Goal: Task Accomplishment & Management: Manage account settings

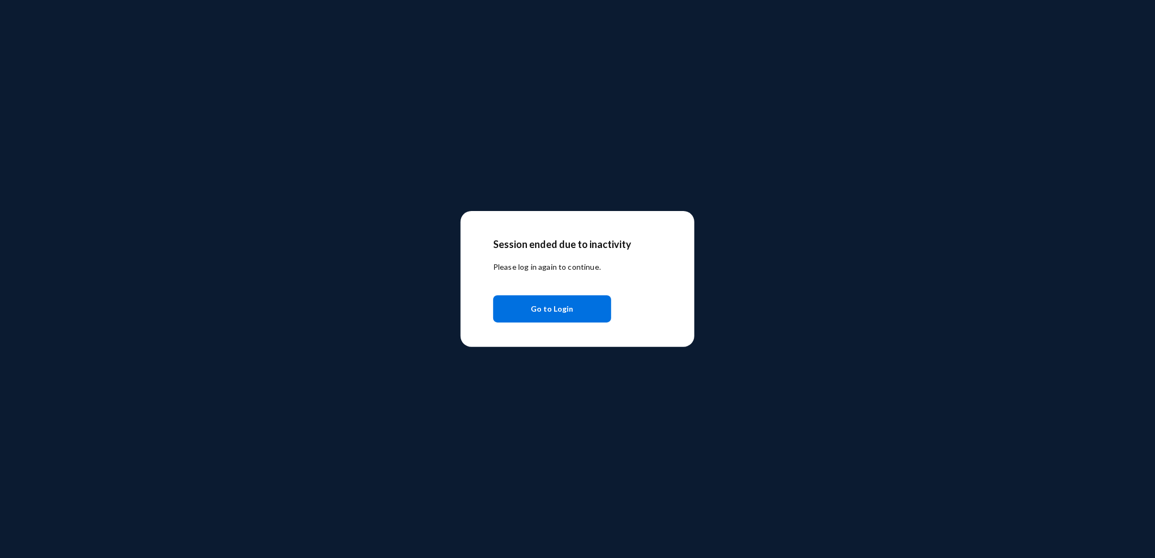
click at [566, 313] on span "Go to Login" at bounding box center [552, 309] width 42 height 20
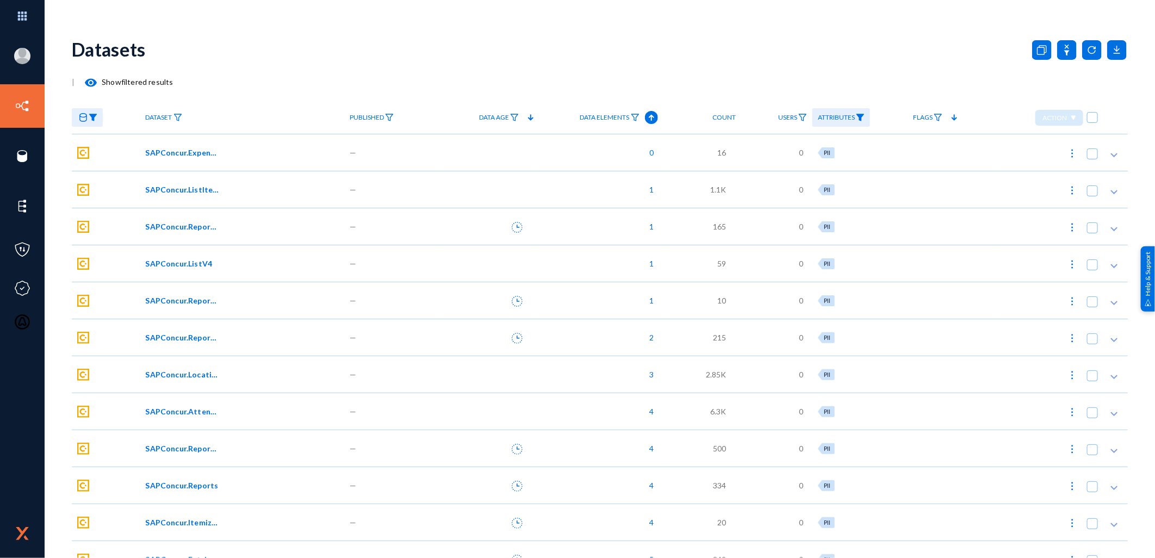
click at [202, 188] on span "SAPConcur.ListItems" at bounding box center [182, 189] width 73 height 11
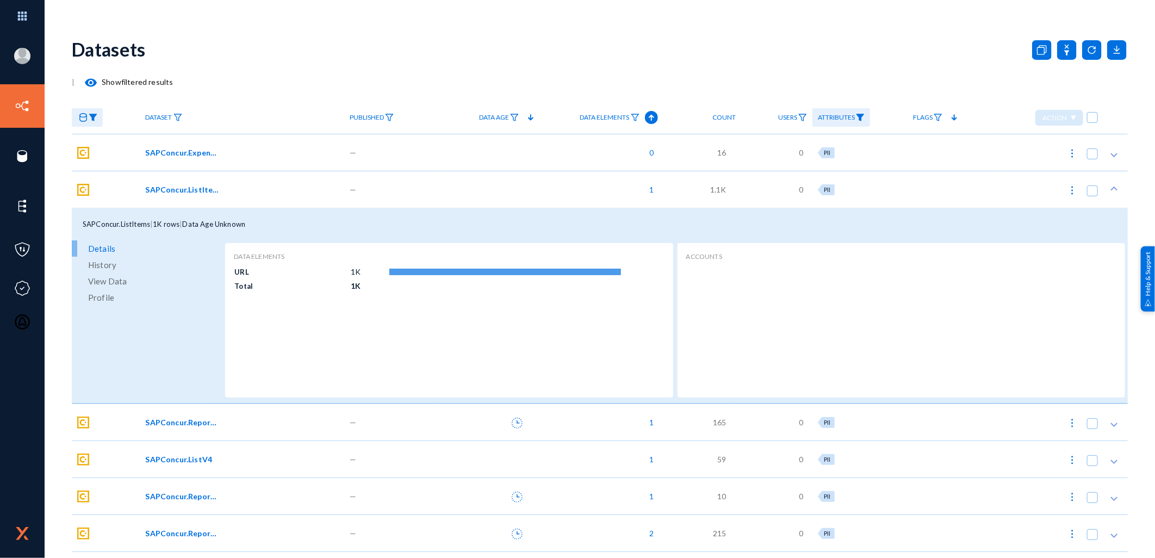
click at [109, 275] on span "View Data" at bounding box center [107, 281] width 39 height 16
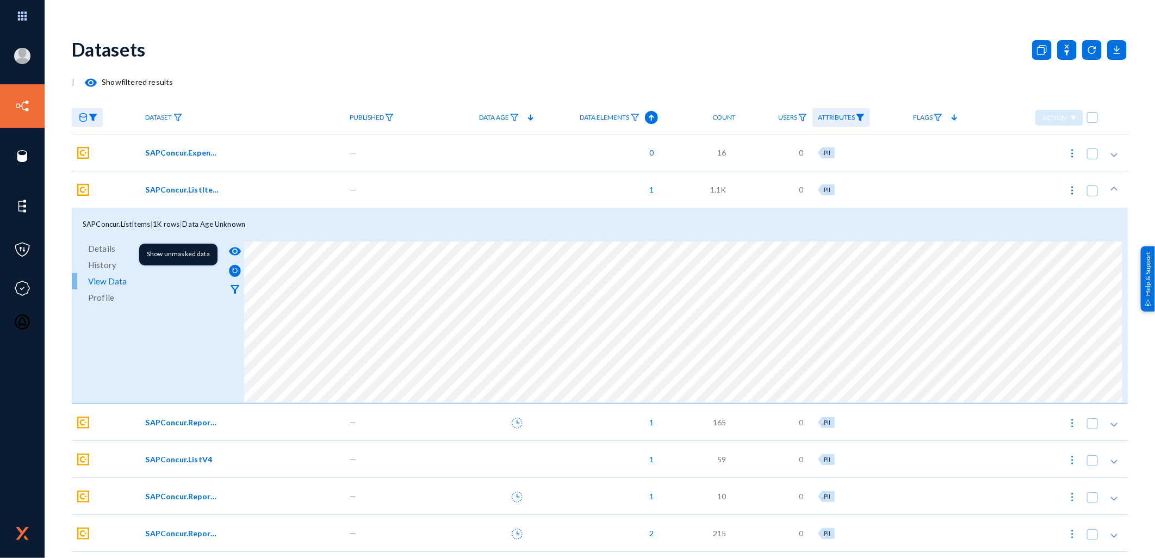
click at [234, 247] on mat-icon "visibility" at bounding box center [234, 251] width 13 height 13
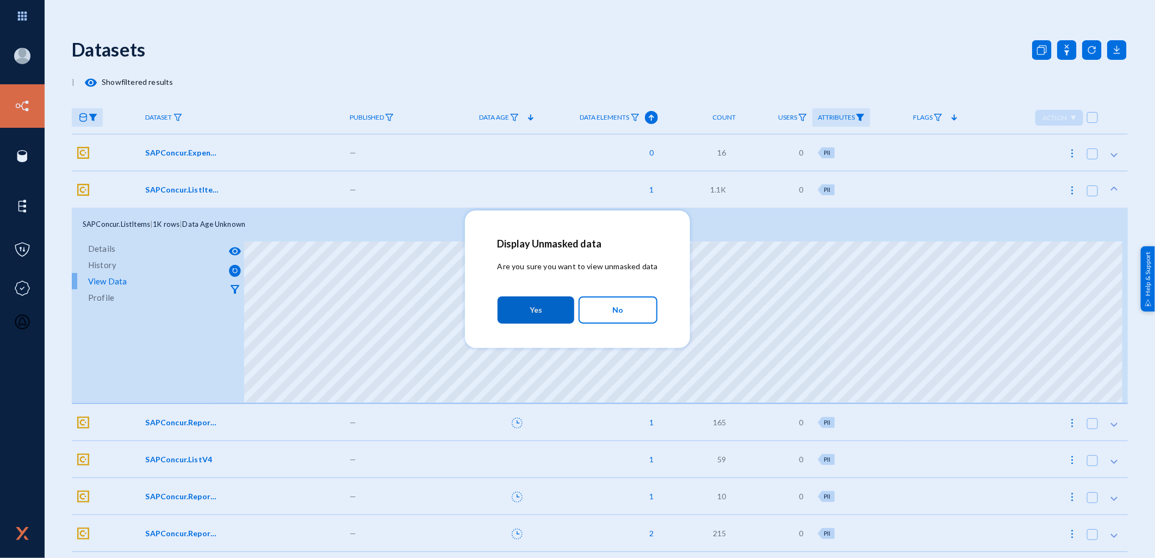
click at [528, 310] on button "Yes" at bounding box center [535, 309] width 77 height 27
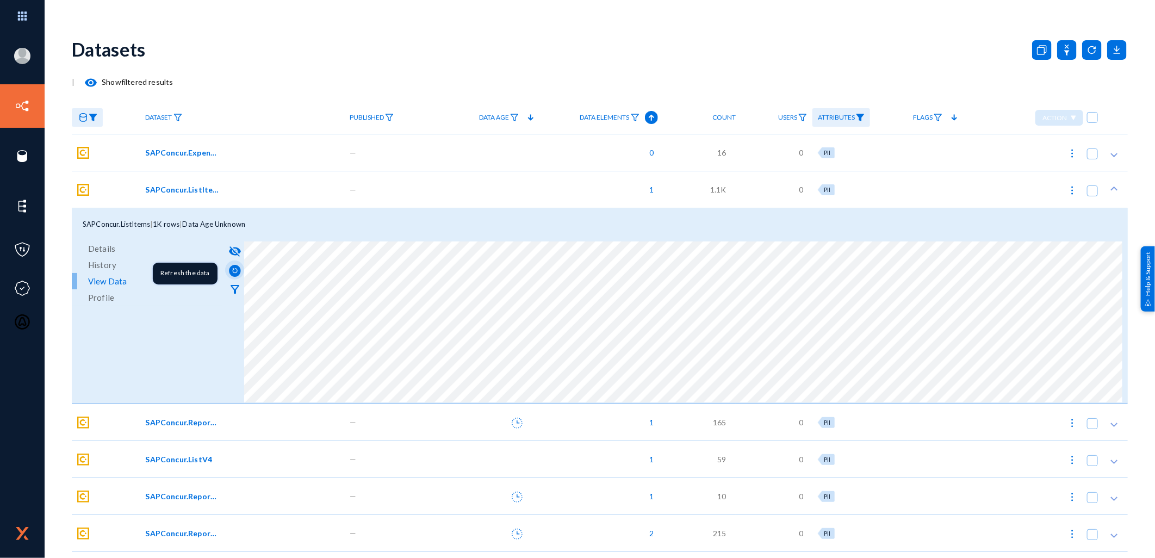
click at [236, 271] on img at bounding box center [235, 270] width 12 height 11
click at [232, 285] on mat-icon "filter_alt" at bounding box center [234, 289] width 13 height 13
click at [235, 287] on mat-icon "filter_alt" at bounding box center [234, 289] width 13 height 13
click at [634, 405] on div "Dataset Published Data Age Data Elements Count Users Attributes Flags Action SA…" at bounding box center [600, 492] width 1056 height 783
click at [242, 198] on div "SAPConcur.ListItems" at bounding box center [242, 189] width 204 height 37
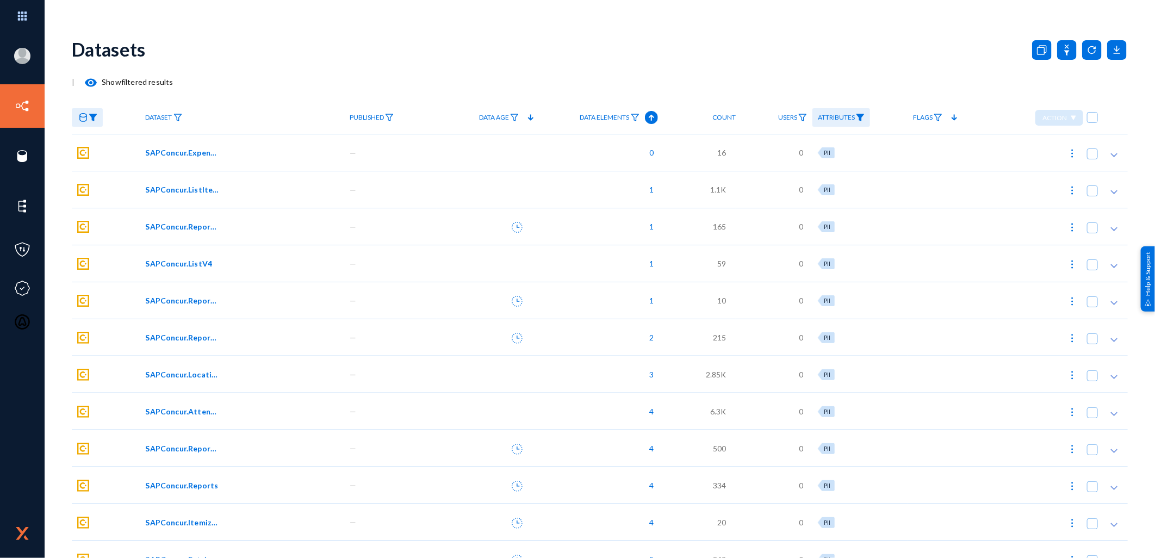
click at [220, 229] on div "SAPConcur.ReportDetailsExpenseEntryItemization" at bounding box center [241, 226] width 190 height 11
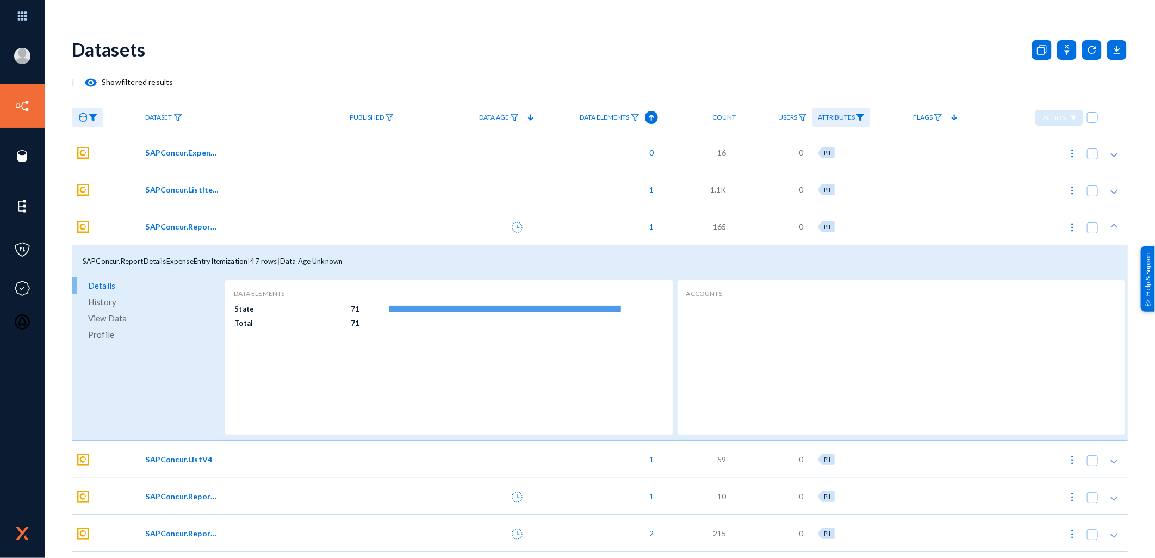
click at [120, 314] on span "View Data" at bounding box center [107, 318] width 39 height 16
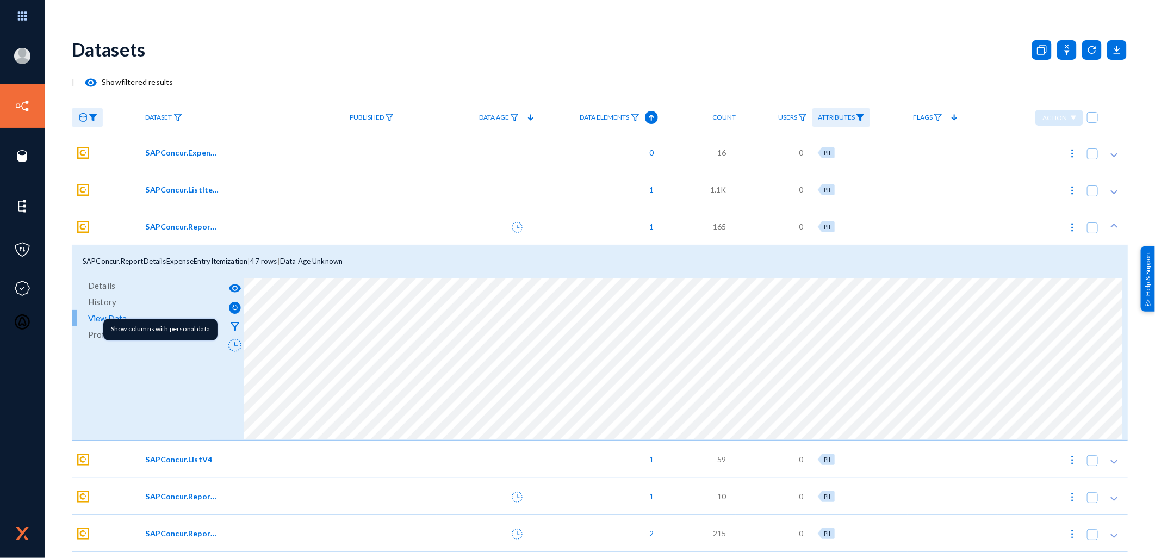
click at [235, 325] on mat-icon "filter_alt" at bounding box center [234, 326] width 13 height 13
click at [235, 327] on mat-icon "filter_alt" at bounding box center [234, 326] width 13 height 13
click at [235, 285] on mat-icon "visibility" at bounding box center [234, 288] width 13 height 13
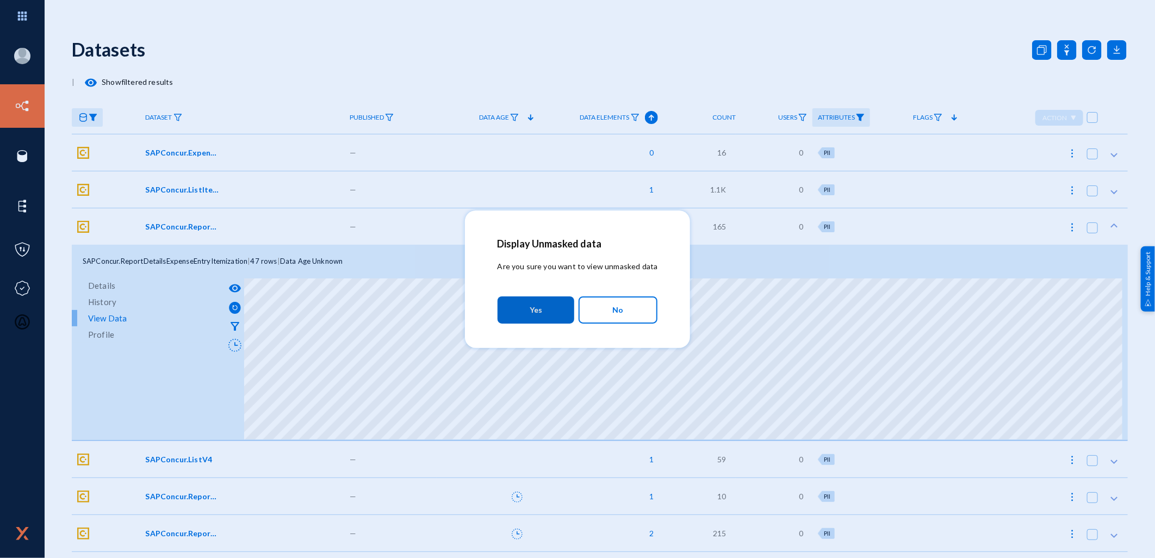
click at [550, 310] on button "Yes" at bounding box center [535, 309] width 77 height 27
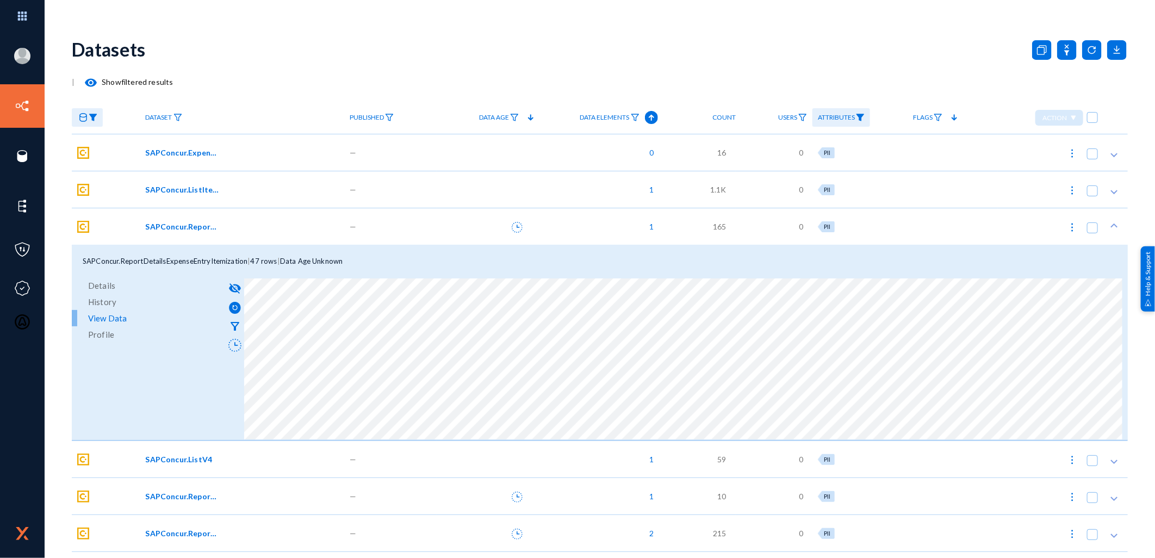
click at [240, 231] on div "SAPConcur.ReportDetailsExpenseEntryItemization" at bounding box center [241, 226] width 190 height 11
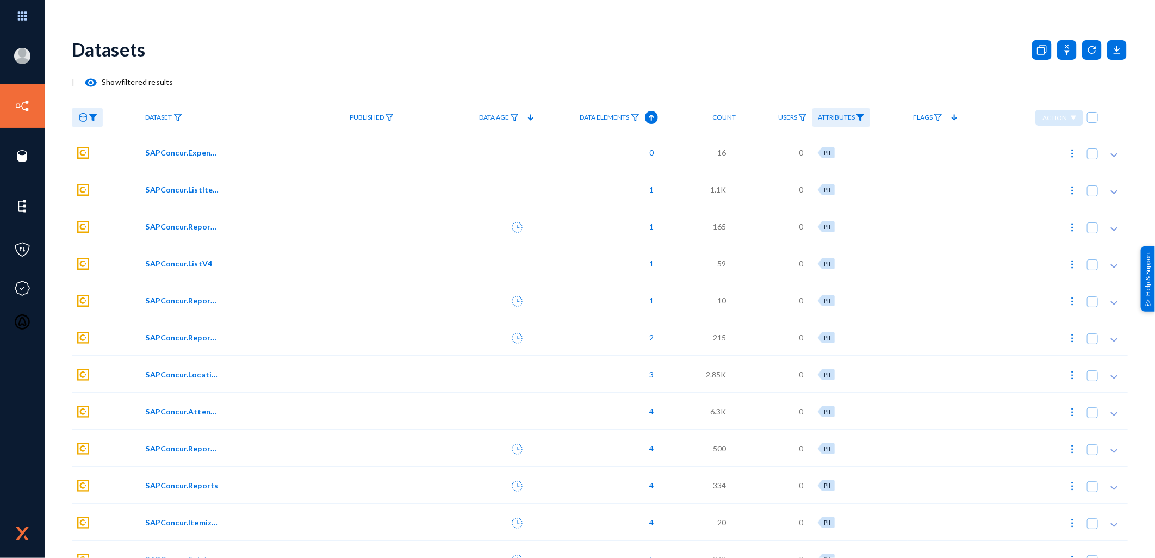
click at [205, 271] on div "SAPConcur.ListV4" at bounding box center [242, 263] width 204 height 37
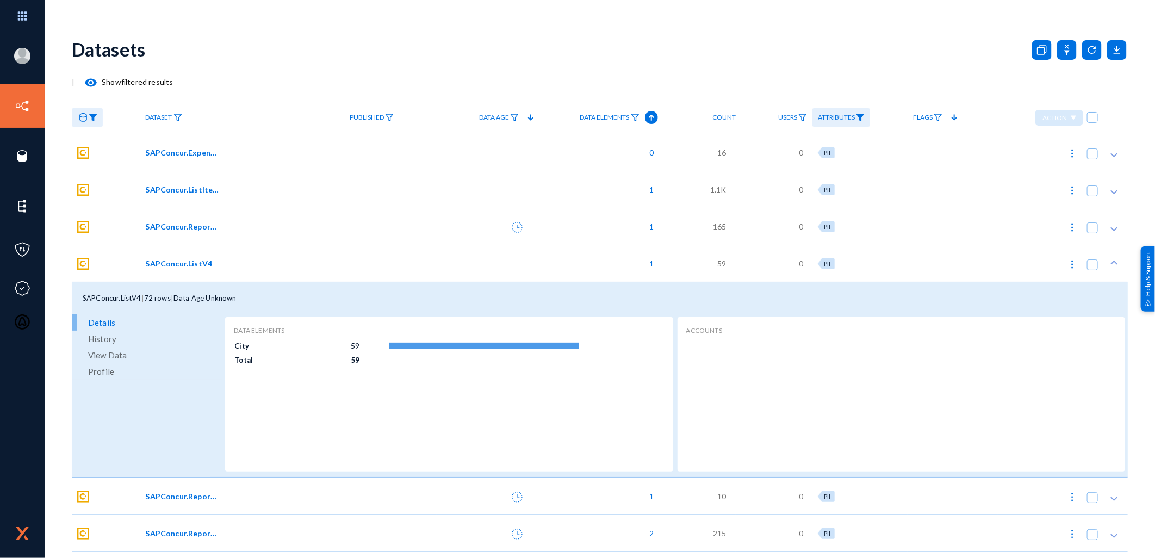
click at [94, 351] on span "View Data" at bounding box center [107, 355] width 39 height 16
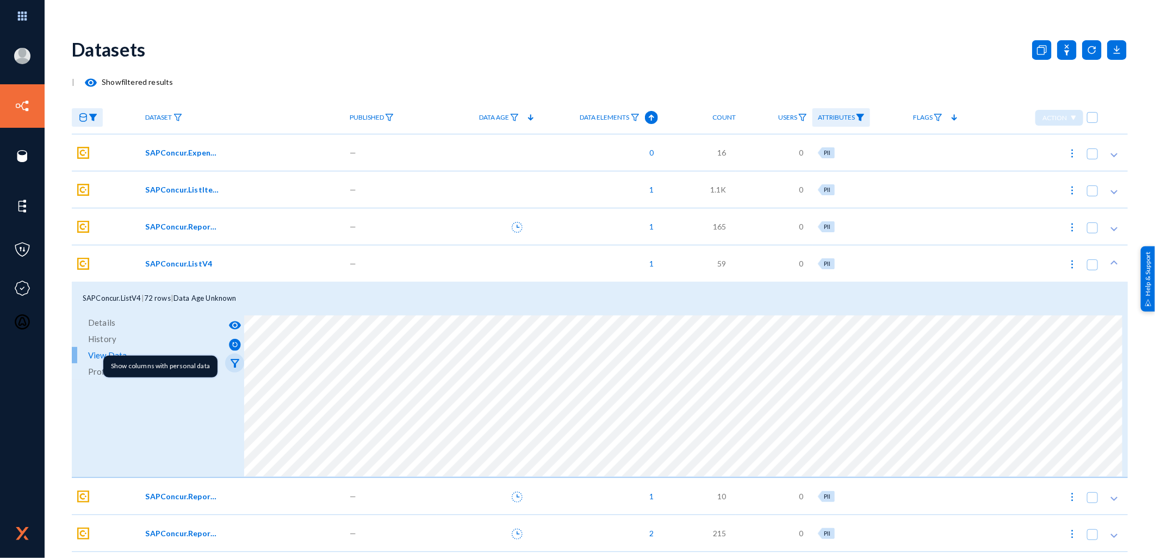
click at [233, 359] on mat-icon "filter_alt" at bounding box center [234, 363] width 13 height 13
click at [230, 322] on mat-icon "visibility" at bounding box center [234, 325] width 13 height 13
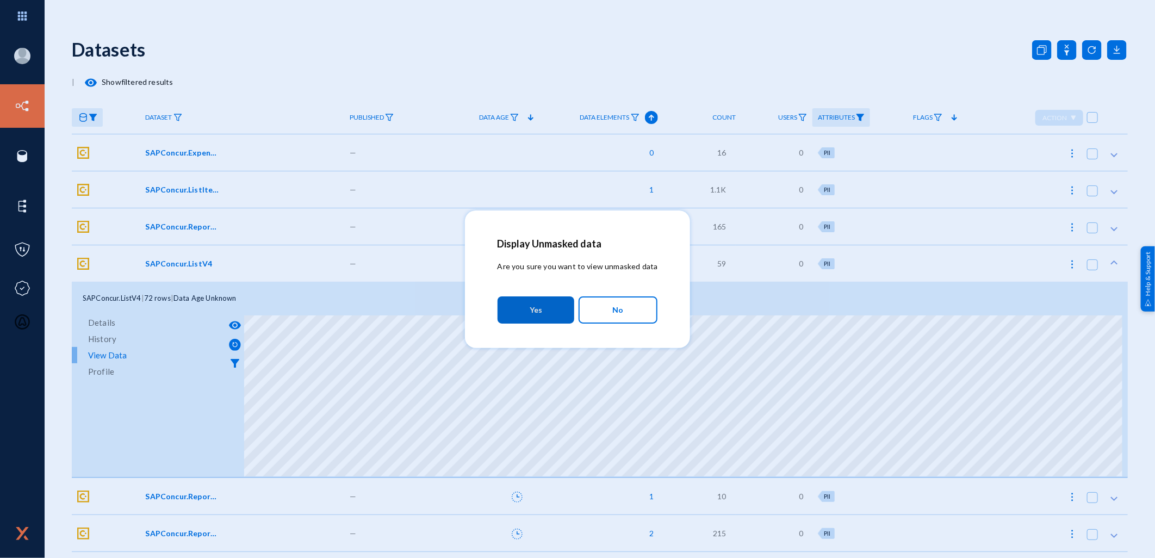
click at [514, 319] on button "Yes" at bounding box center [535, 309] width 77 height 27
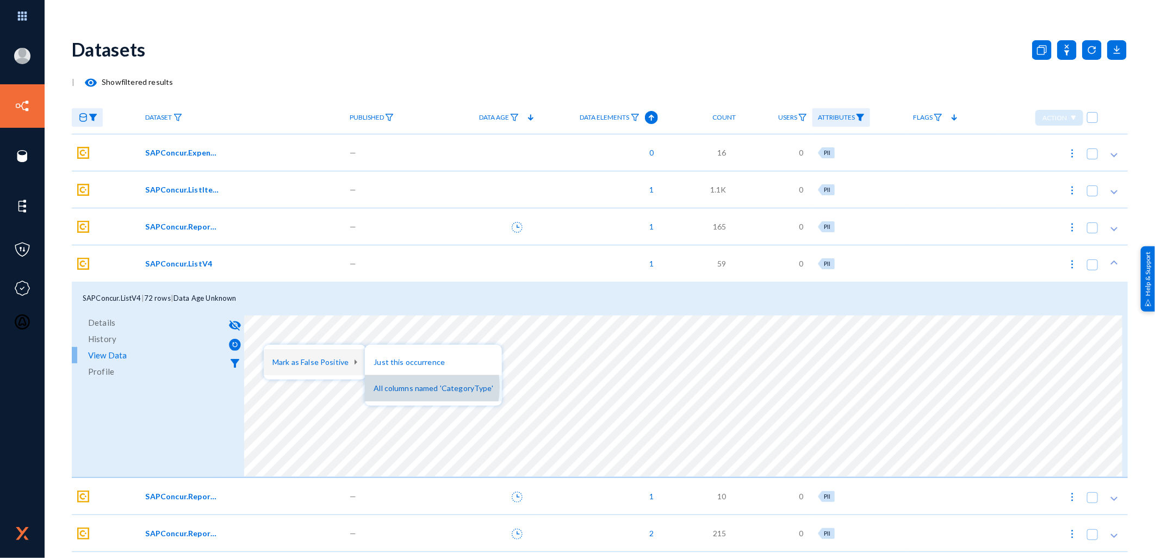
click at [406, 387] on button "All columns named 'CategoryType'" at bounding box center [433, 388] width 136 height 26
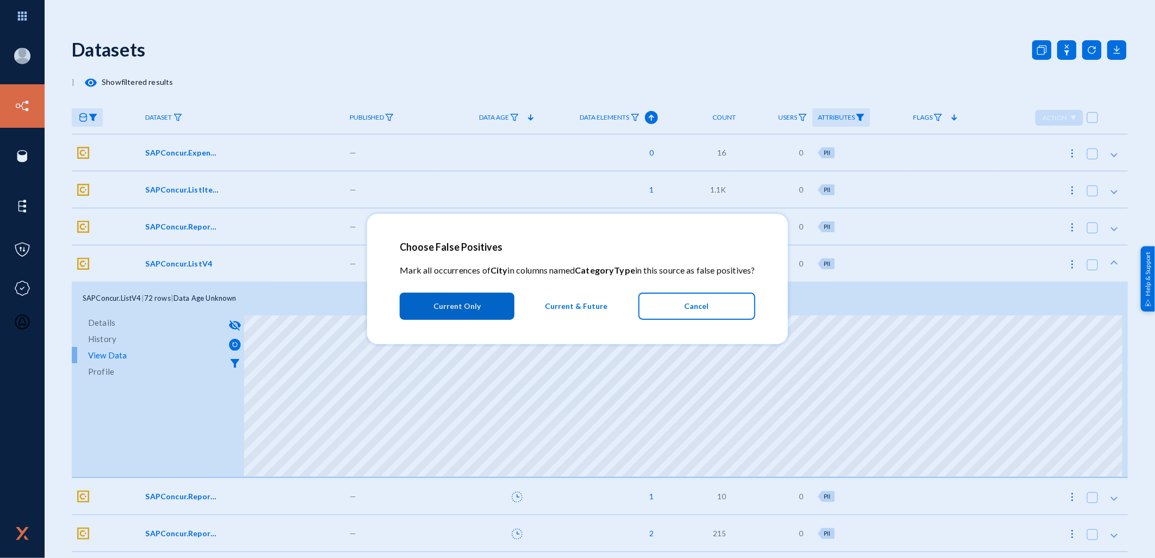
click at [563, 310] on span "Current & Future" at bounding box center [576, 306] width 63 height 20
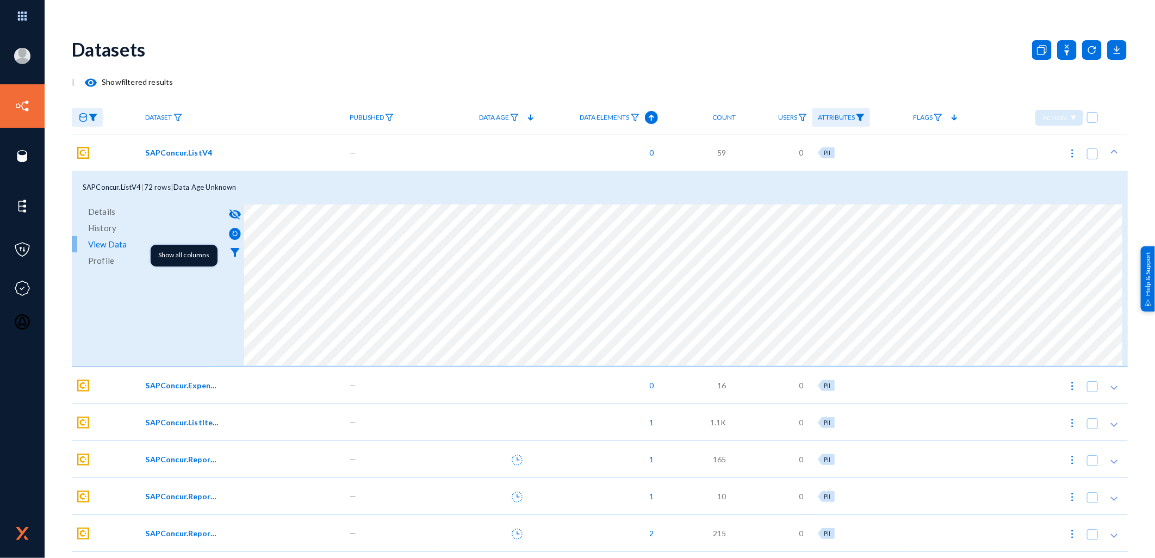
click at [232, 251] on mat-icon "filter_alt" at bounding box center [234, 252] width 13 height 13
click at [247, 150] on div "SAPConcur.ListV4" at bounding box center [241, 152] width 190 height 11
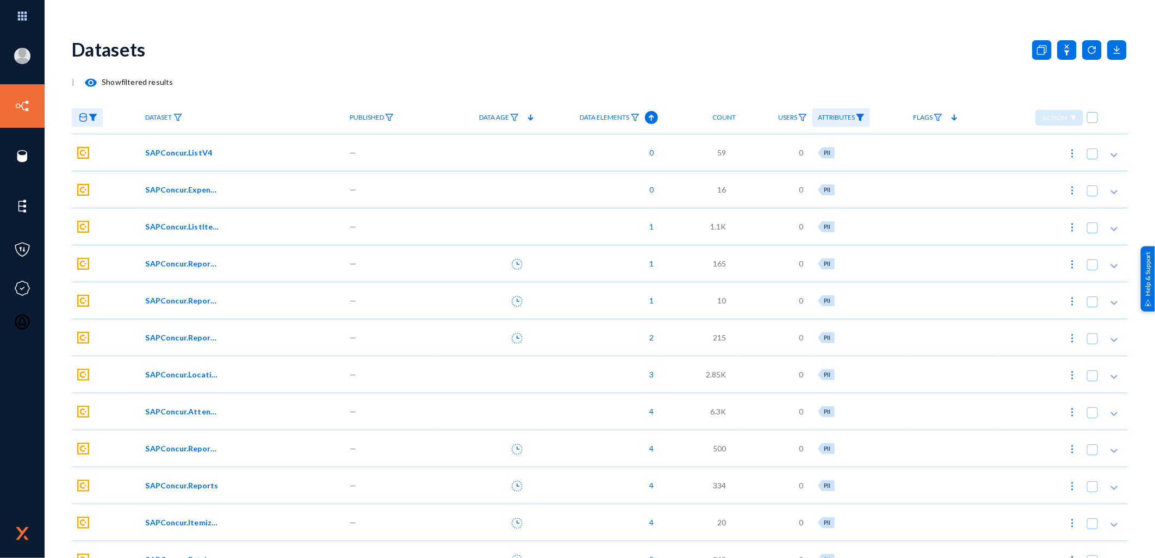
click at [214, 265] on span "SAPConcur.ReportDetailsExpenseEntryItemization" at bounding box center [182, 263] width 73 height 11
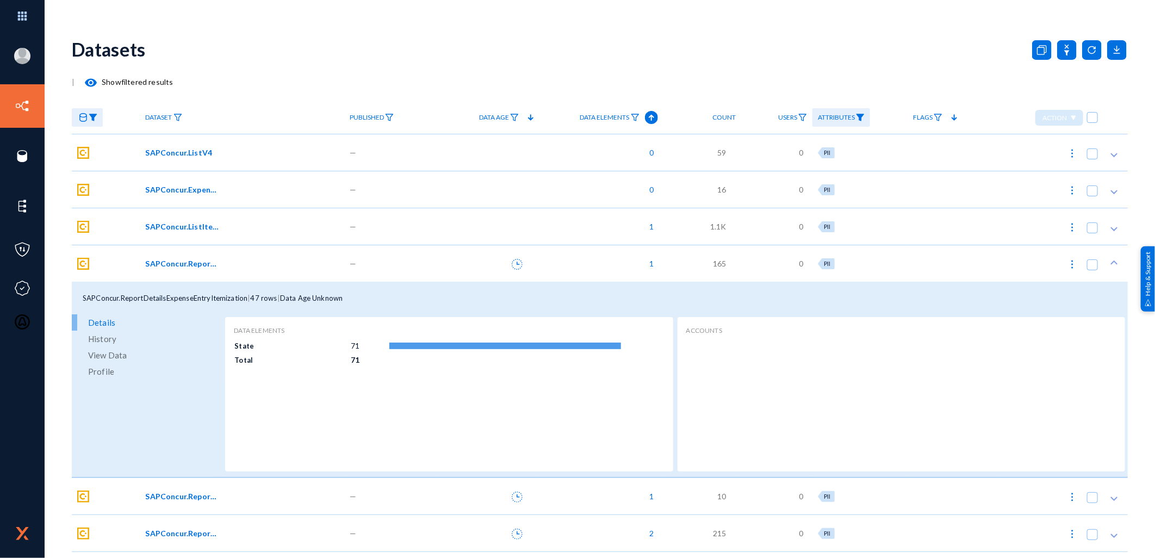
click at [214, 265] on span "SAPConcur.ReportDetailsExpenseEntryItemization" at bounding box center [182, 263] width 73 height 11
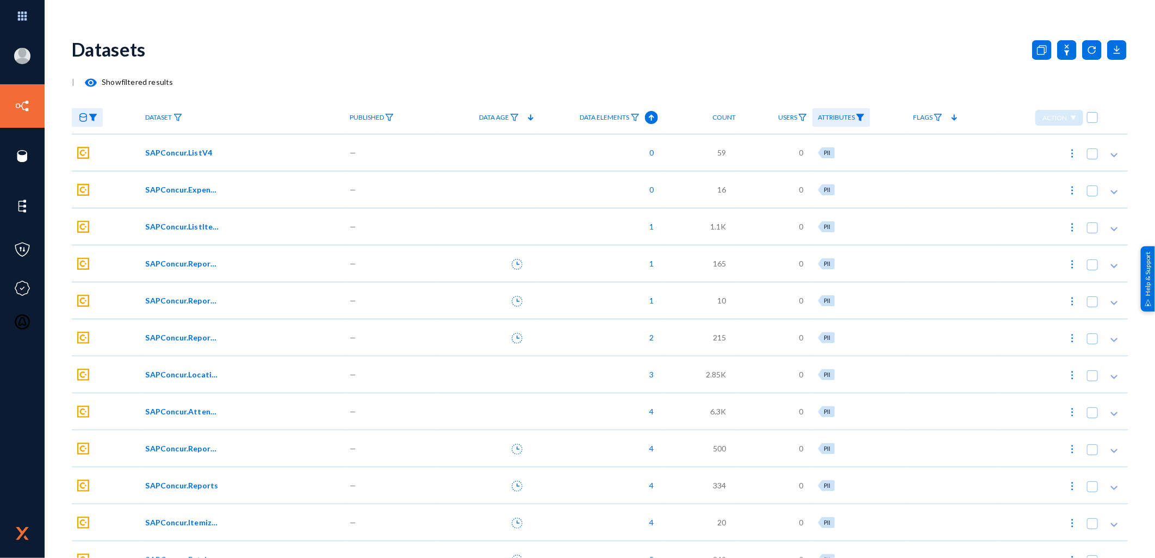
click at [225, 228] on div "SAPConcur.ListItems" at bounding box center [241, 226] width 190 height 11
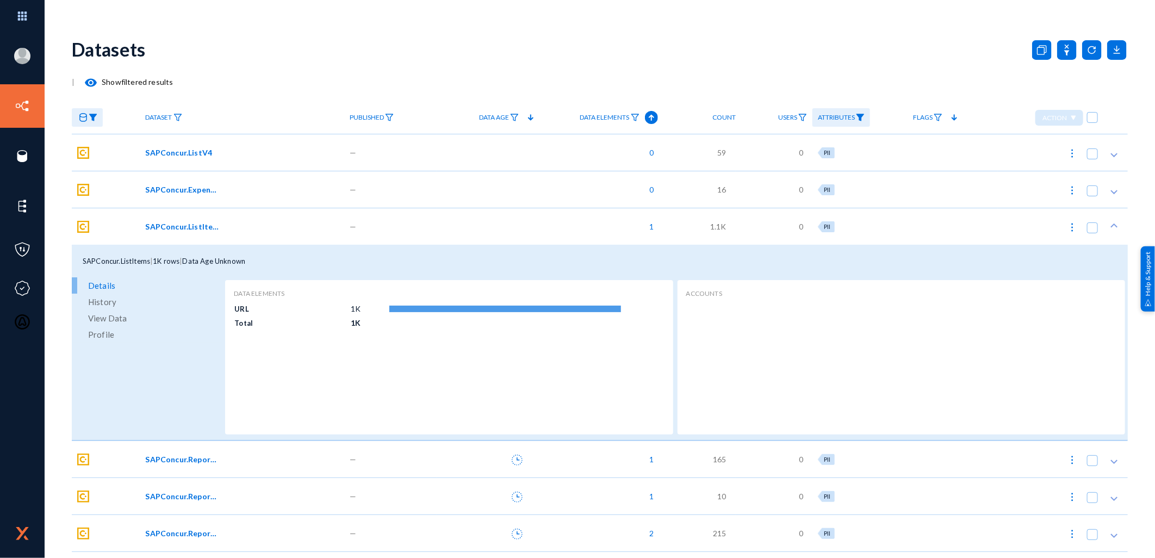
click at [226, 230] on div "SAPConcur.ListItems" at bounding box center [241, 226] width 190 height 11
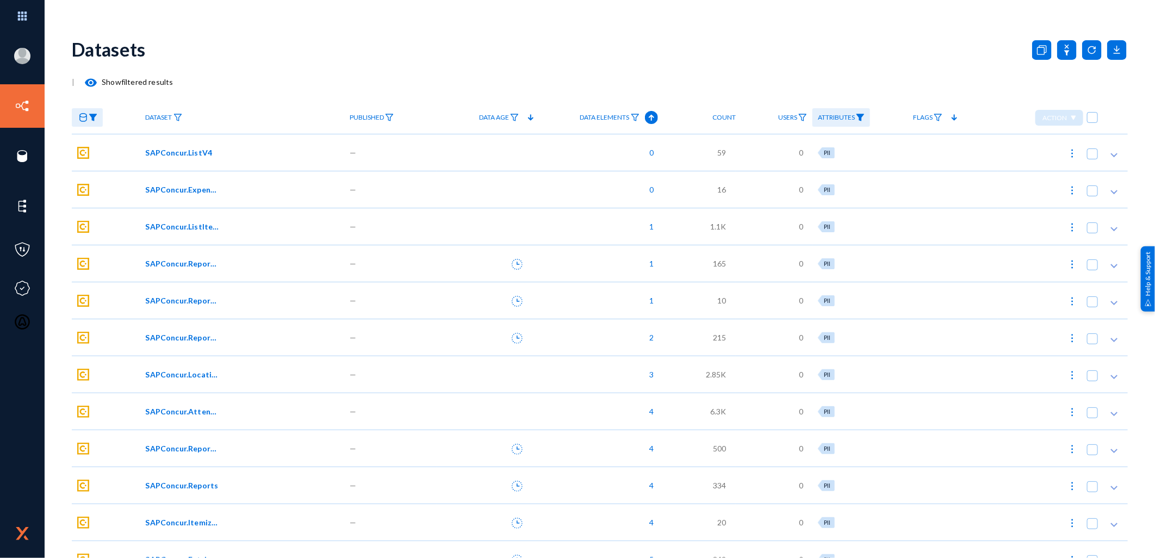
click at [218, 193] on div "SAPConcur.ExpenseGroupConfigurationPolicyExpenseTypes" at bounding box center [241, 189] width 190 height 11
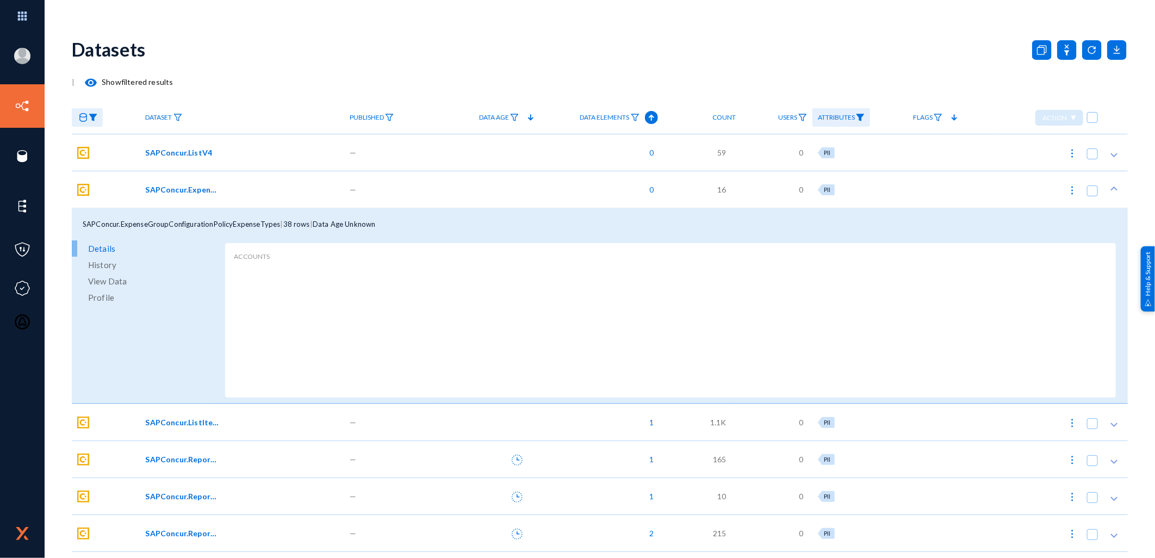
click at [218, 194] on div "SAPConcur.ExpenseGroupConfigurationPolicyExpenseTypes" at bounding box center [241, 189] width 190 height 11
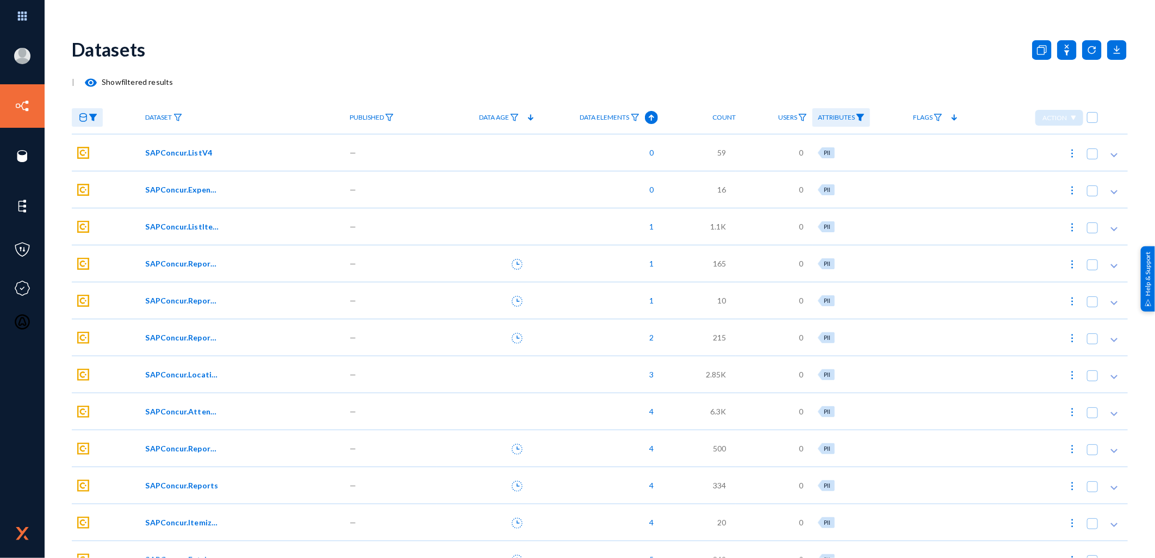
click at [223, 306] on div "SAPConcur.ReportComments" at bounding box center [241, 300] width 190 height 11
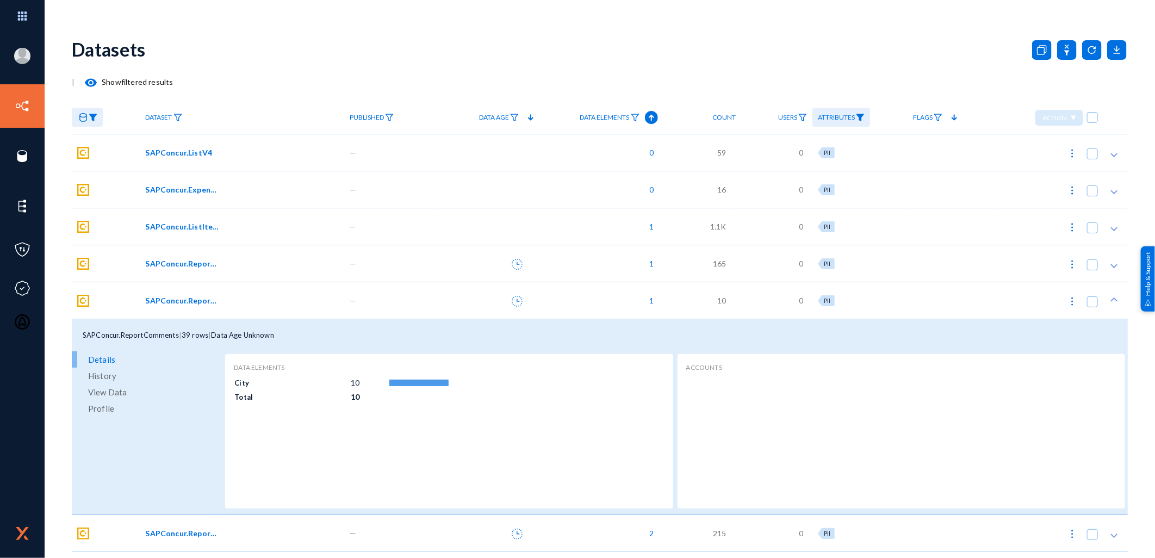
click at [110, 392] on span "View Data" at bounding box center [107, 392] width 39 height 16
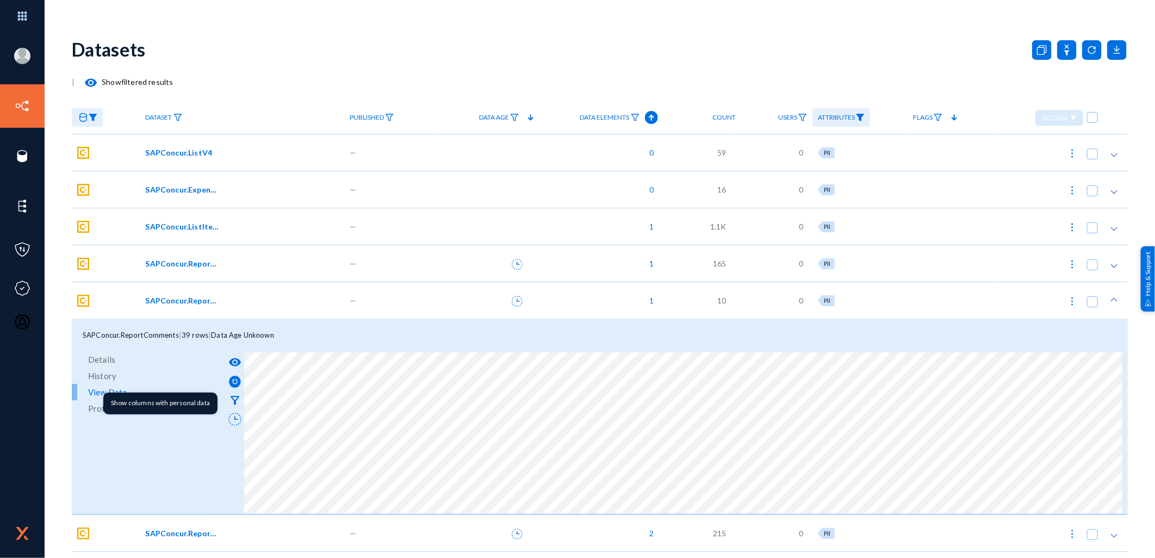
click at [235, 399] on mat-icon "filter_alt" at bounding box center [234, 400] width 13 height 13
click at [231, 402] on mat-icon "filter_alt" at bounding box center [234, 400] width 13 height 13
click at [236, 359] on mat-icon "visibility" at bounding box center [234, 362] width 13 height 13
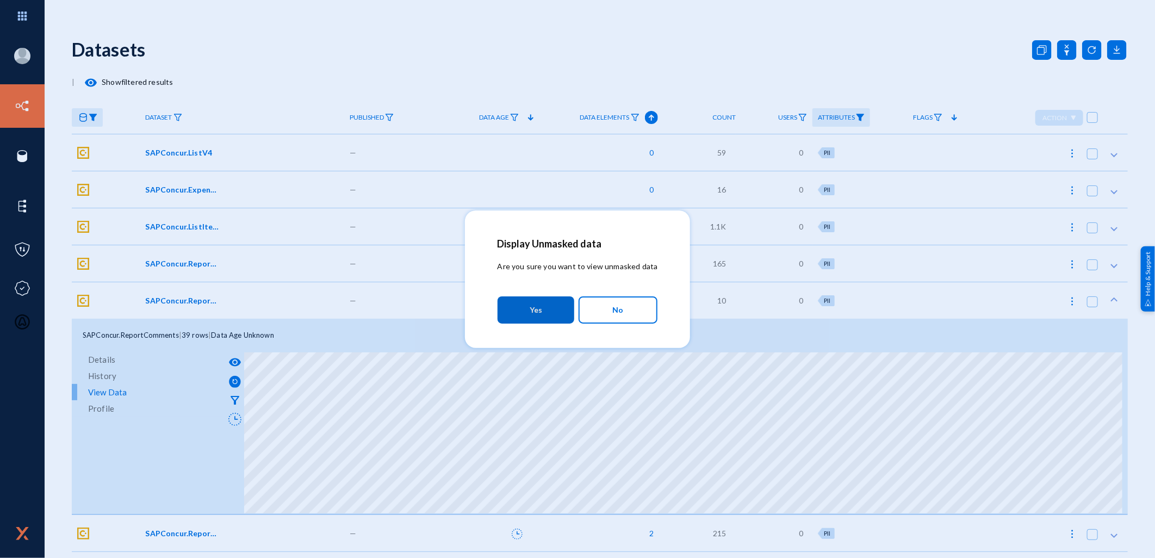
click at [534, 312] on span "Yes" at bounding box center [536, 310] width 13 height 20
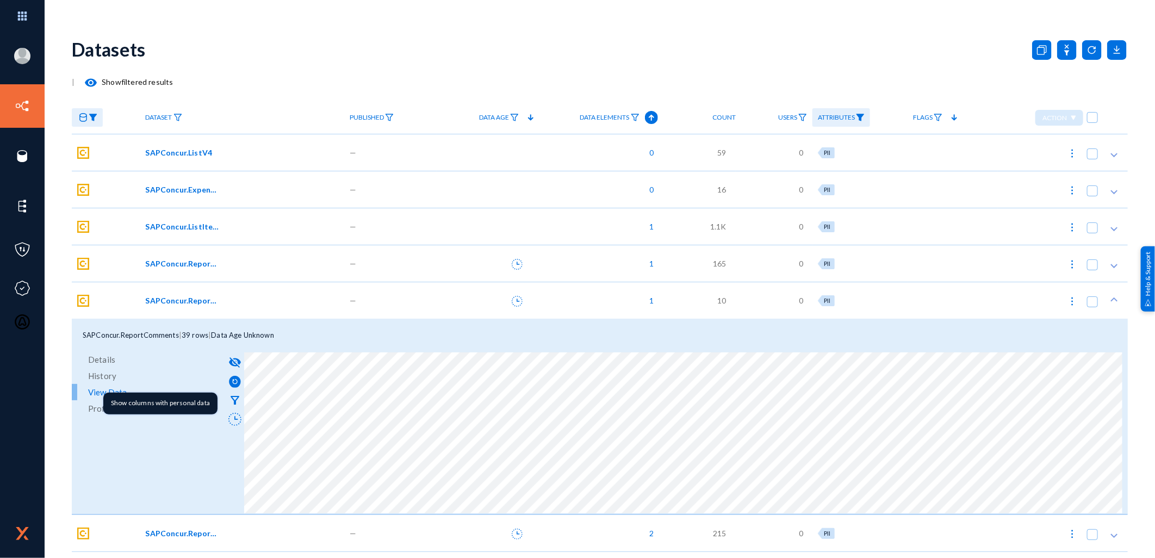
click at [235, 401] on mat-icon "filter_alt" at bounding box center [234, 400] width 13 height 13
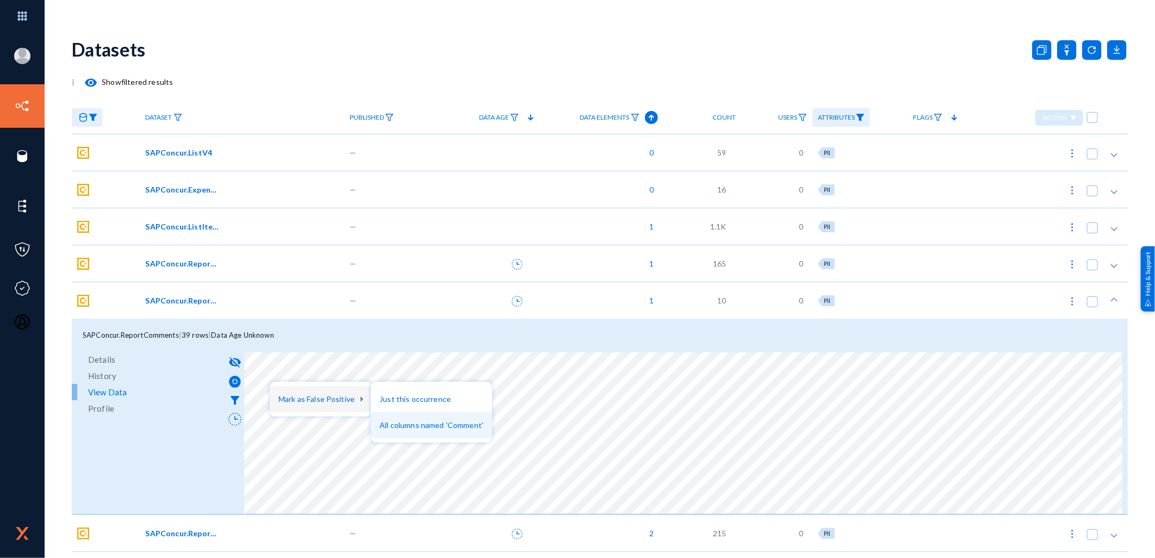
click at [391, 421] on button "All columns named 'Comment'" at bounding box center [431, 425] width 121 height 26
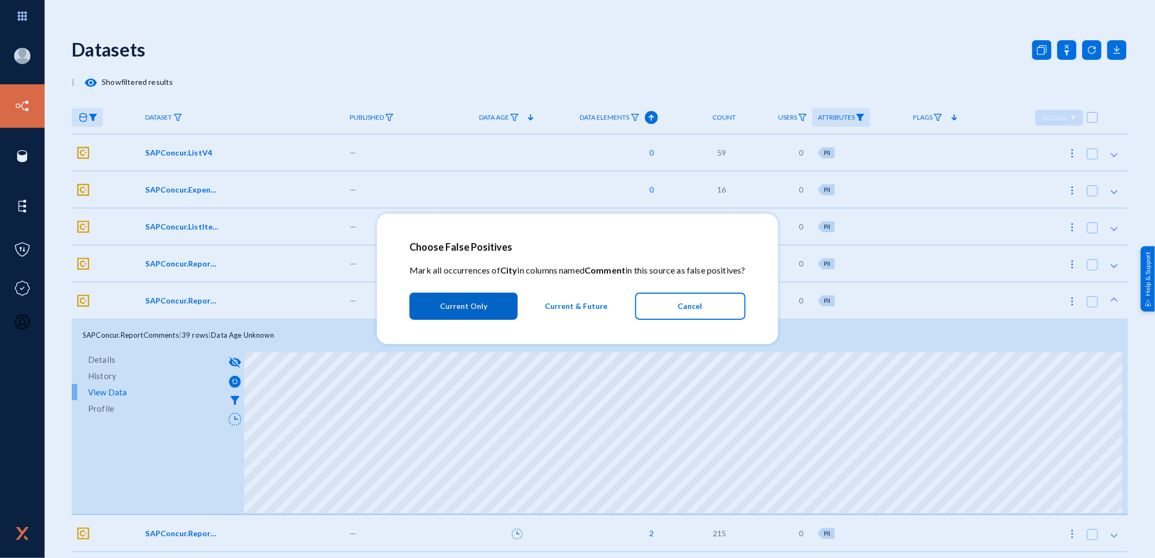
click at [572, 298] on span "Current & Future" at bounding box center [576, 306] width 63 height 20
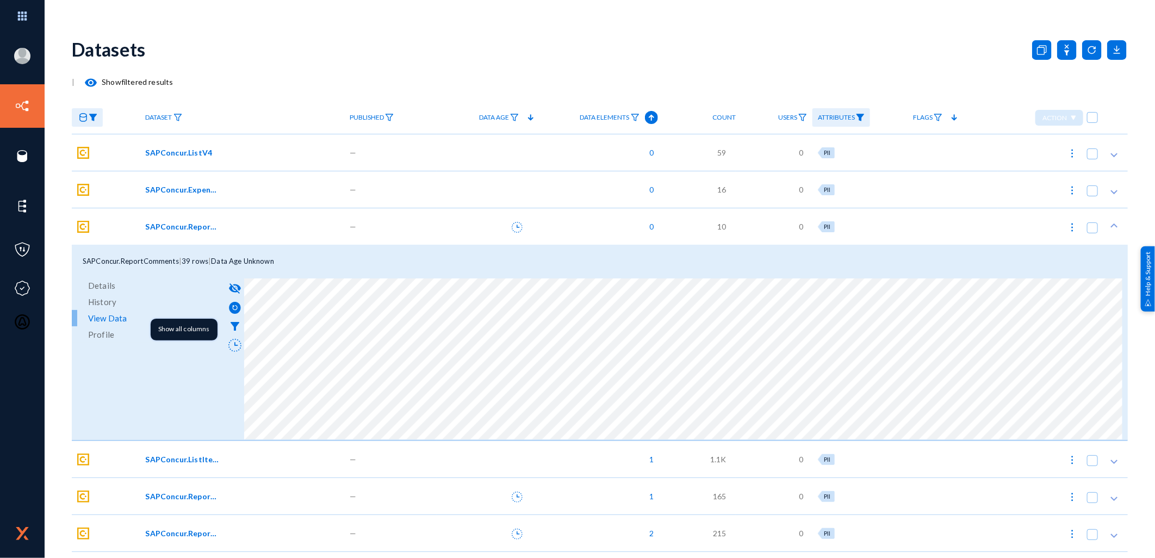
click at [228, 320] on mat-icon "filter_alt" at bounding box center [234, 326] width 13 height 13
click at [226, 223] on div "SAPConcur.ReportComments" at bounding box center [241, 226] width 190 height 11
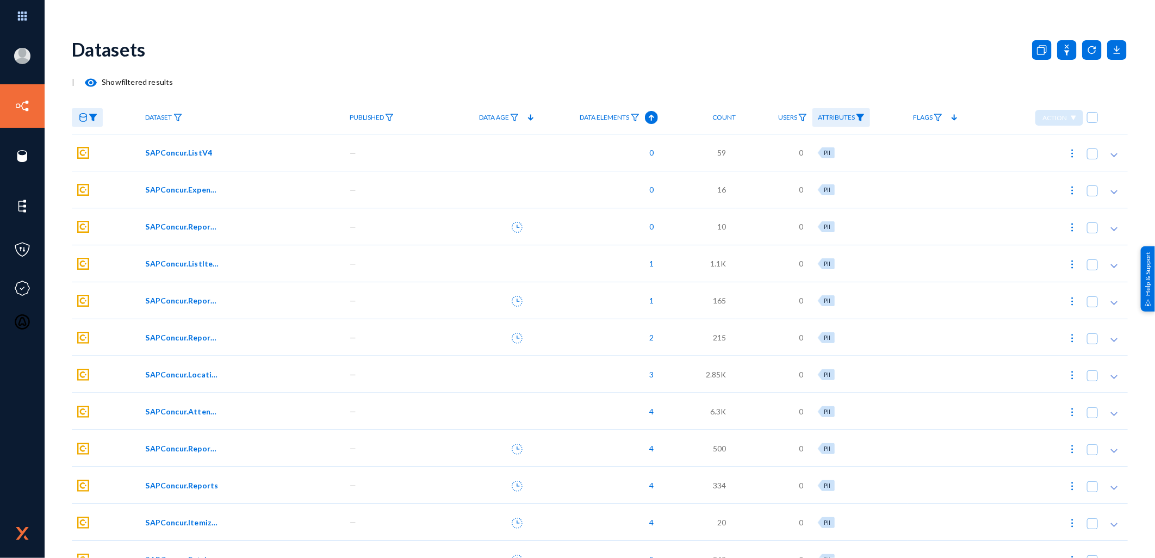
click at [212, 302] on span "SAPConcur.ReportDetailsExpenseEntryItemization" at bounding box center [182, 300] width 73 height 11
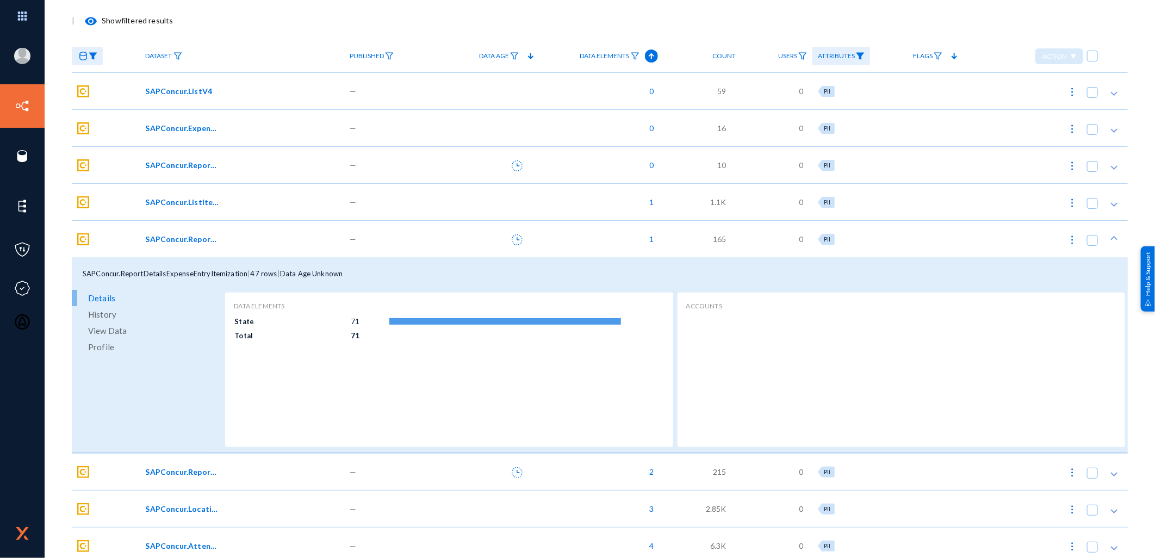
scroll to position [181, 0]
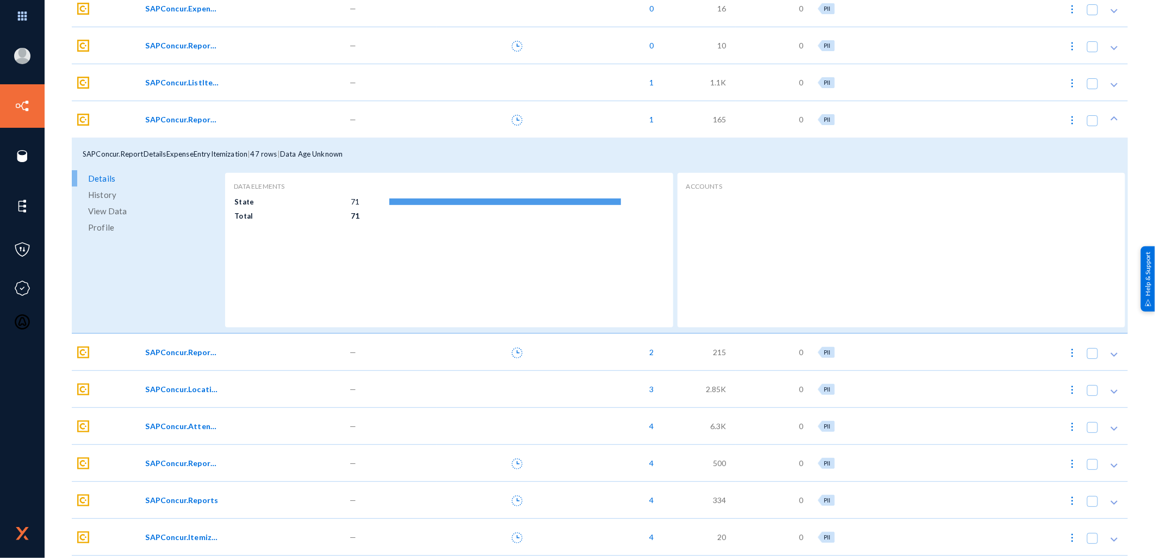
click at [113, 209] on span "View Data" at bounding box center [107, 211] width 39 height 16
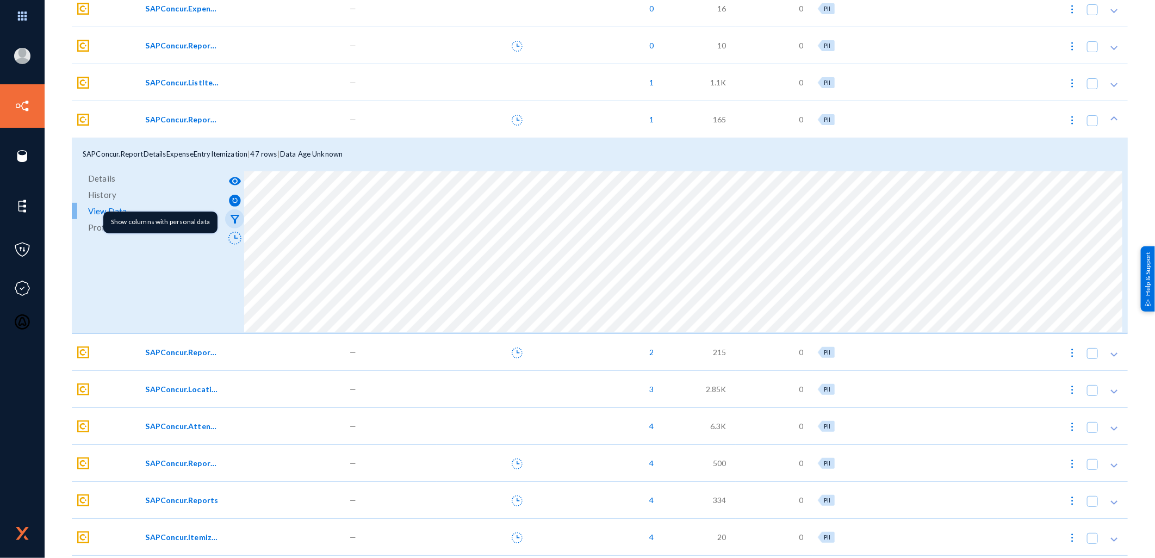
click at [237, 216] on mat-icon "filter_alt" at bounding box center [234, 219] width 13 height 13
click at [234, 181] on mat-icon "visibility" at bounding box center [234, 181] width 13 height 13
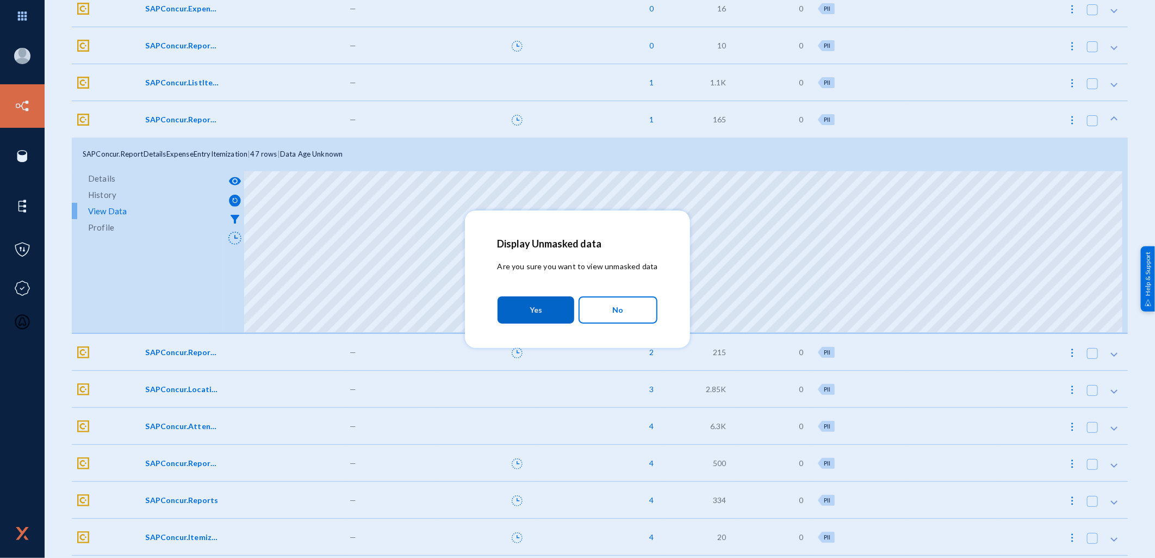
click at [549, 313] on button "Yes" at bounding box center [535, 309] width 77 height 27
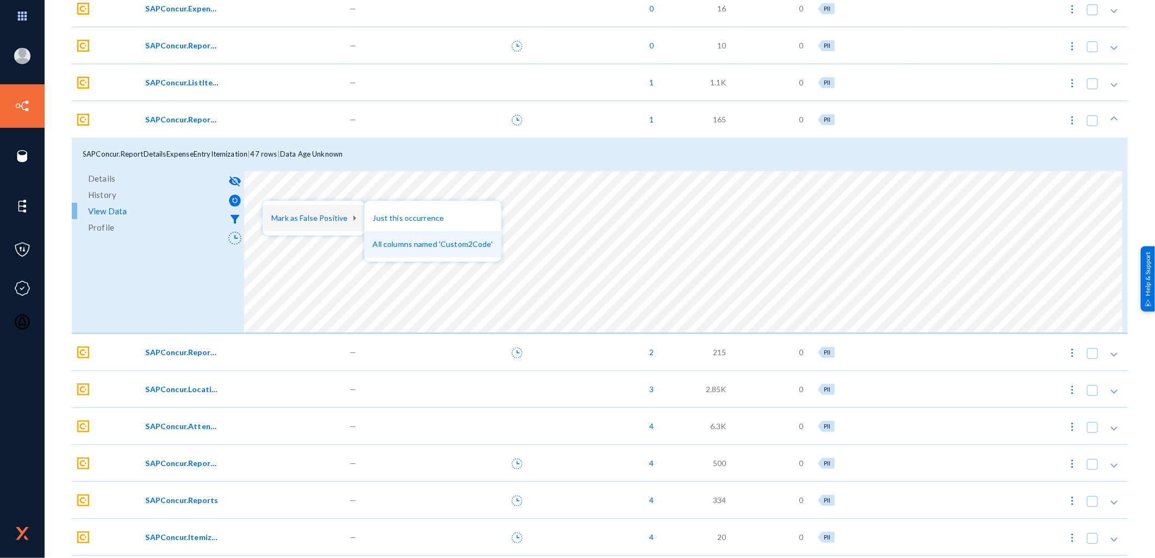
click at [400, 241] on button "All columns named 'Custom2Code'" at bounding box center [432, 244] width 137 height 26
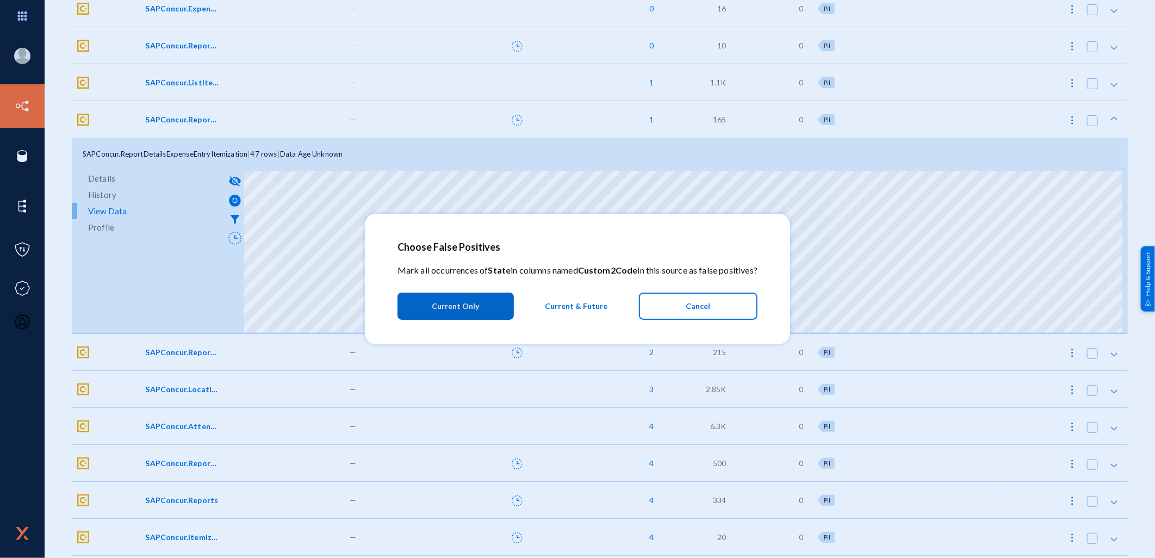
click at [571, 309] on span "Current & Future" at bounding box center [576, 306] width 63 height 20
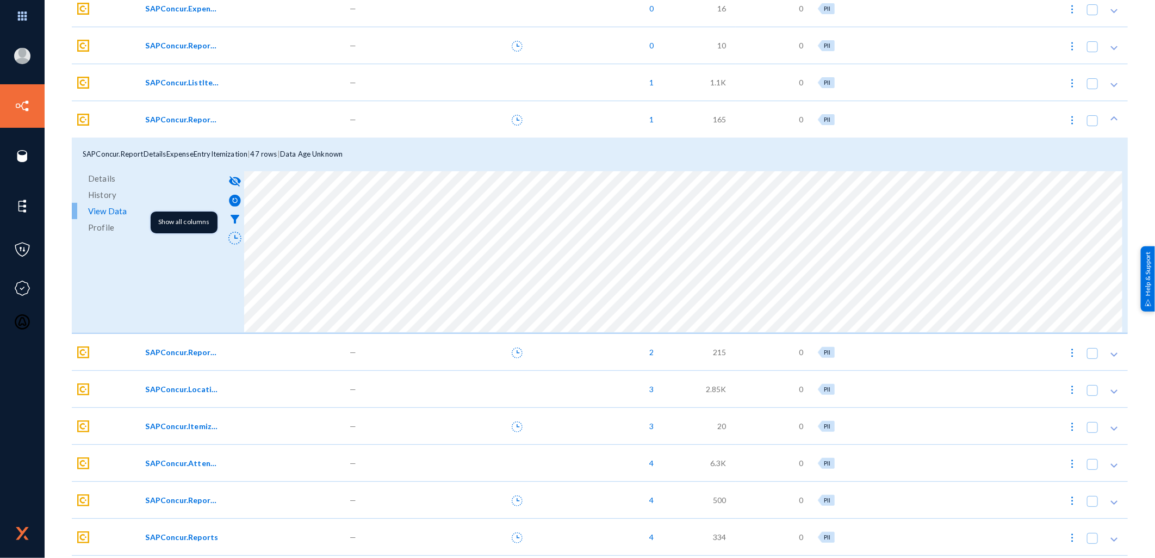
click at [235, 218] on mat-icon "filter_alt" at bounding box center [234, 219] width 13 height 13
click at [234, 122] on div "SAPConcur.ReportDetailsExpenseEntryItemization" at bounding box center [241, 119] width 190 height 11
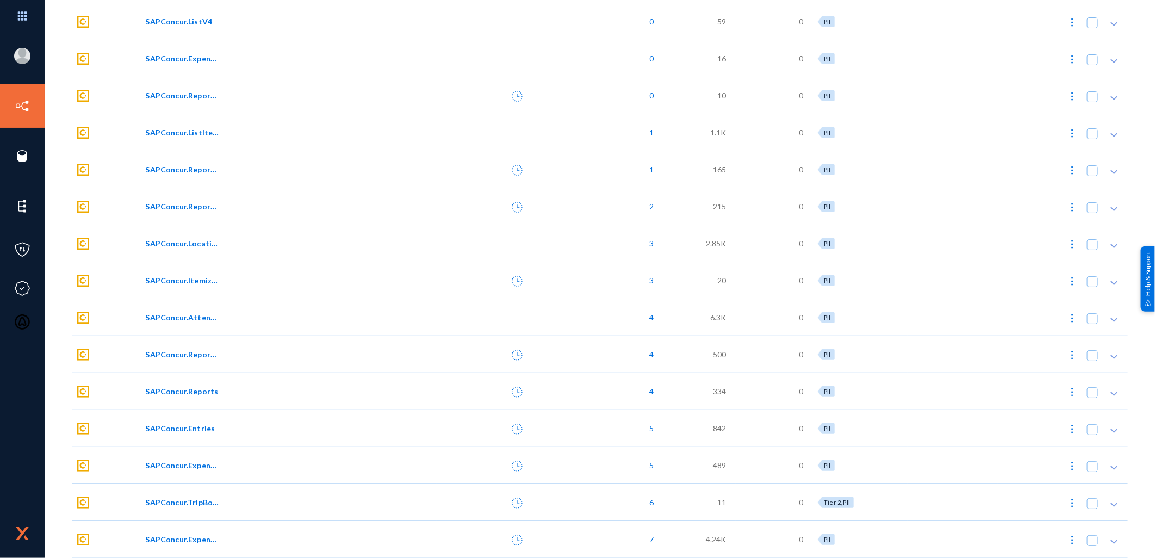
scroll to position [130, 0]
click at [219, 232] on div "SAPConcur.Locations" at bounding box center [242, 243] width 204 height 37
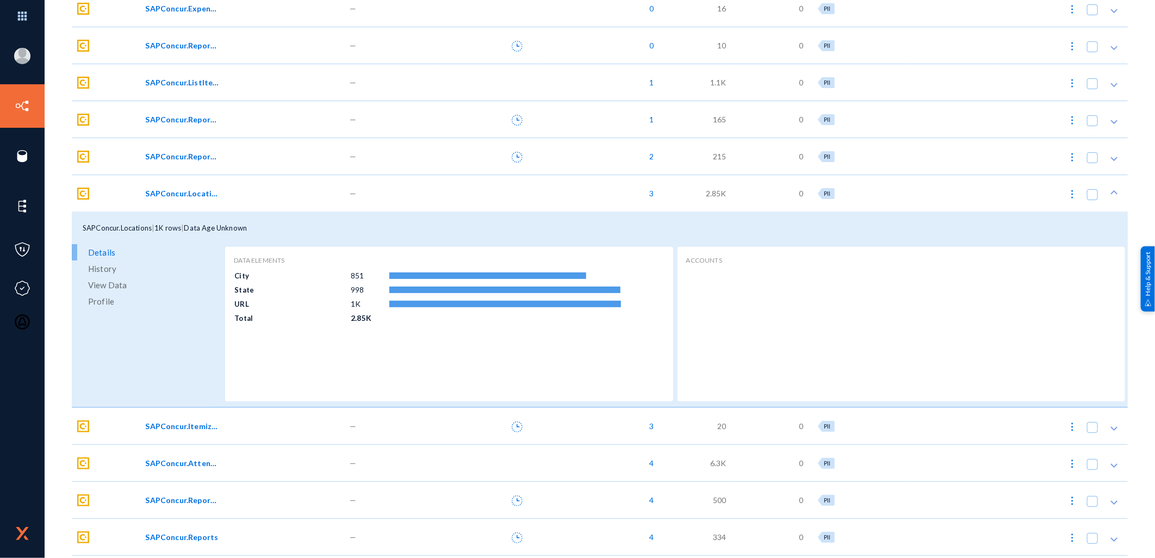
click at [122, 283] on span "View Data" at bounding box center [107, 285] width 39 height 16
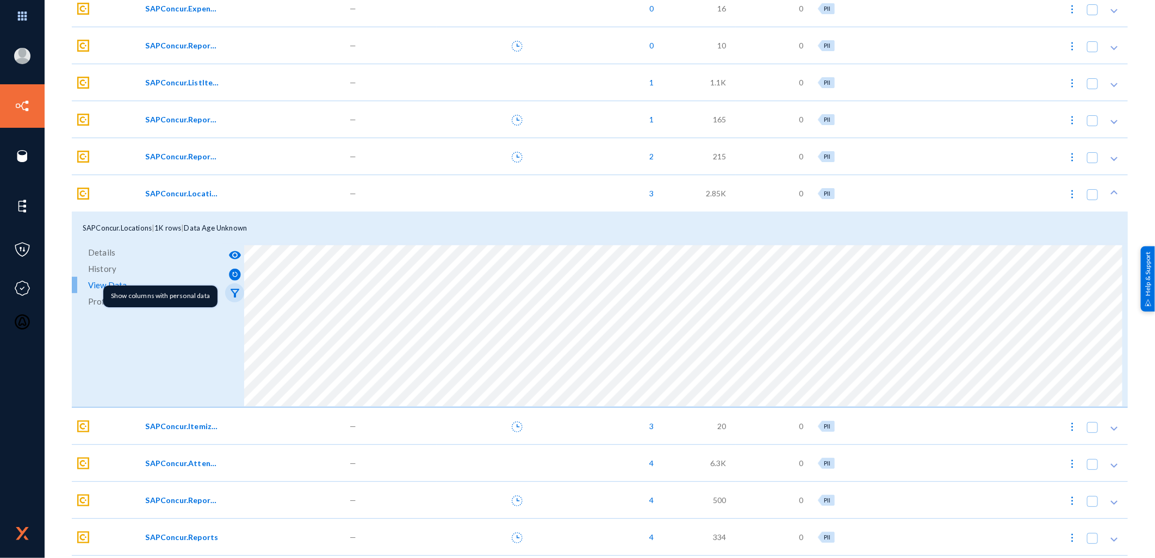
click at [234, 294] on mat-icon "filter_alt" at bounding box center [234, 293] width 13 height 13
click at [232, 254] on mat-icon "visibility" at bounding box center [234, 254] width 13 height 13
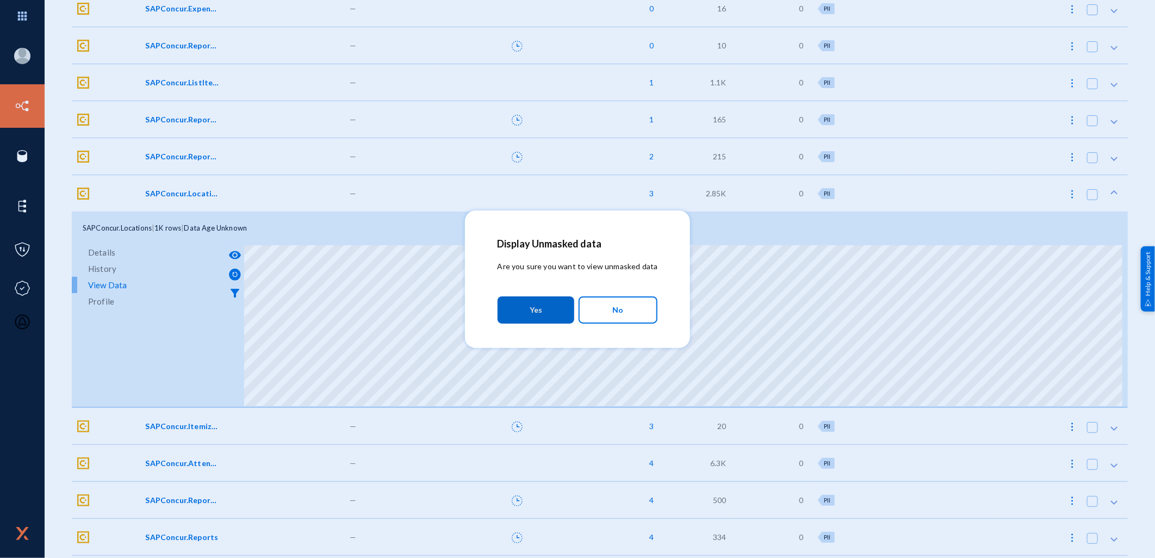
click at [525, 310] on button "Yes" at bounding box center [535, 309] width 77 height 27
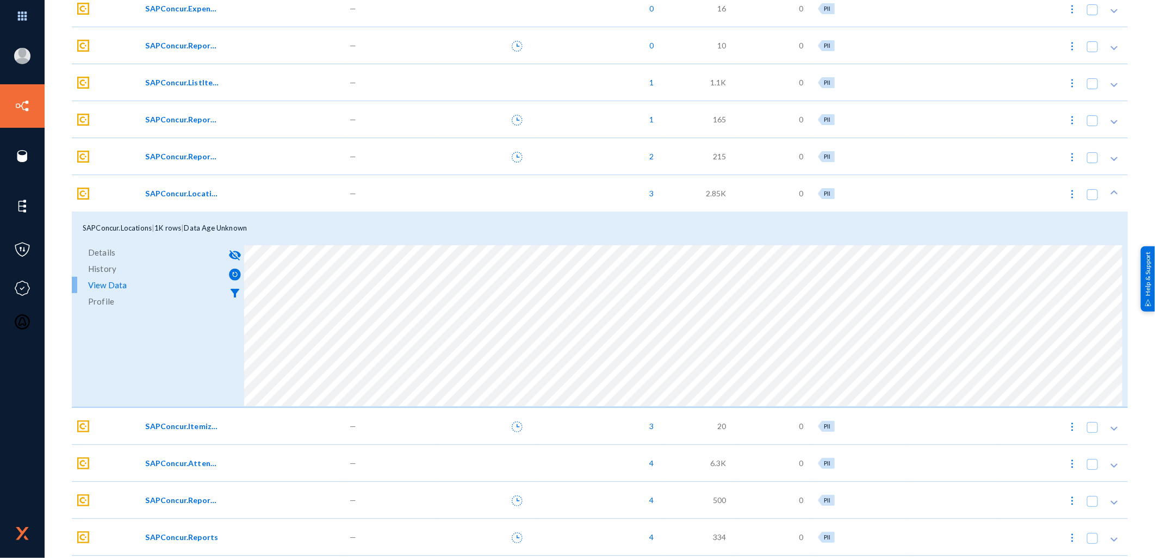
scroll to position [121, 0]
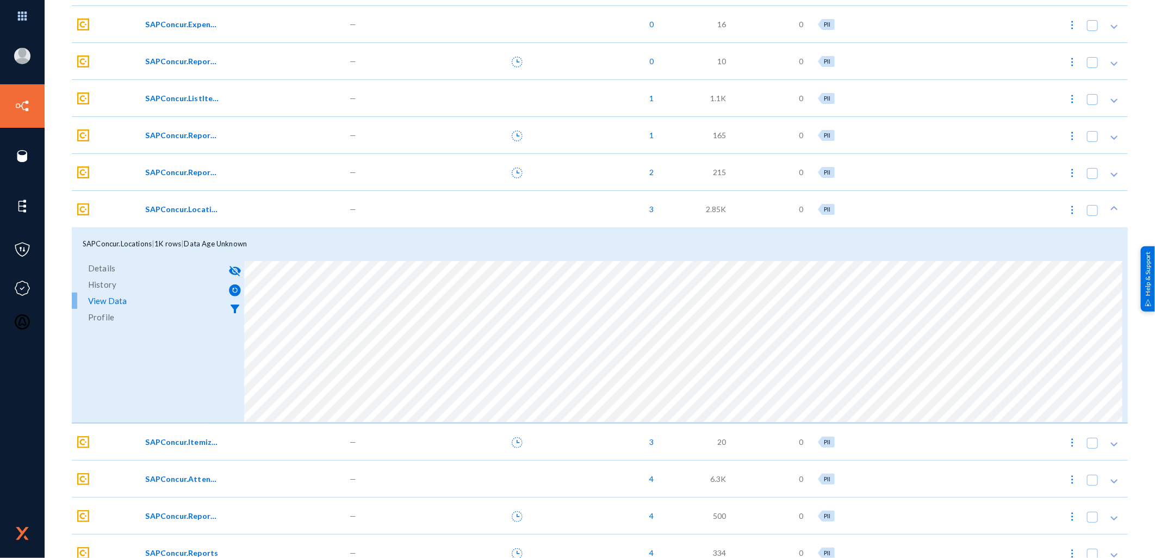
scroll to position [181, 0]
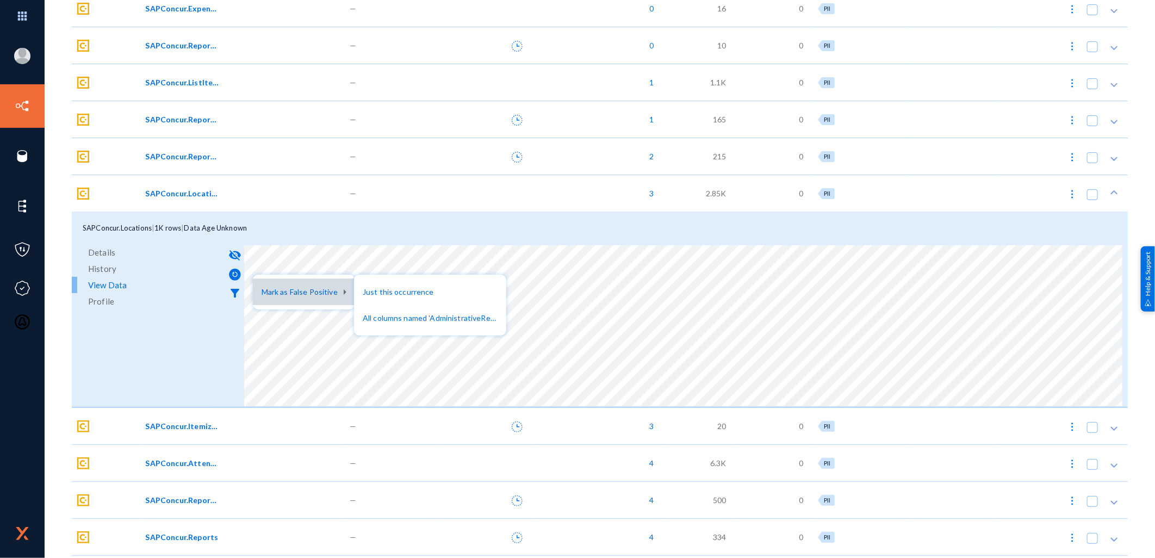
click at [289, 289] on button "Mark as False Positive" at bounding box center [304, 292] width 102 height 26
click at [390, 315] on button "All columns named 'AdministrativeRegion'" at bounding box center [430, 318] width 152 height 26
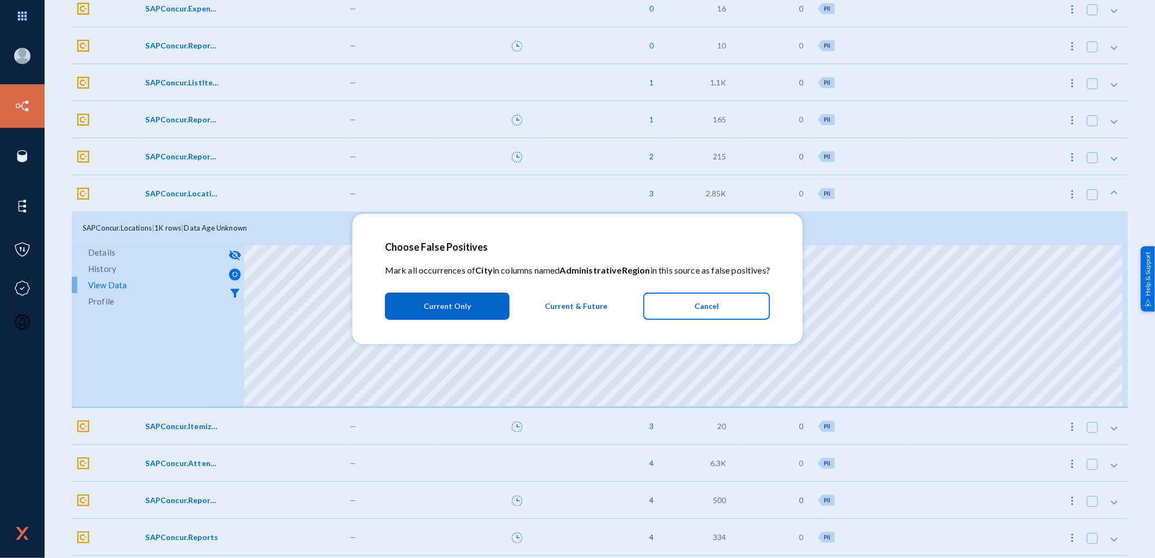
click at [589, 306] on span "Current & Future" at bounding box center [576, 306] width 63 height 20
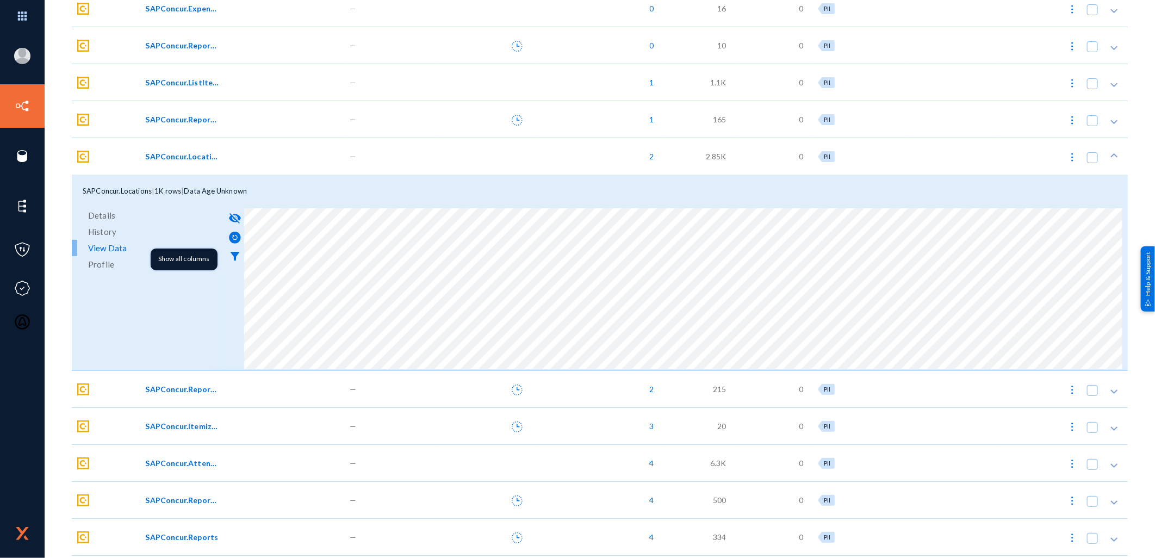
click at [235, 250] on mat-icon "filter_alt" at bounding box center [234, 256] width 13 height 13
click at [250, 160] on div "SAPConcur.Locations" at bounding box center [241, 156] width 190 height 11
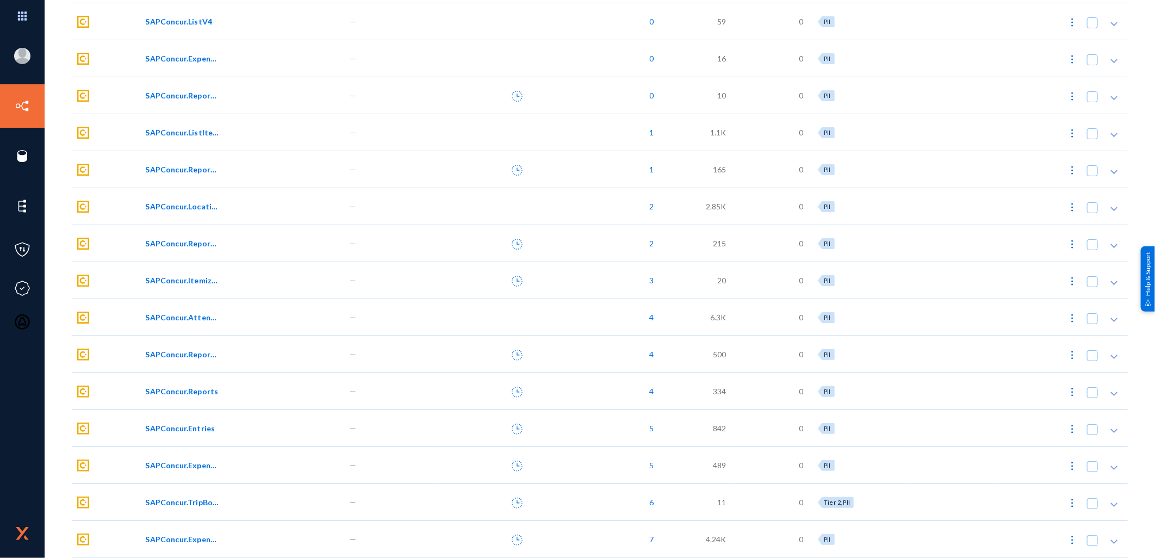
scroll to position [130, 0]
click at [216, 313] on span "SAPConcur.Attendees" at bounding box center [182, 317] width 73 height 11
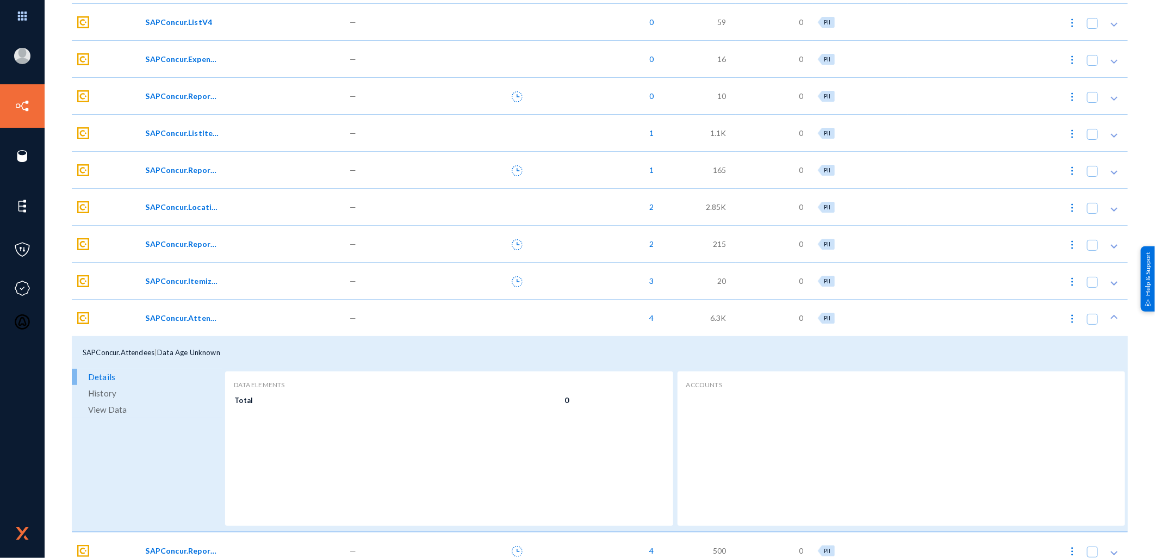
scroll to position [181, 0]
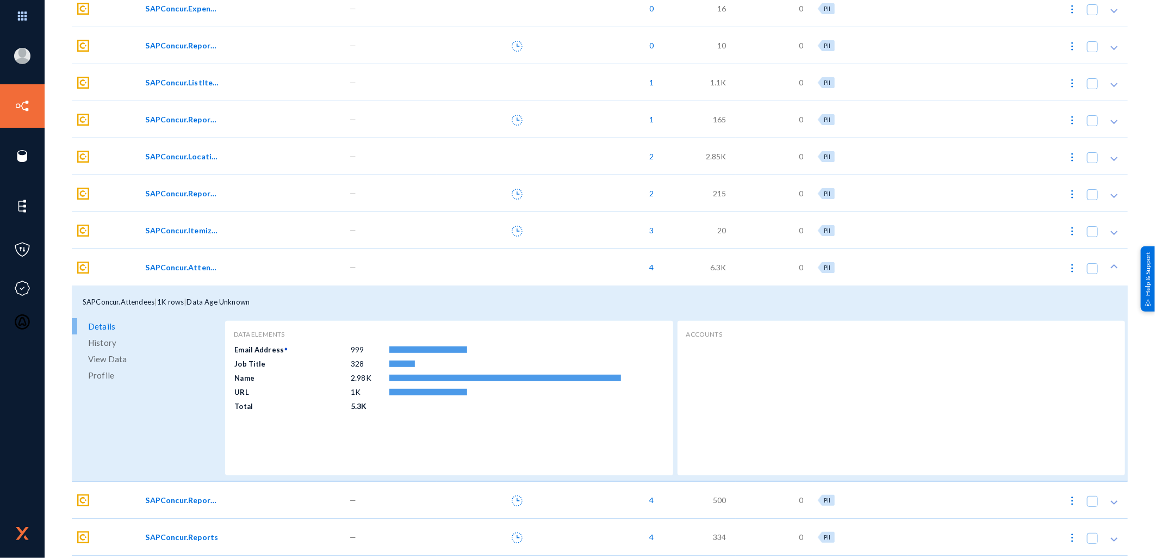
click at [116, 361] on span "View Data" at bounding box center [107, 359] width 39 height 16
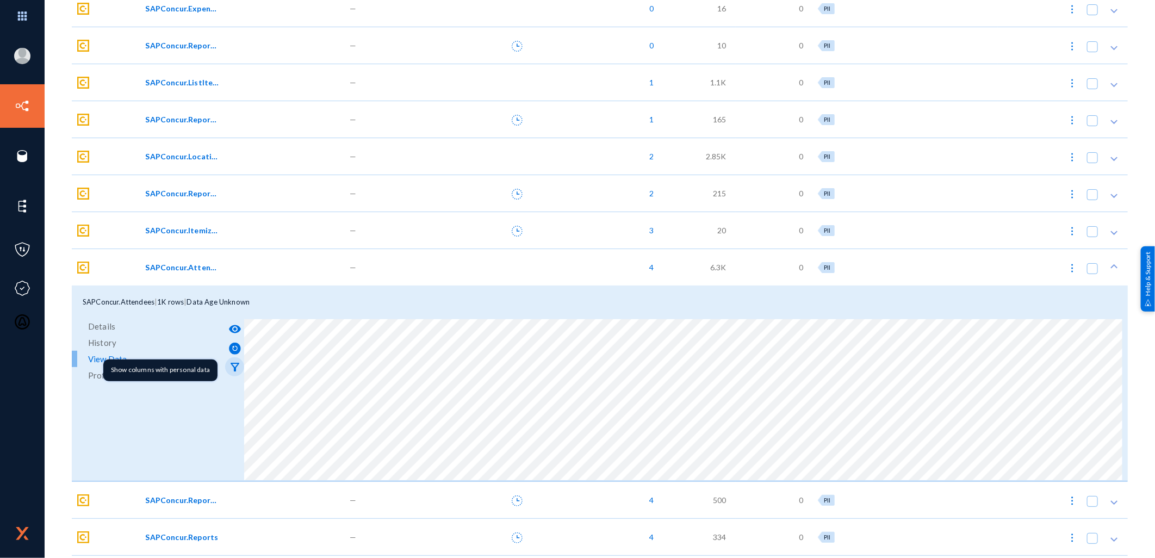
click at [235, 363] on mat-icon "filter_alt" at bounding box center [234, 366] width 13 height 13
click at [237, 326] on mat-icon "visibility" at bounding box center [234, 328] width 13 height 13
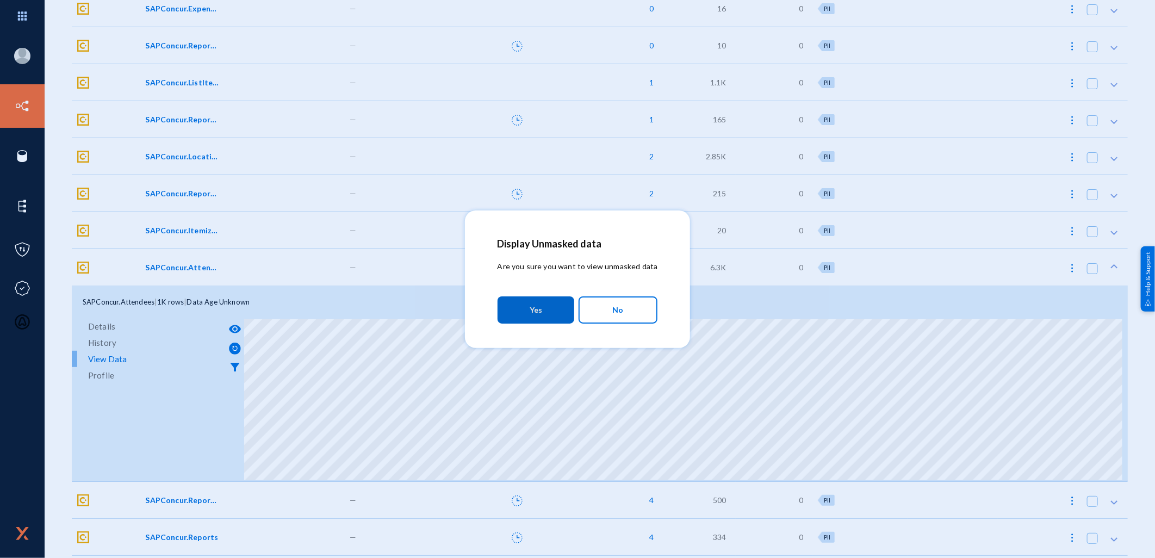
click at [548, 312] on button "Yes" at bounding box center [535, 309] width 77 height 27
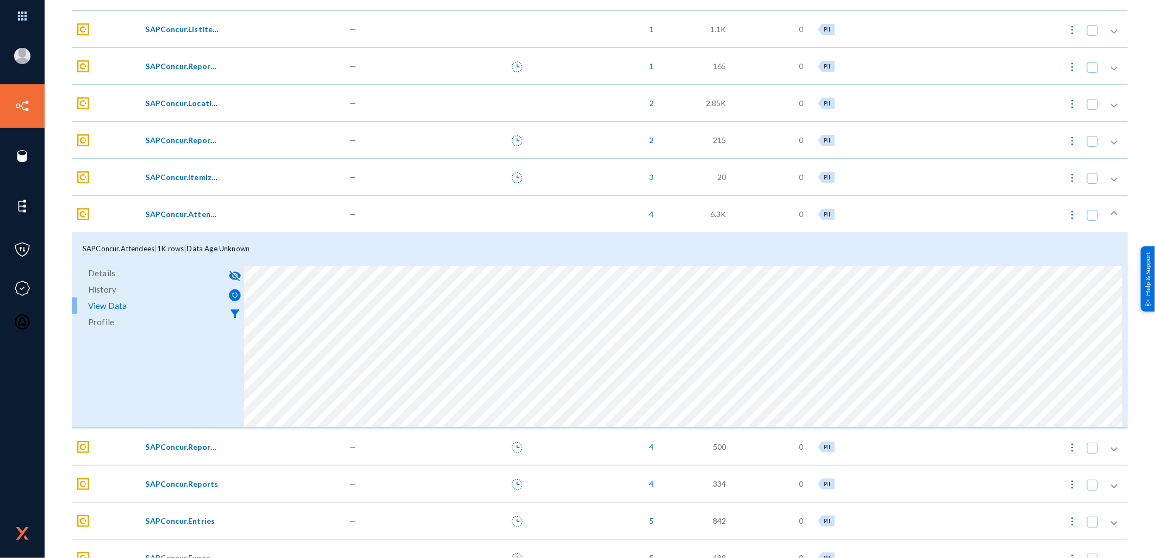
scroll to position [265, 0]
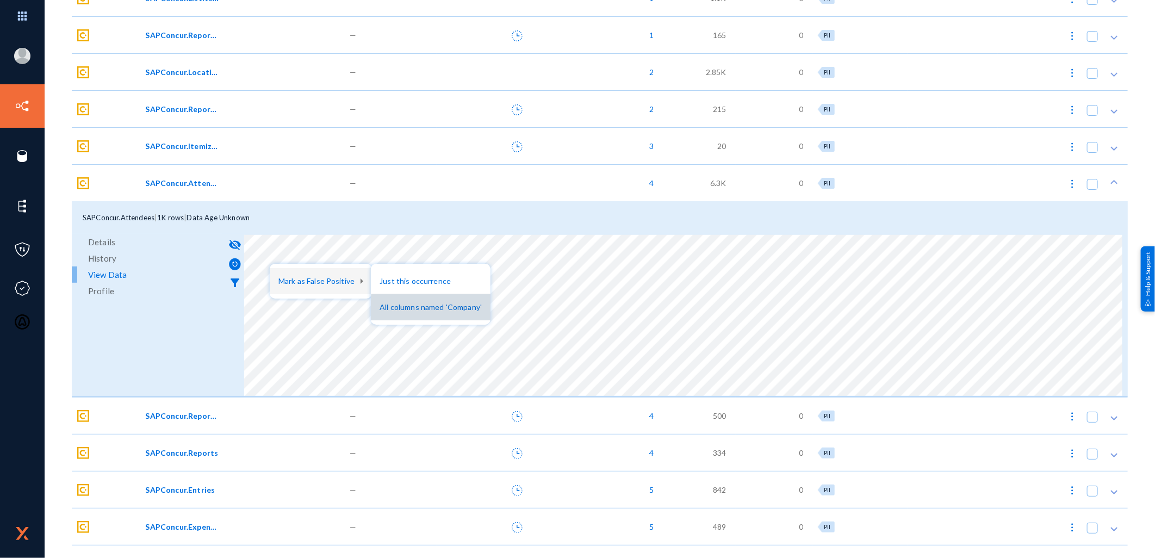
click at [441, 308] on button "All columns named 'Company'" at bounding box center [431, 307] width 120 height 26
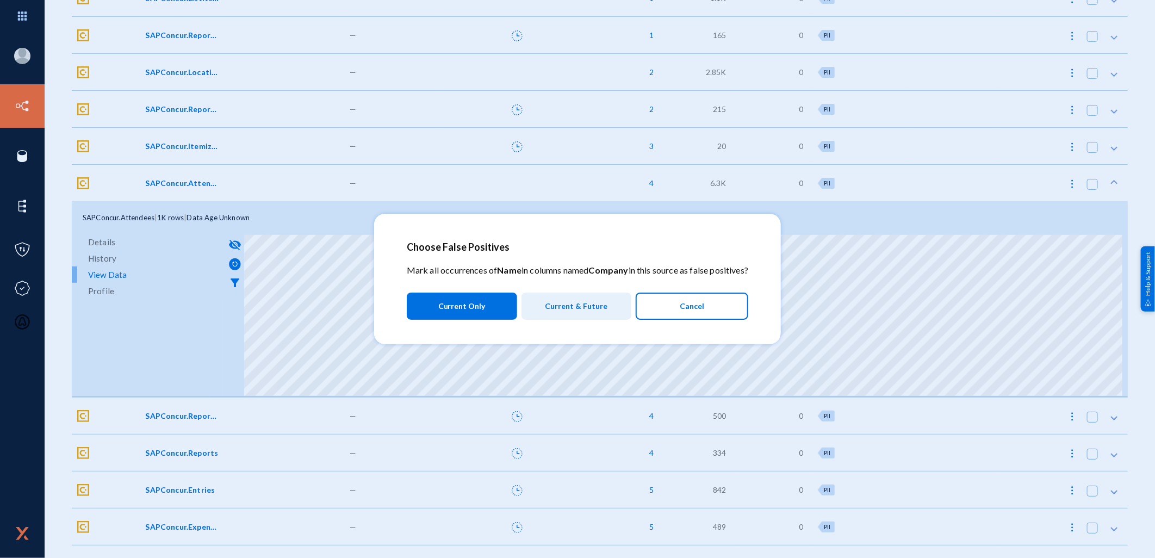
click at [552, 303] on span "Current & Future" at bounding box center [576, 306] width 63 height 20
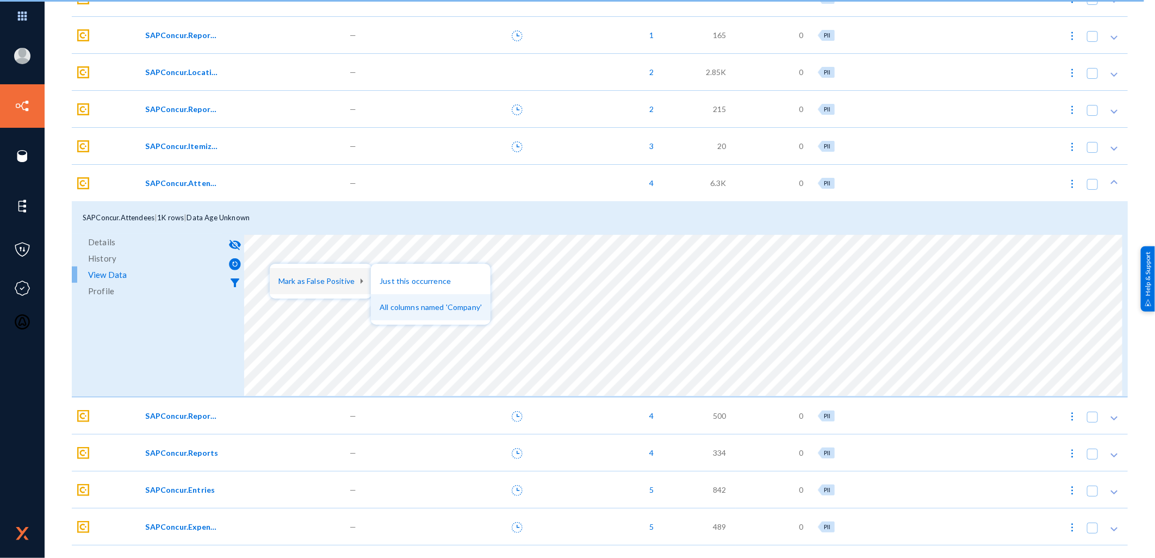
click at [389, 300] on button "All columns named 'Company'" at bounding box center [431, 307] width 120 height 26
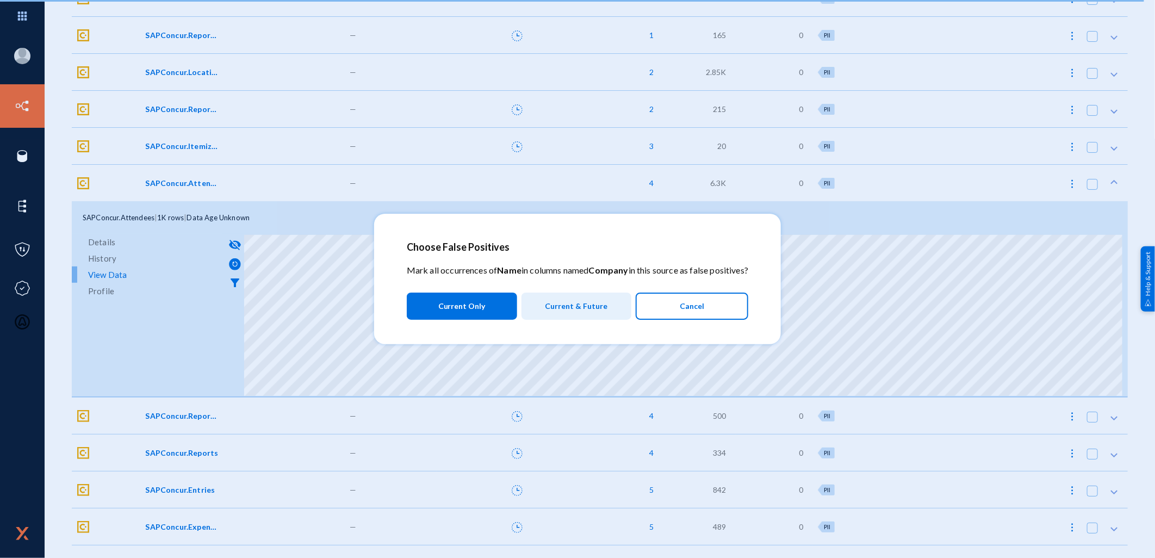
click at [556, 305] on span "Current & Future" at bounding box center [576, 306] width 63 height 20
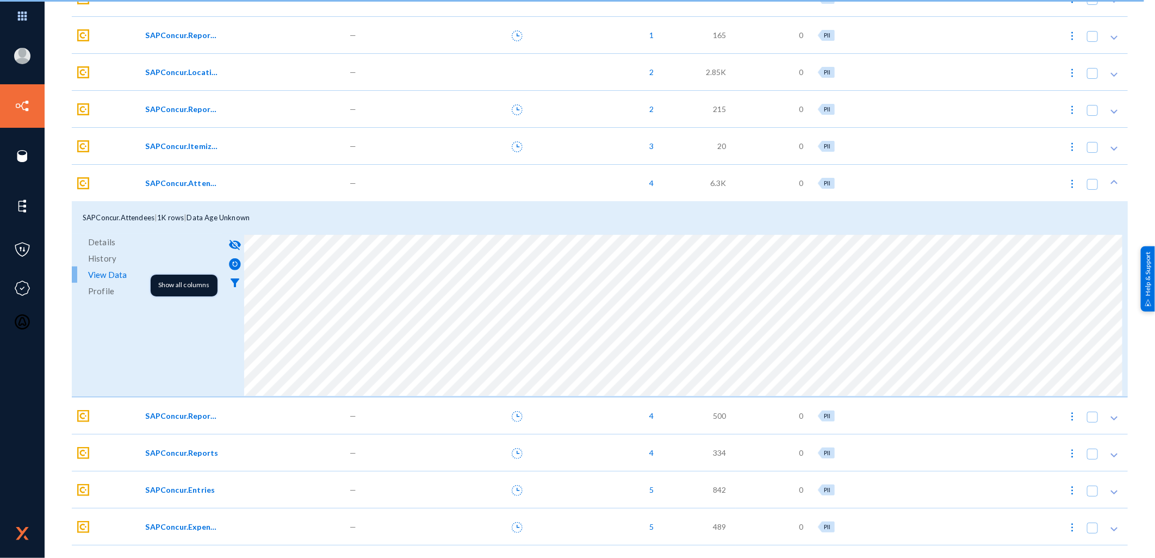
click at [238, 279] on mat-icon "filter_alt" at bounding box center [234, 282] width 13 height 13
click at [236, 276] on mat-icon "filter_alt" at bounding box center [234, 282] width 13 height 13
click at [411, 307] on button "All columns named 'Company'" at bounding box center [431, 307] width 120 height 26
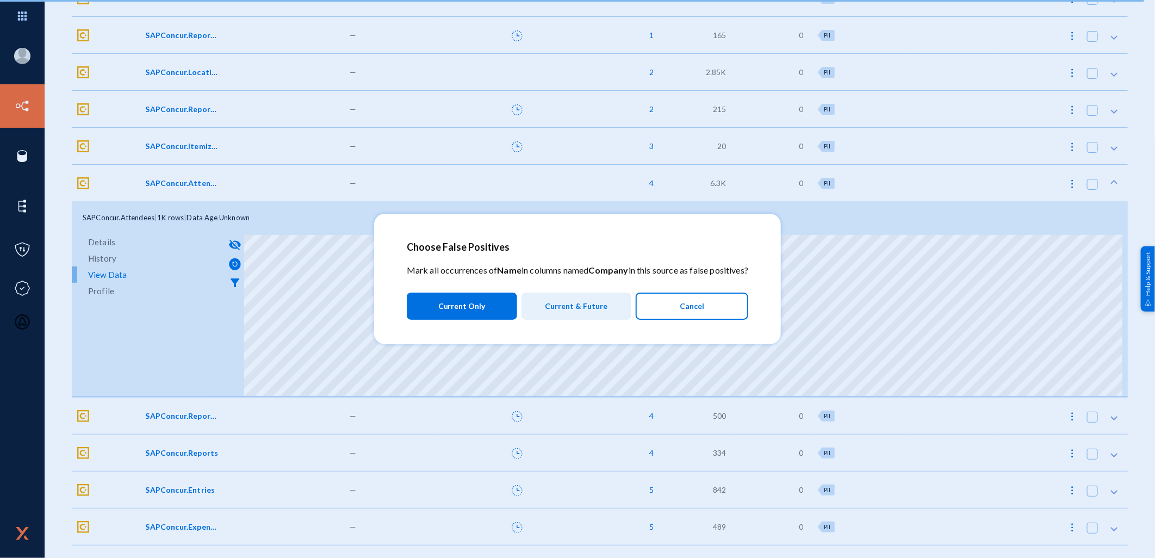
click at [562, 308] on span "Current & Future" at bounding box center [576, 306] width 63 height 20
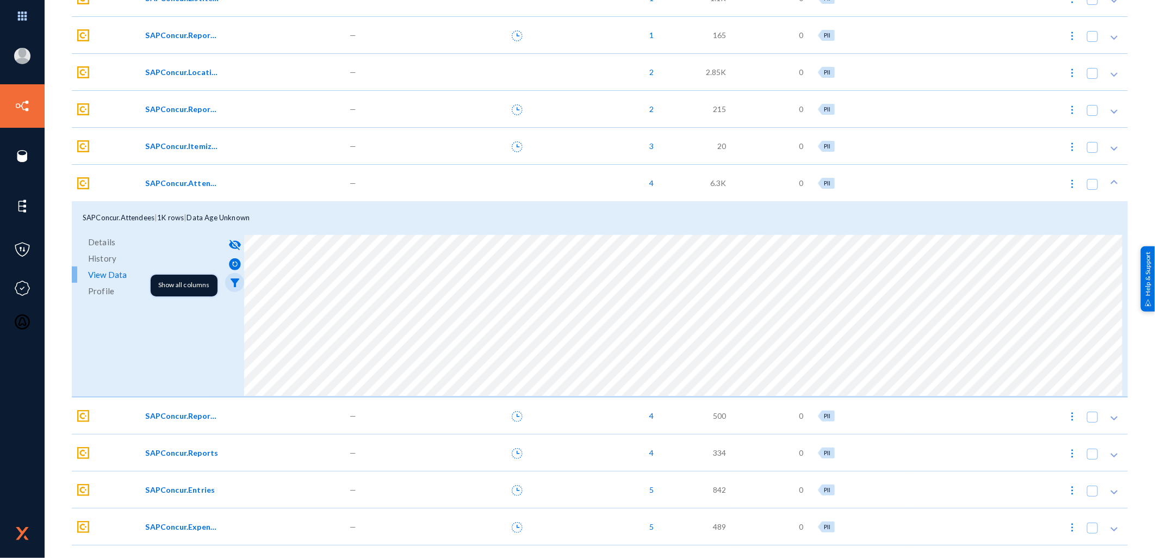
click at [232, 276] on mat-icon "filter_alt" at bounding box center [234, 282] width 13 height 13
click at [233, 282] on mat-icon "filter_alt" at bounding box center [234, 282] width 13 height 13
click at [247, 186] on div "SAPConcur.Attendees" at bounding box center [241, 182] width 190 height 11
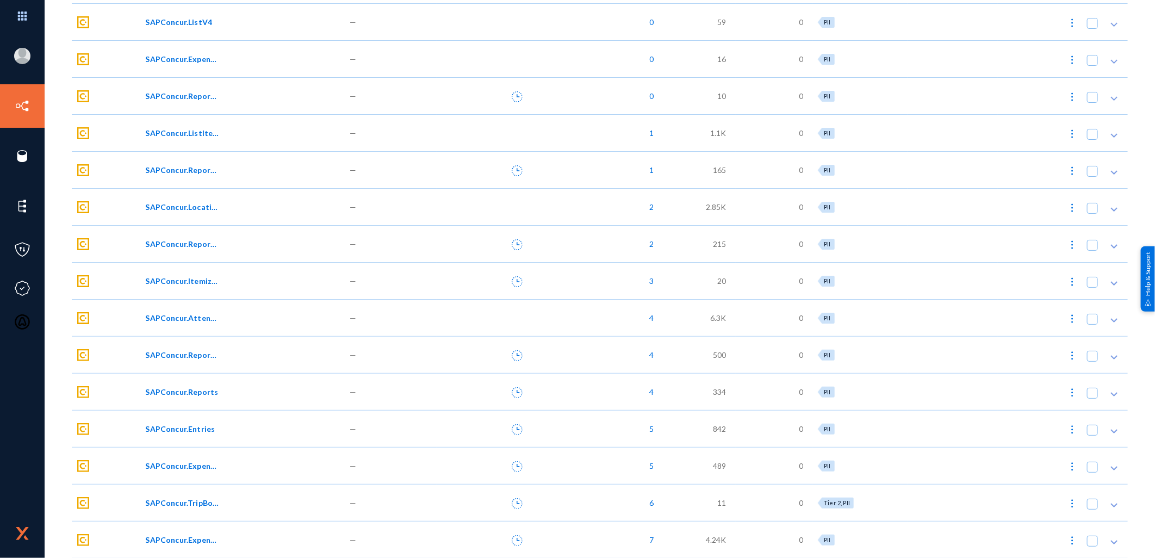
click at [214, 245] on span "SAPConcur.ReportDetailsExpenseEntry" at bounding box center [182, 243] width 73 height 11
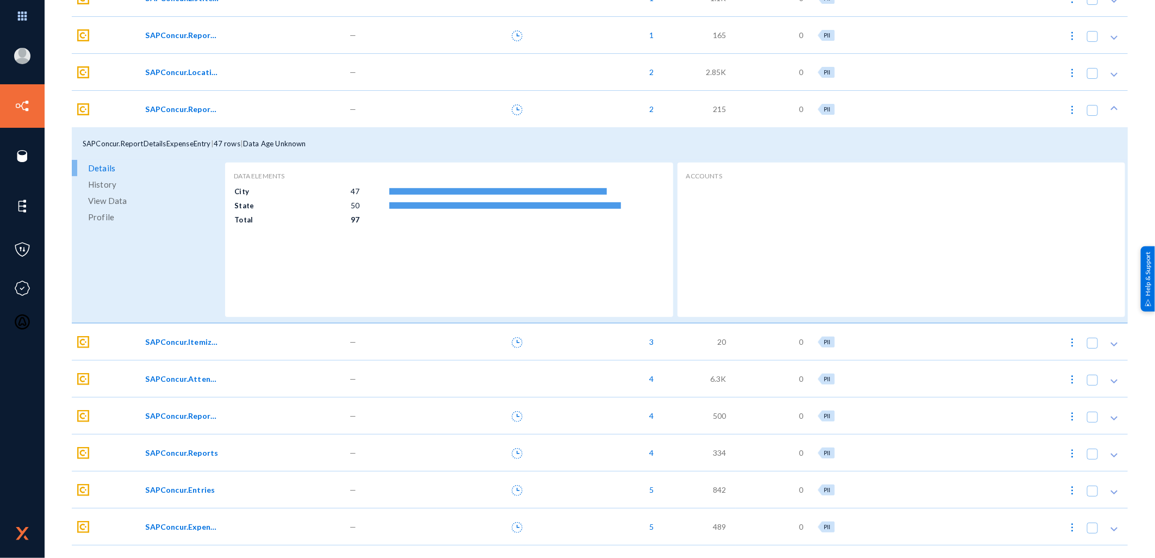
click at [234, 110] on div "SAPConcur.ReportDetailsExpenseEntry" at bounding box center [241, 108] width 190 height 11
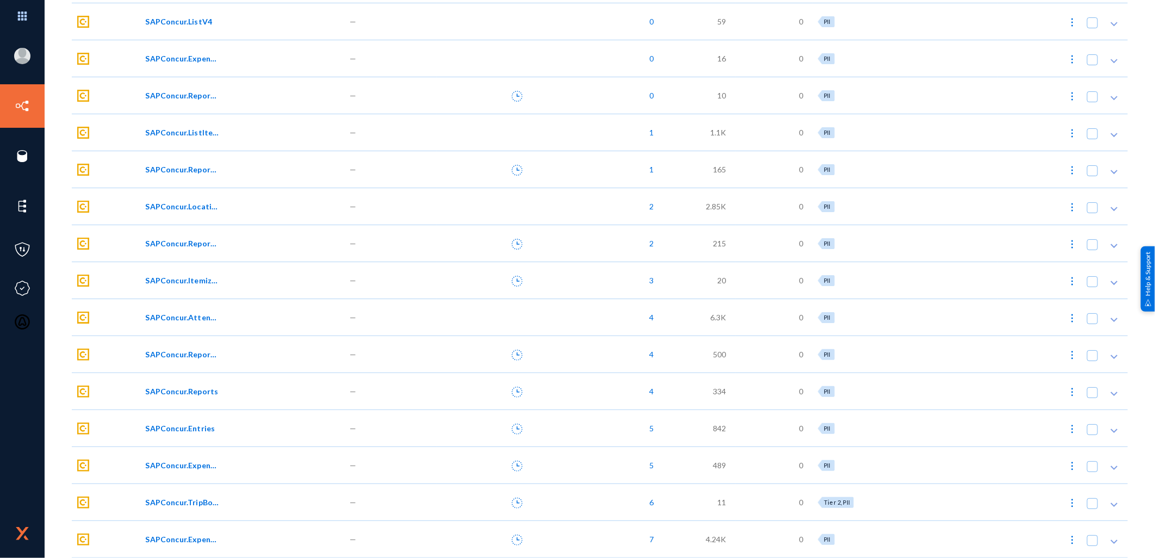
scroll to position [130, 0]
click at [226, 173] on div "SAPConcur.ReportDetailsExpenseEntryItemization" at bounding box center [241, 169] width 190 height 11
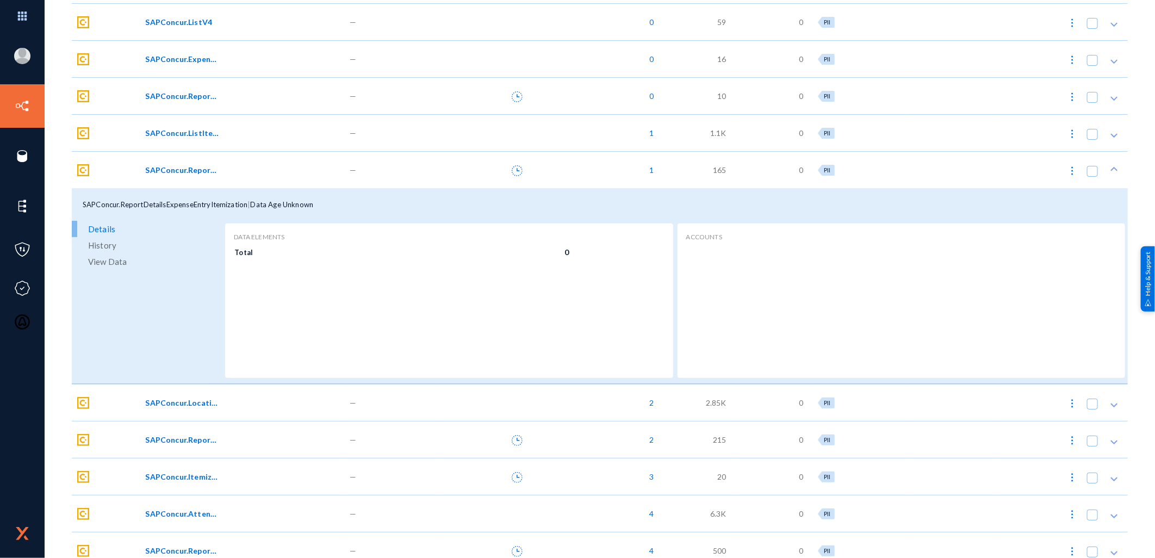
scroll to position [265, 0]
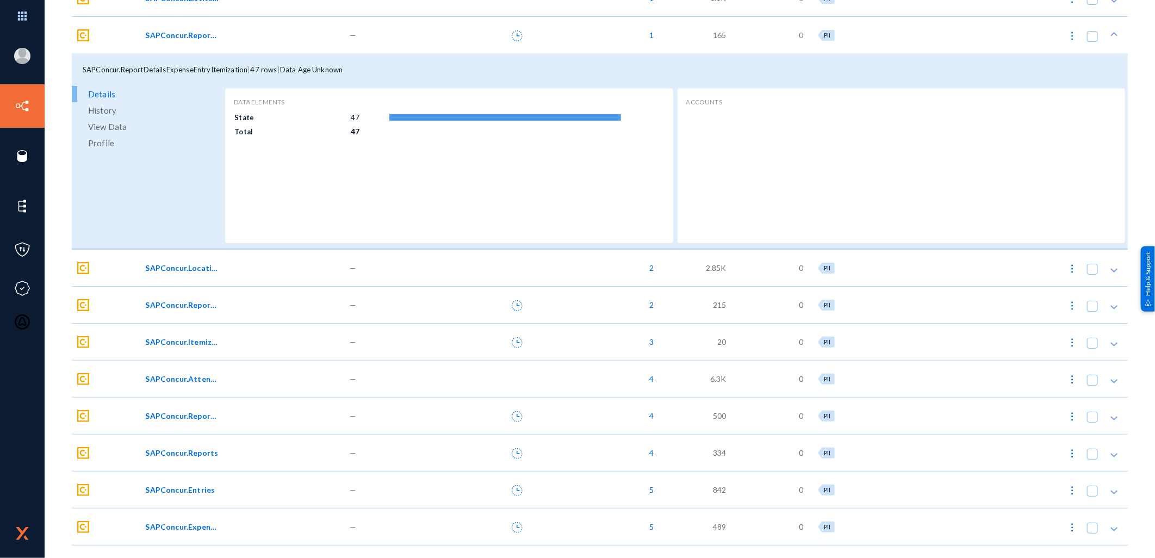
click at [230, 29] on div "SAPConcur.ReportDetailsExpenseEntryItemization" at bounding box center [241, 34] width 190 height 11
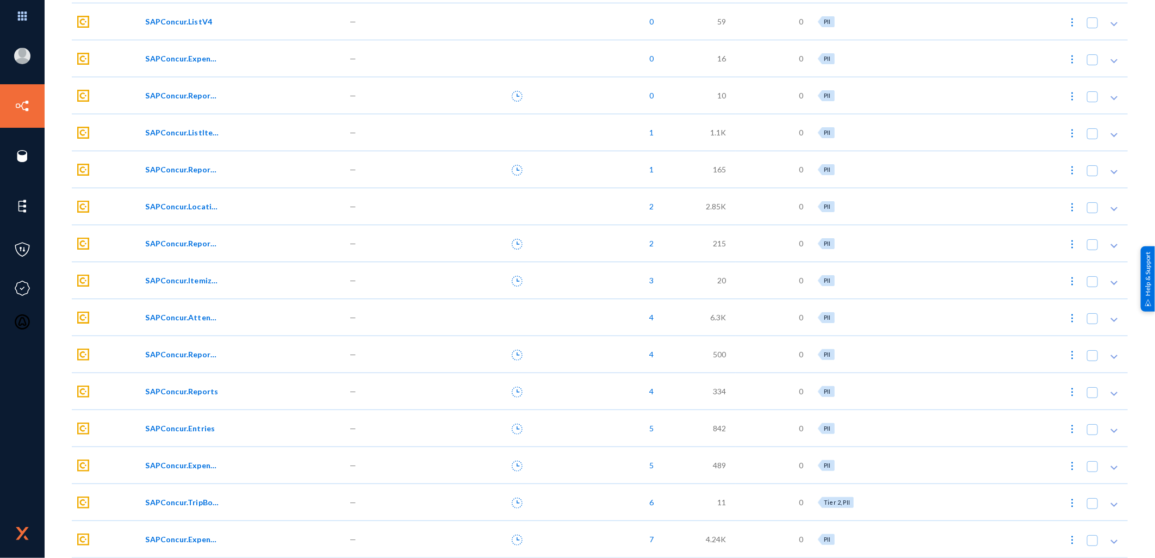
scroll to position [130, 0]
click at [233, 245] on div "SAPConcur.ReportDetailsExpenseEntry" at bounding box center [241, 243] width 190 height 11
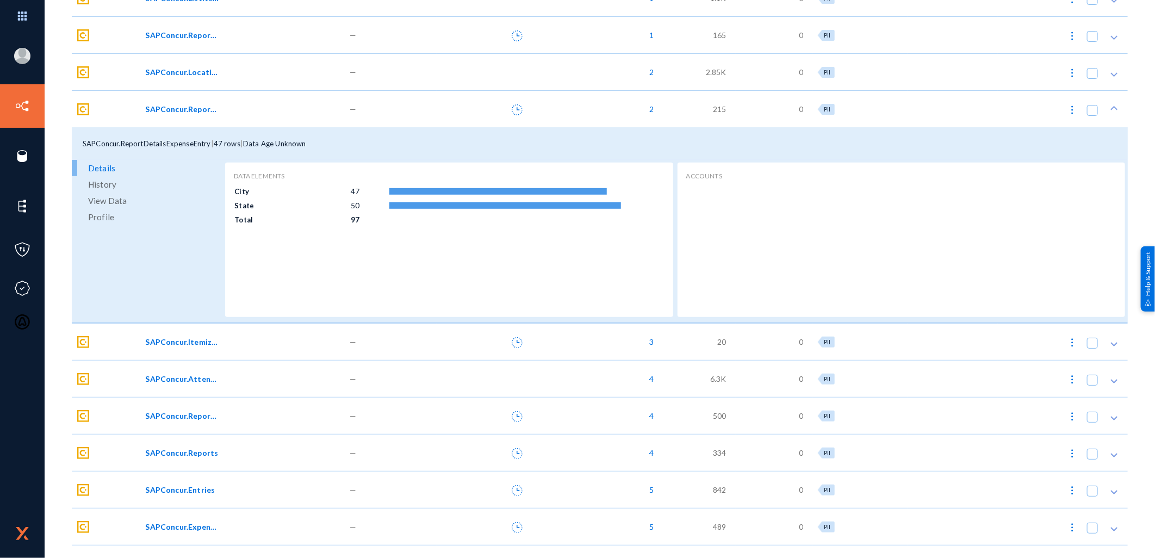
click at [242, 103] on div "SAPConcur.ReportDetailsExpenseEntry" at bounding box center [241, 108] width 190 height 11
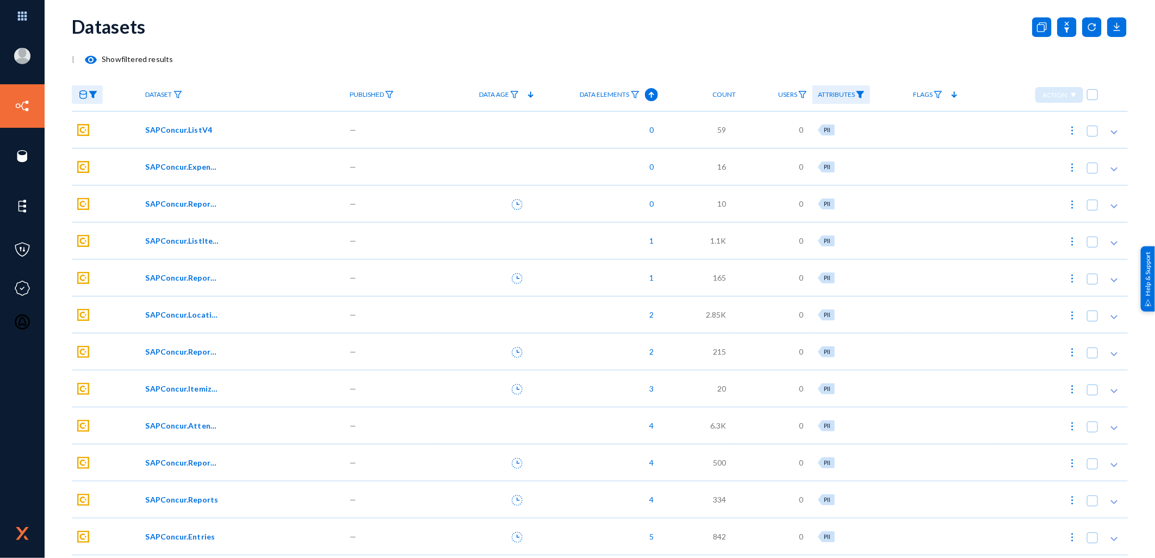
scroll to position [0, 0]
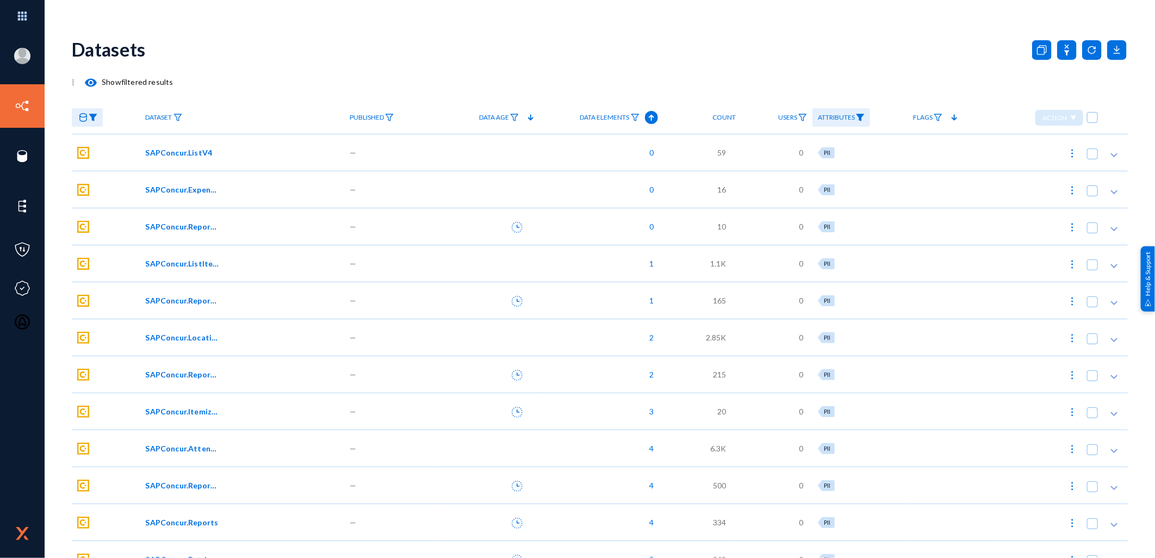
click at [241, 228] on div "SAPConcur.ReportComments" at bounding box center [241, 226] width 190 height 11
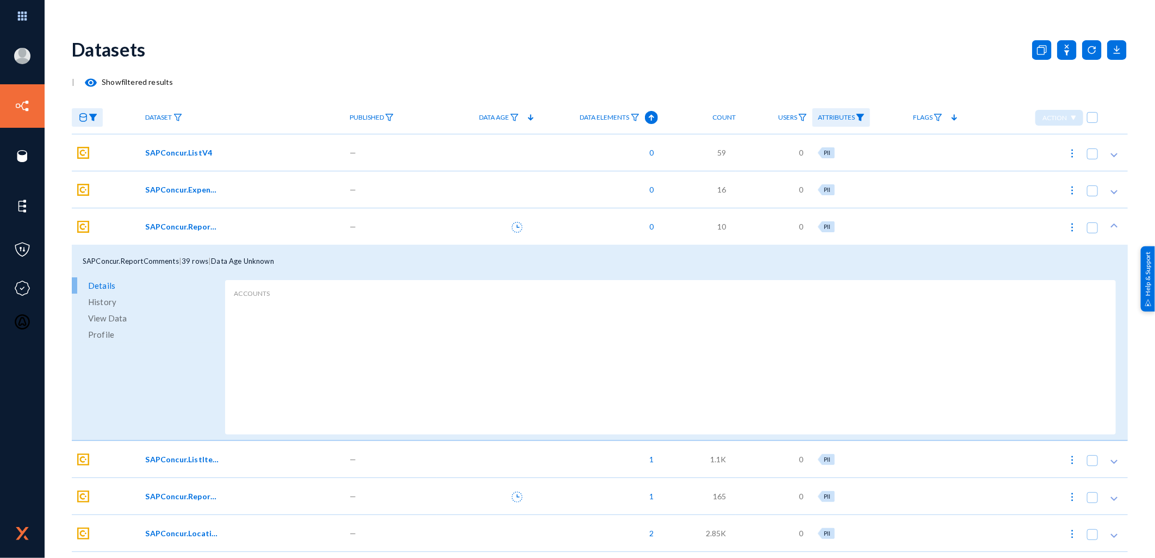
click at [236, 229] on div "SAPConcur.ReportComments" at bounding box center [241, 226] width 190 height 11
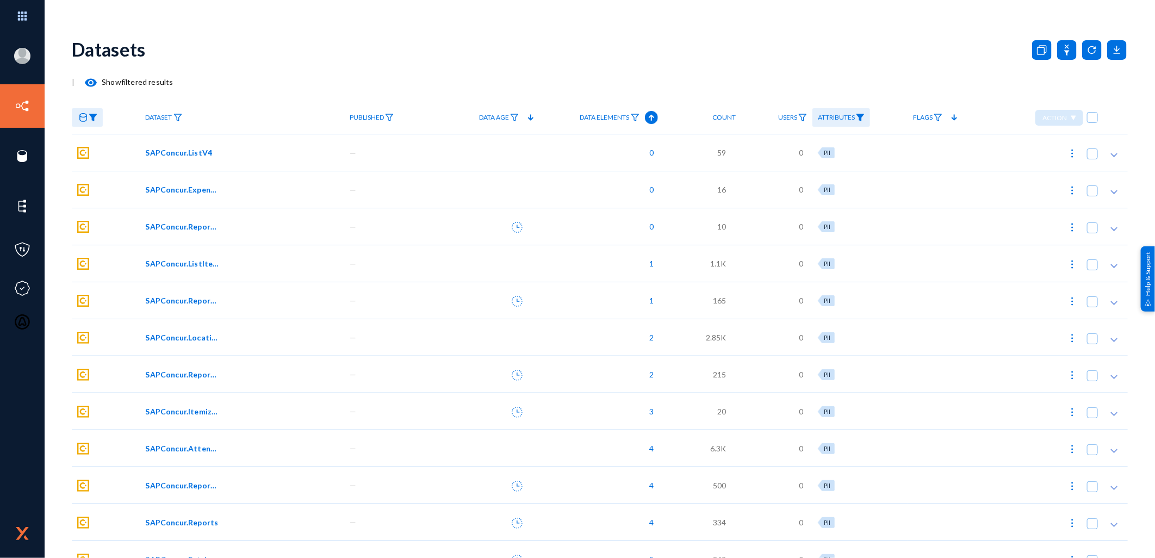
click at [223, 300] on div "SAPConcur.ReportDetailsExpenseEntryItemization" at bounding box center [241, 300] width 190 height 11
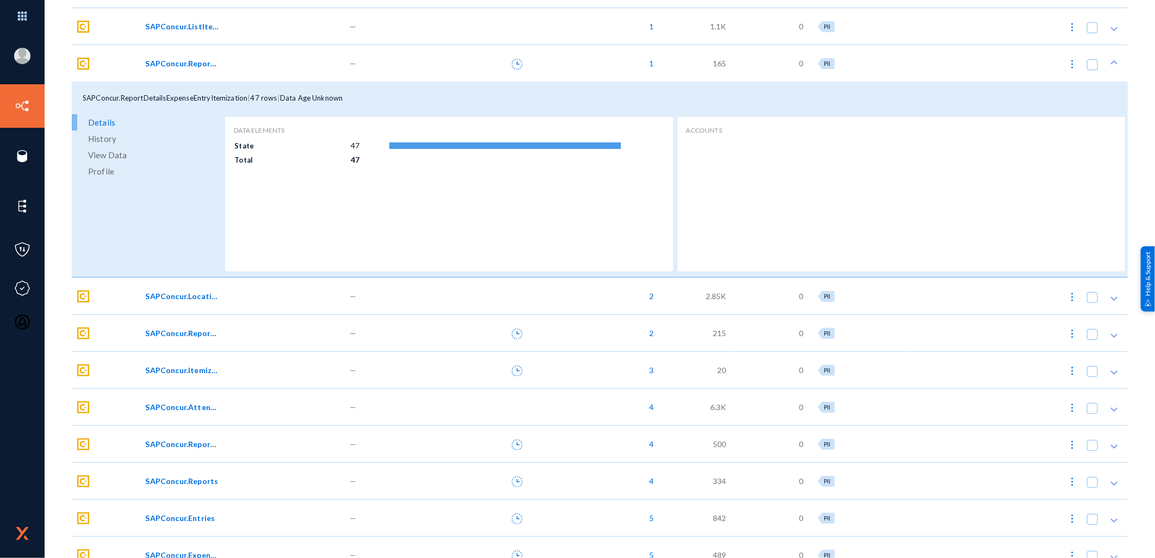
scroll to position [241, 0]
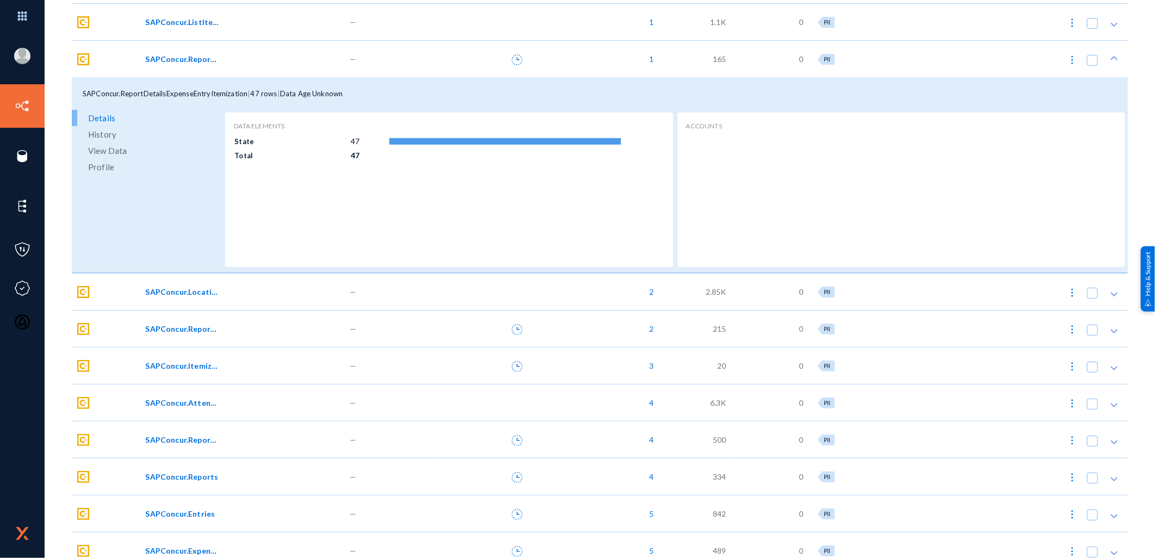
click at [223, 319] on div "SAPConcur.ReportDetailsExpenseEntry" at bounding box center [242, 328] width 204 height 37
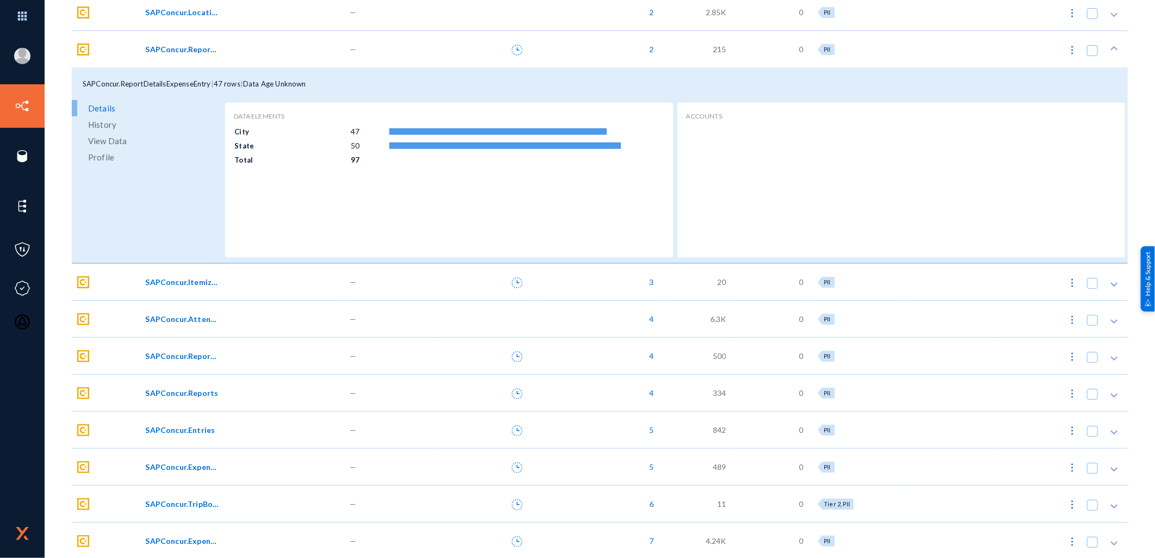
scroll to position [522, 0]
click at [235, 356] on div "SAPConcur.ReportDetails" at bounding box center [241, 354] width 190 height 11
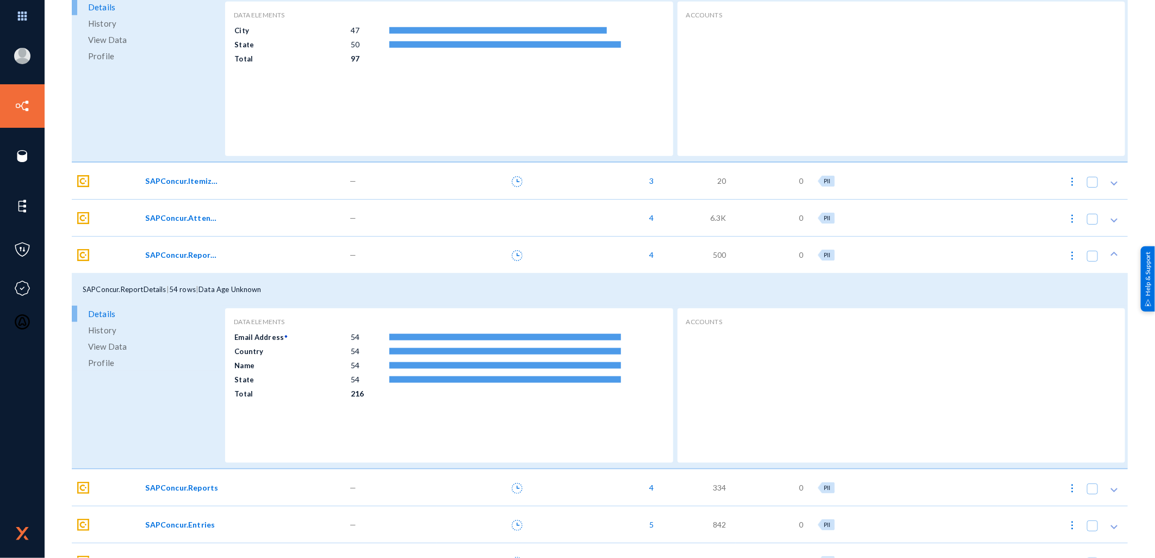
scroll to position [703, 0]
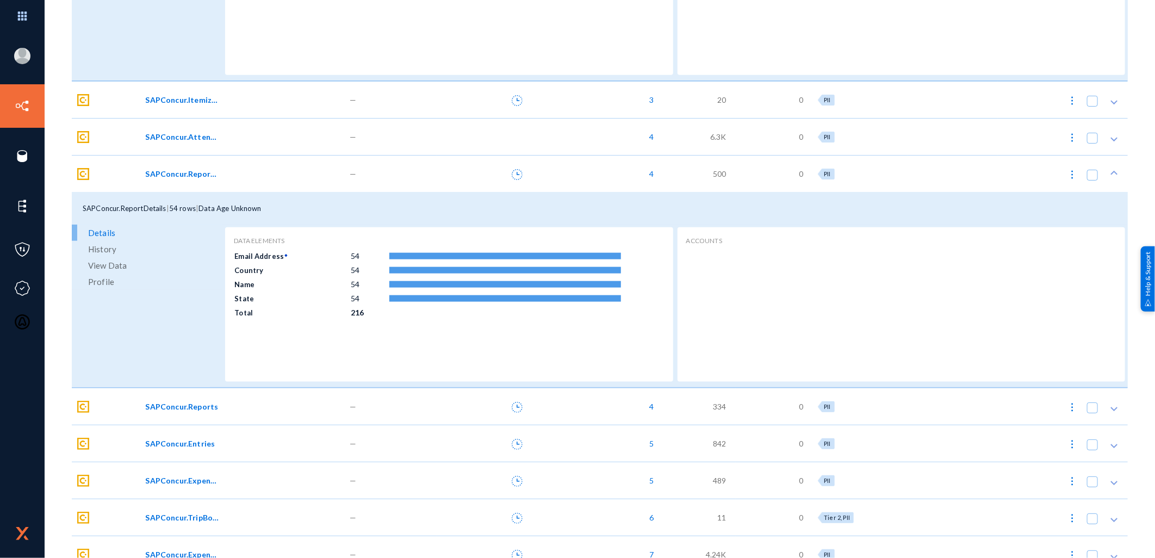
click at [116, 263] on span "View Data" at bounding box center [107, 265] width 39 height 16
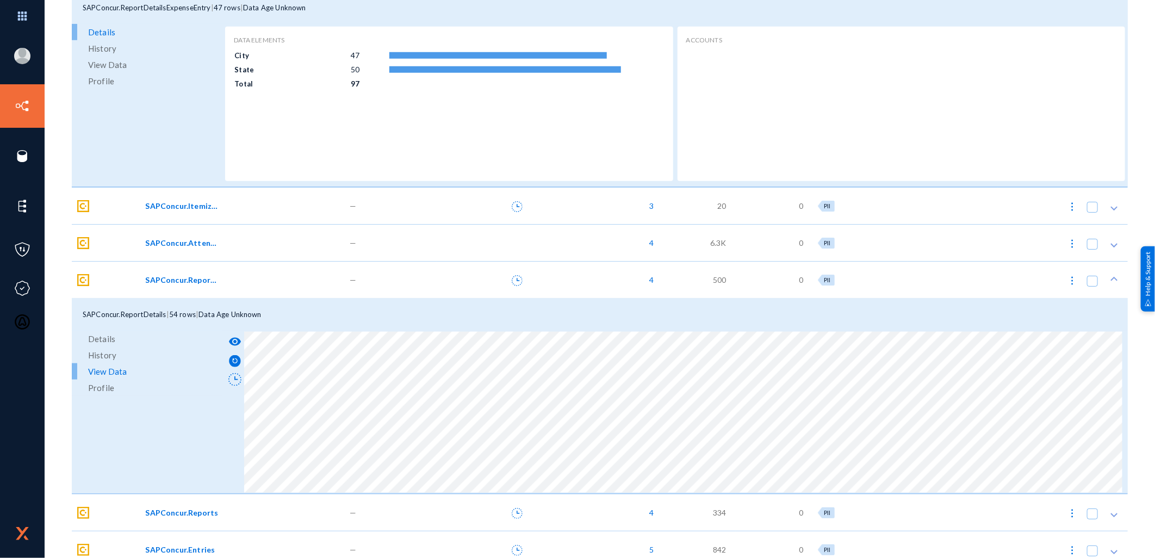
scroll to position [596, 0]
click at [237, 377] on mat-icon "filter_alt" at bounding box center [234, 380] width 13 height 13
click at [237, 341] on mat-icon "visibility" at bounding box center [234, 341] width 13 height 13
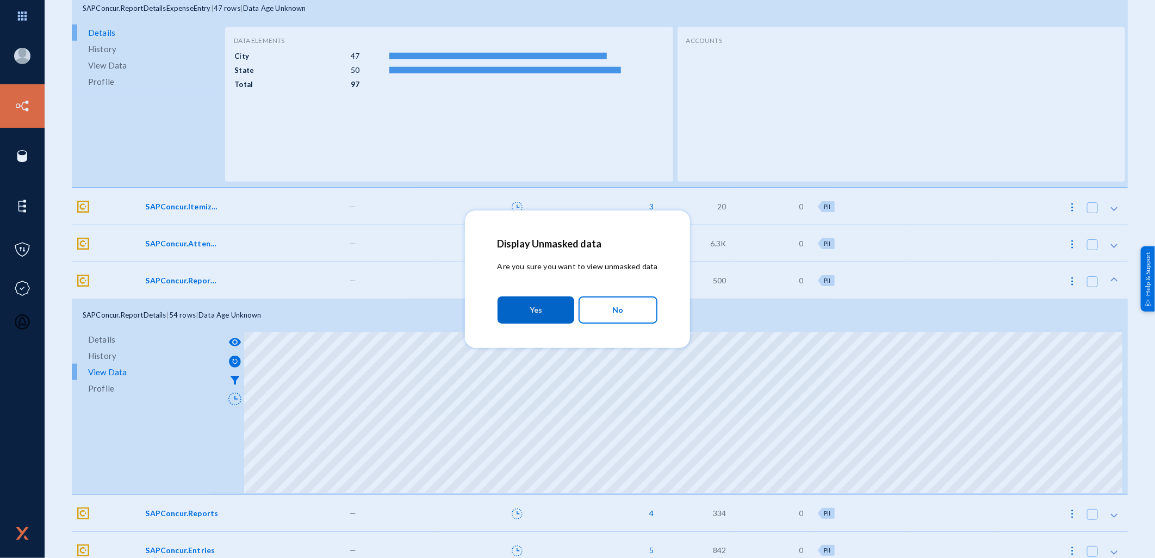
click at [529, 311] on button "Yes" at bounding box center [535, 309] width 77 height 27
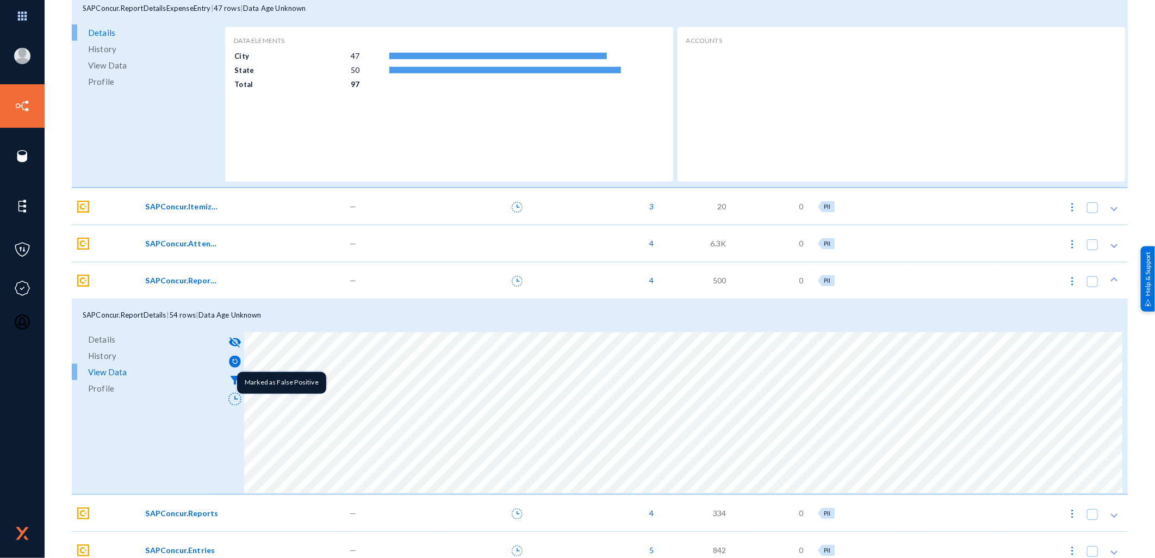
click at [233, 379] on mat-tooltip-component "Marked as False Positive" at bounding box center [281, 382] width 104 height 37
click at [231, 376] on mat-icon "filter_alt" at bounding box center [234, 380] width 13 height 13
click at [237, 271] on div "SAPConcur.ReportDetails" at bounding box center [242, 280] width 204 height 37
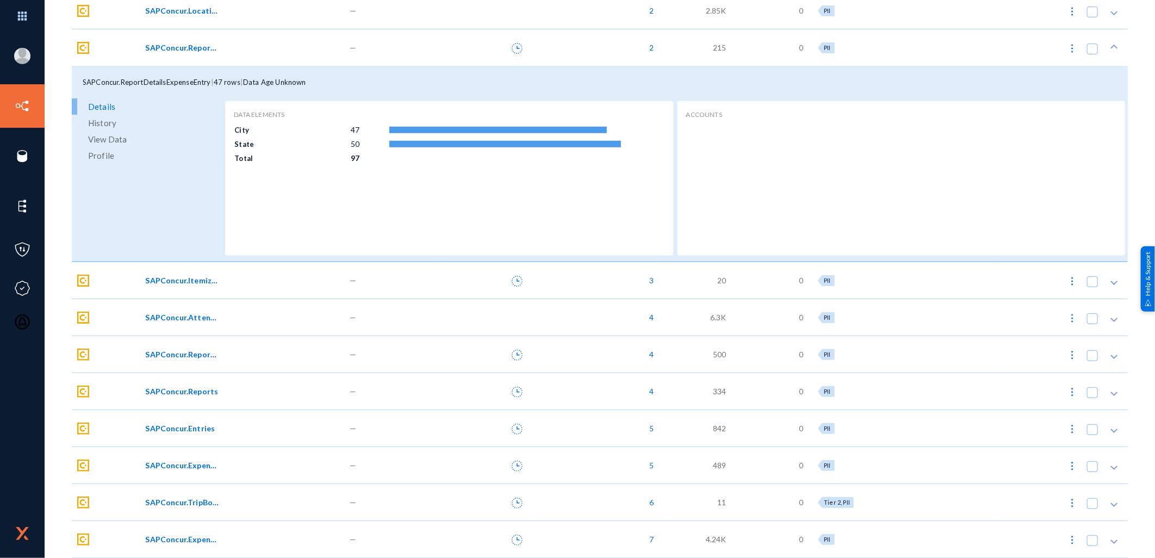
scroll to position [522, 0]
click at [219, 393] on div "SAPConcur.Reports" at bounding box center [241, 391] width 190 height 11
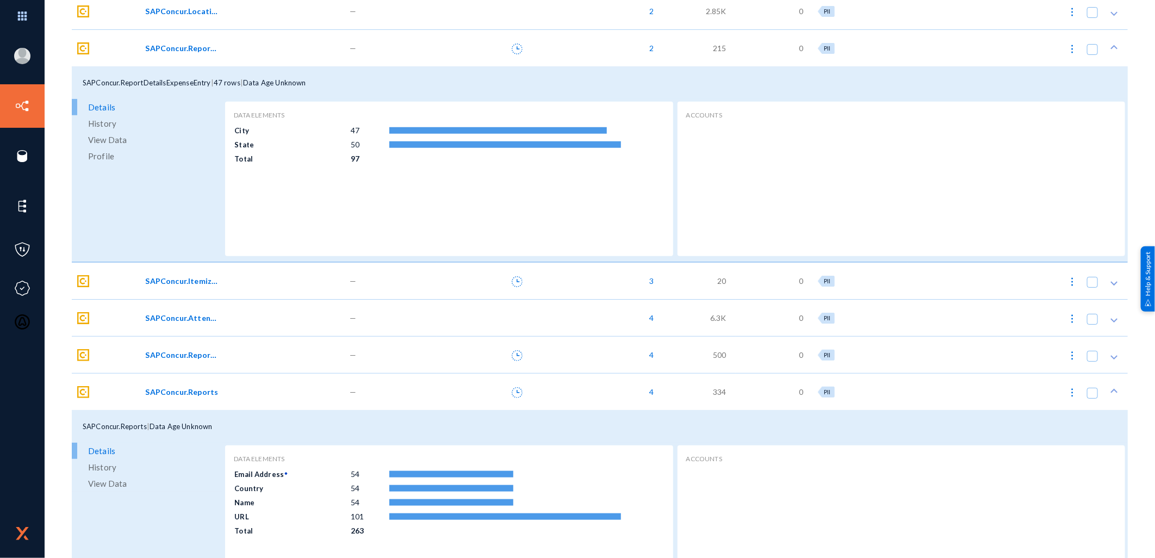
scroll to position [596, 0]
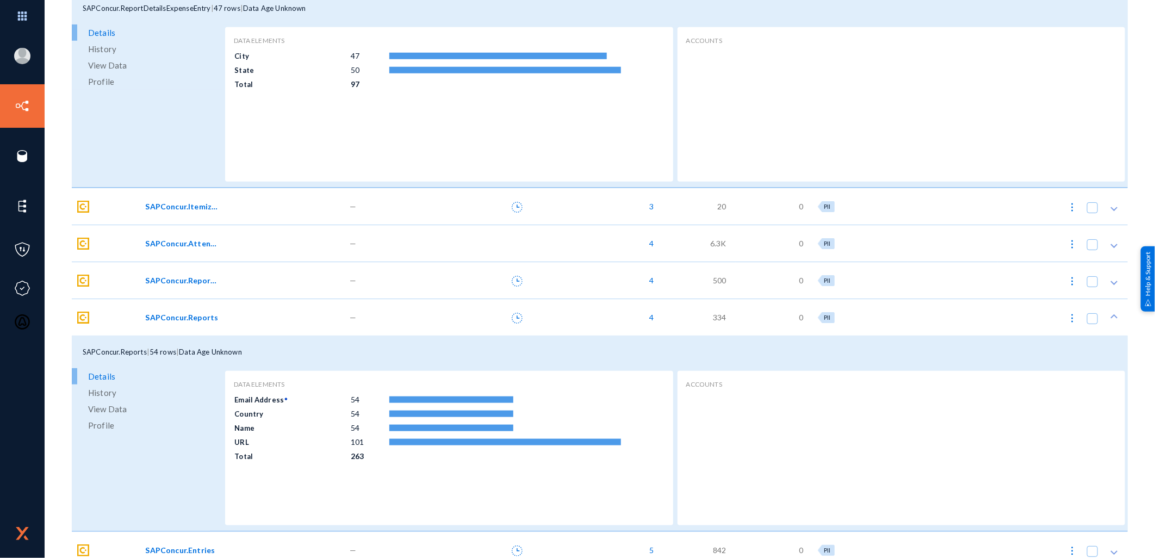
click at [115, 406] on span "View Data" at bounding box center [107, 409] width 39 height 16
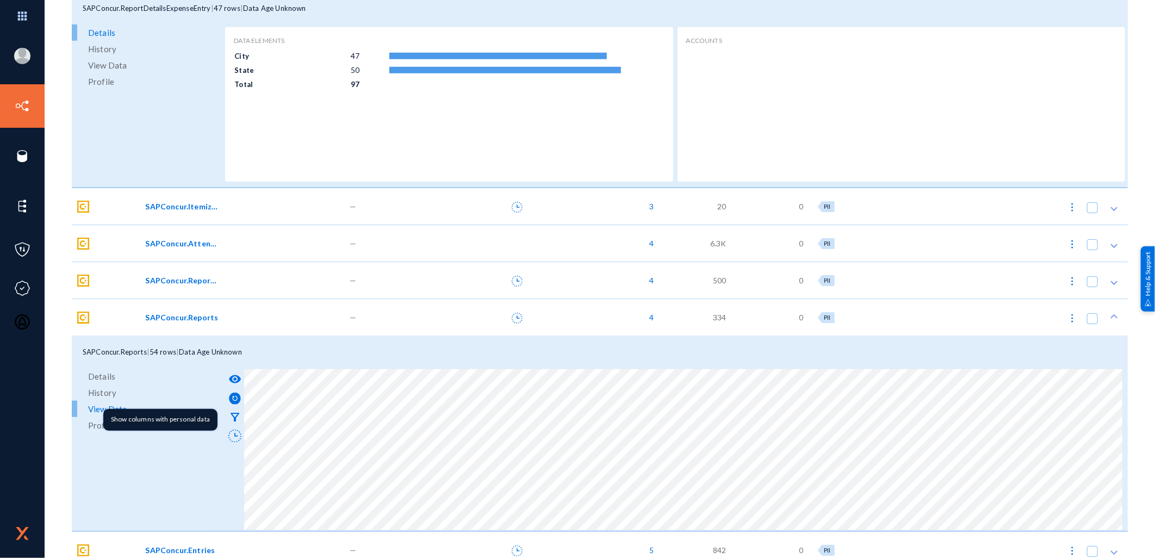
click at [231, 414] on mat-icon "filter_alt" at bounding box center [234, 416] width 13 height 13
click at [233, 374] on mat-icon "visibility" at bounding box center [234, 378] width 13 height 13
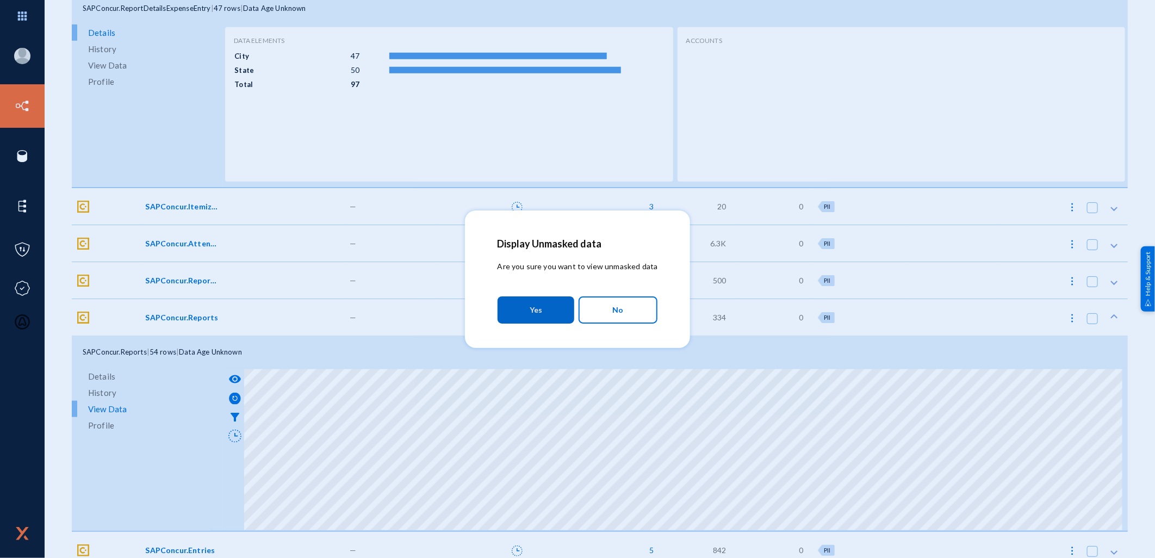
click at [546, 311] on button "Yes" at bounding box center [535, 309] width 77 height 27
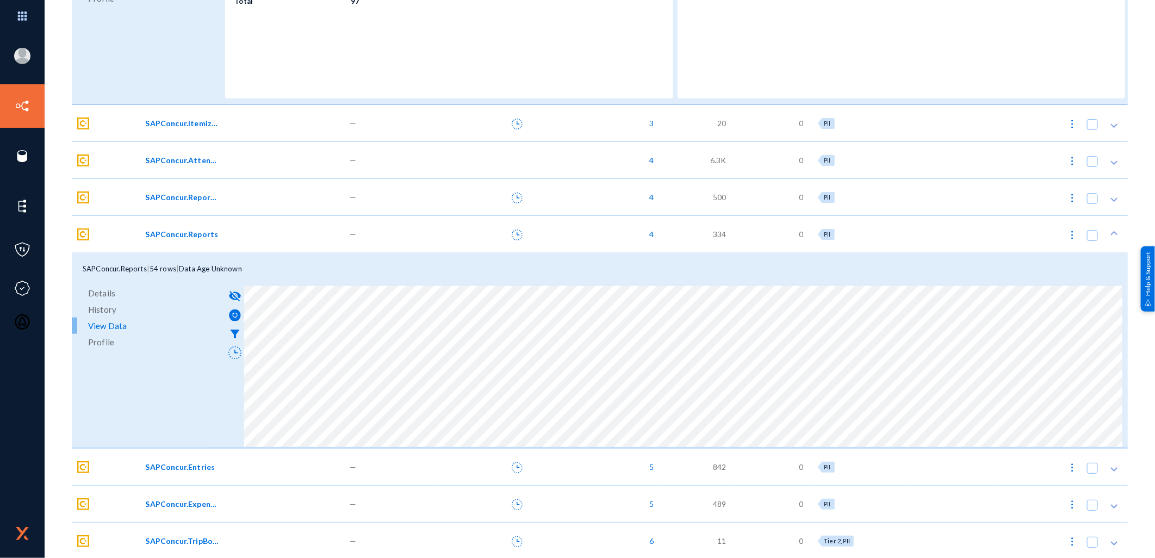
scroll to position [718, 0]
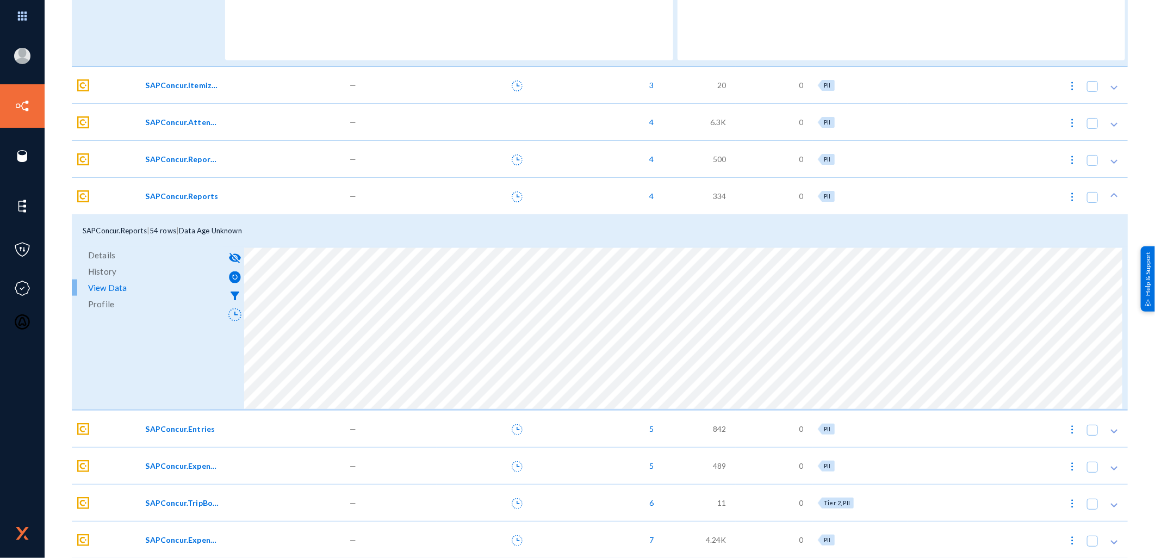
click at [265, 197] on div "SAPConcur.Reports" at bounding box center [241, 195] width 190 height 11
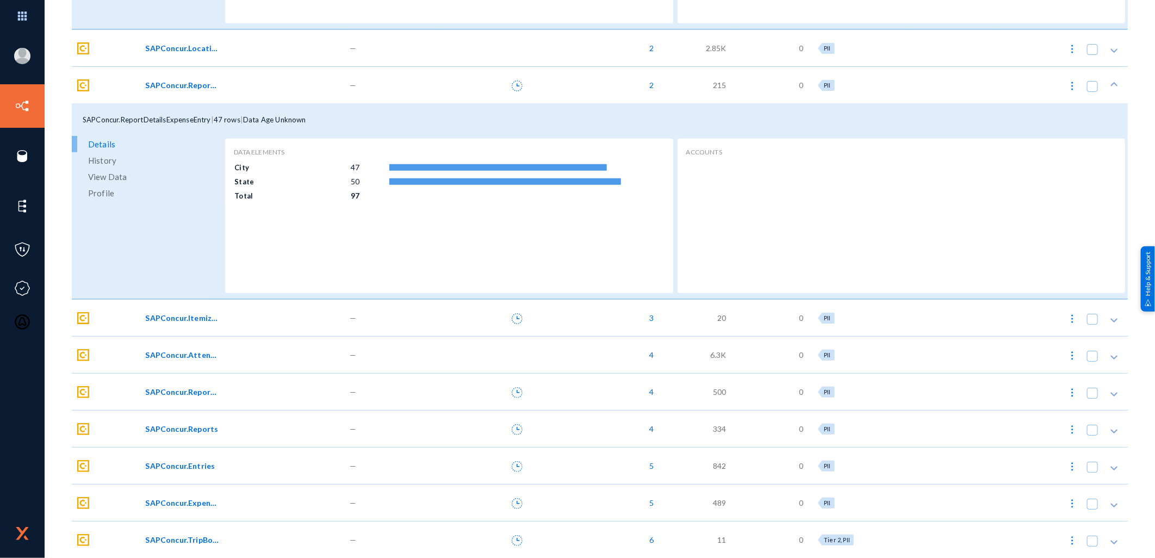
scroll to position [461, 0]
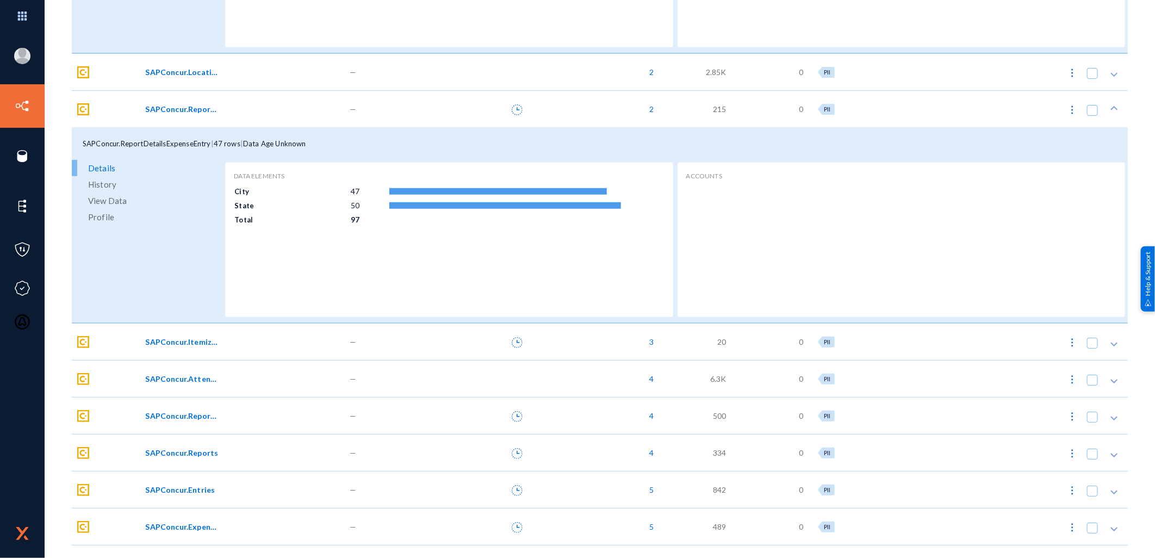
click at [194, 338] on span "SAPConcur.Itemizations" at bounding box center [182, 341] width 73 height 11
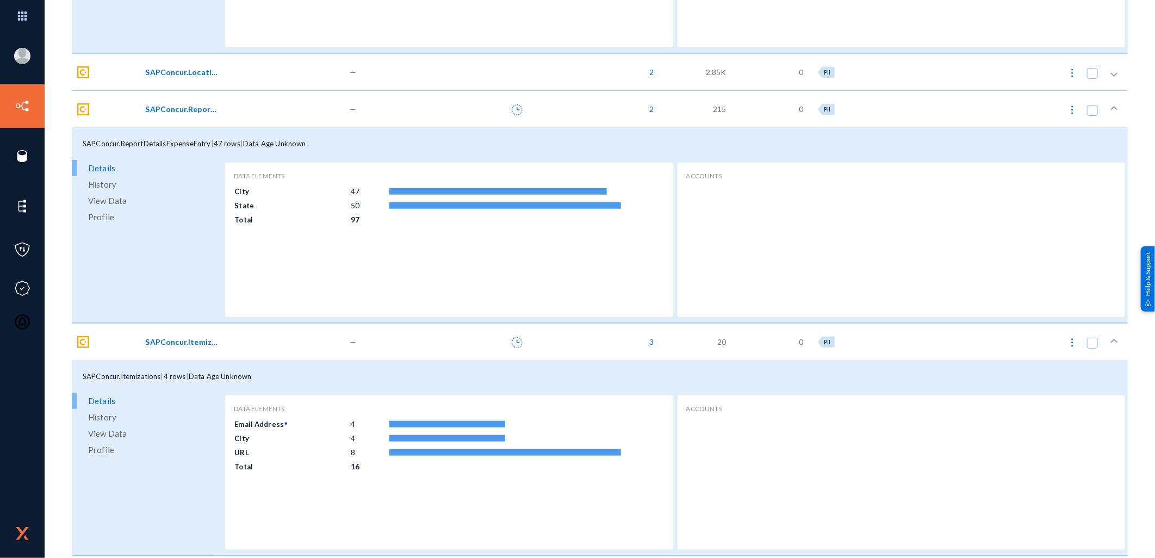
click at [115, 433] on span "View Data" at bounding box center [107, 433] width 39 height 16
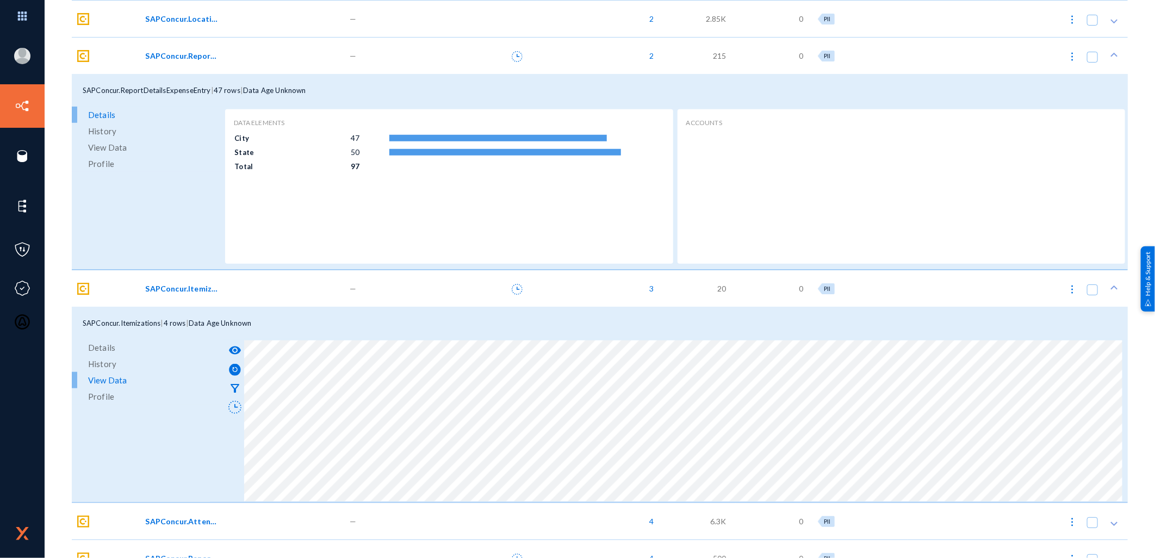
scroll to position [522, 0]
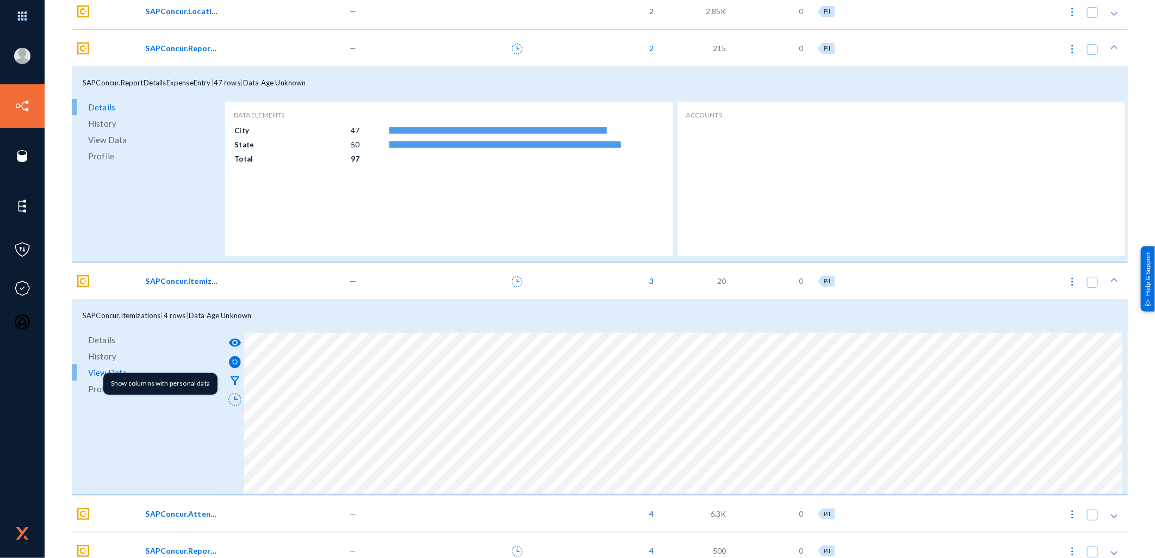
click at [234, 377] on mat-icon "filter_alt" at bounding box center [234, 380] width 13 height 13
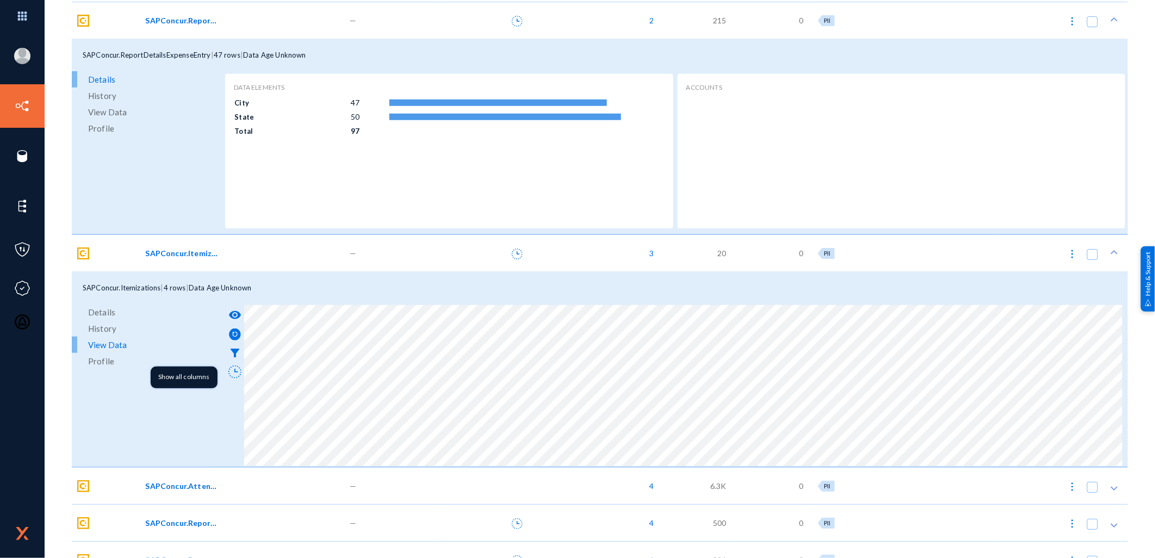
scroll to position [582, 0]
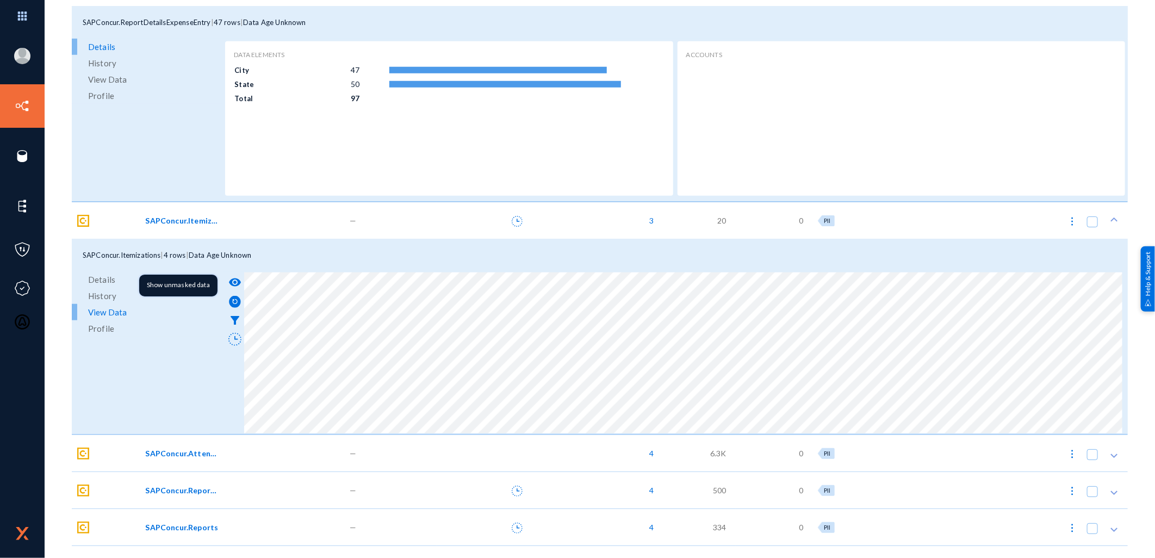
click at [232, 283] on mat-icon "visibility" at bounding box center [234, 282] width 13 height 13
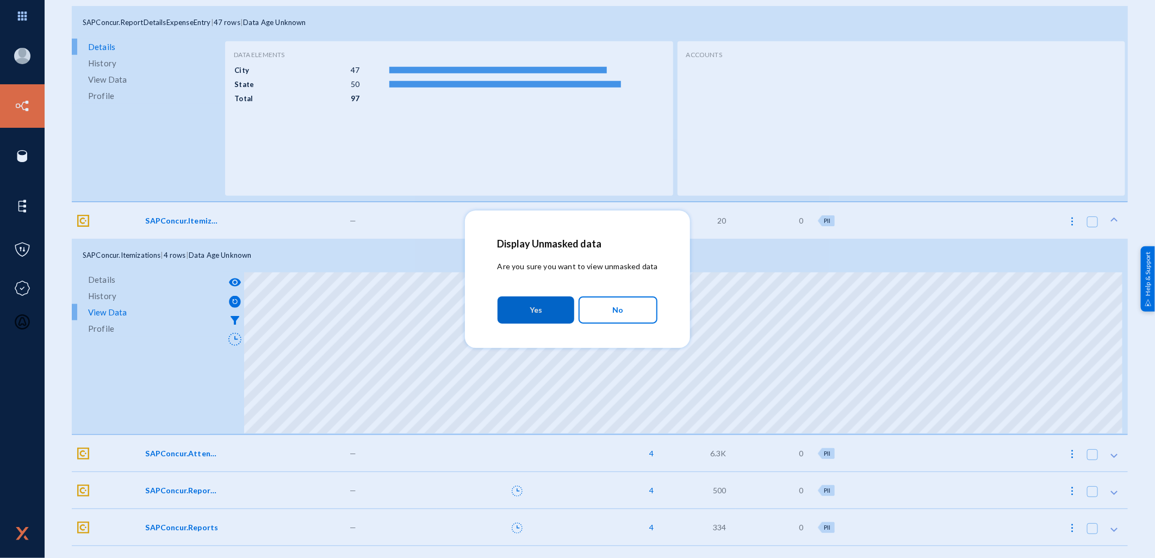
click at [538, 306] on span "Yes" at bounding box center [536, 310] width 13 height 20
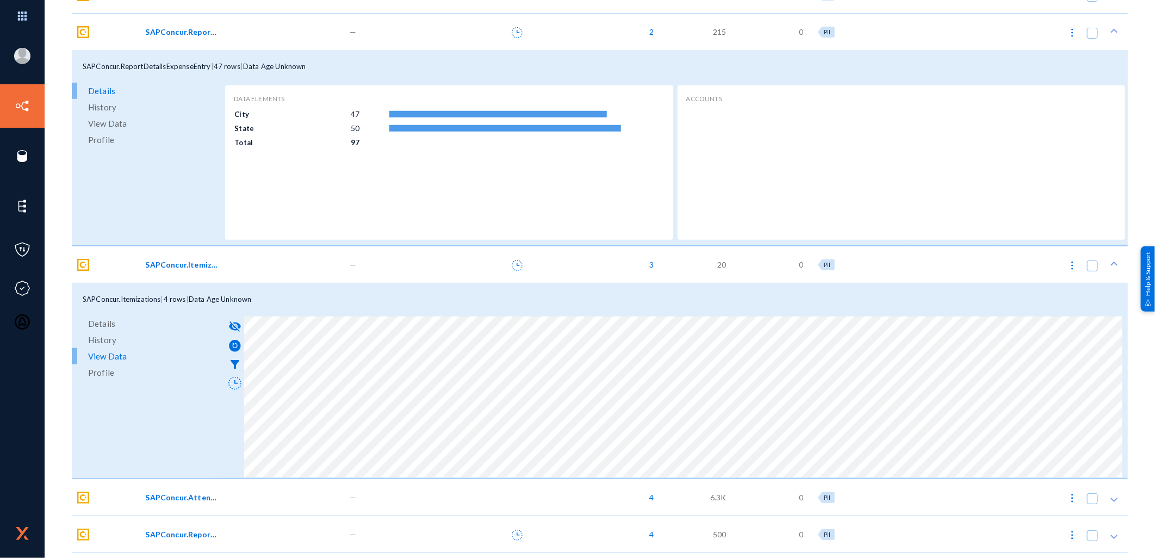
scroll to position [536, 0]
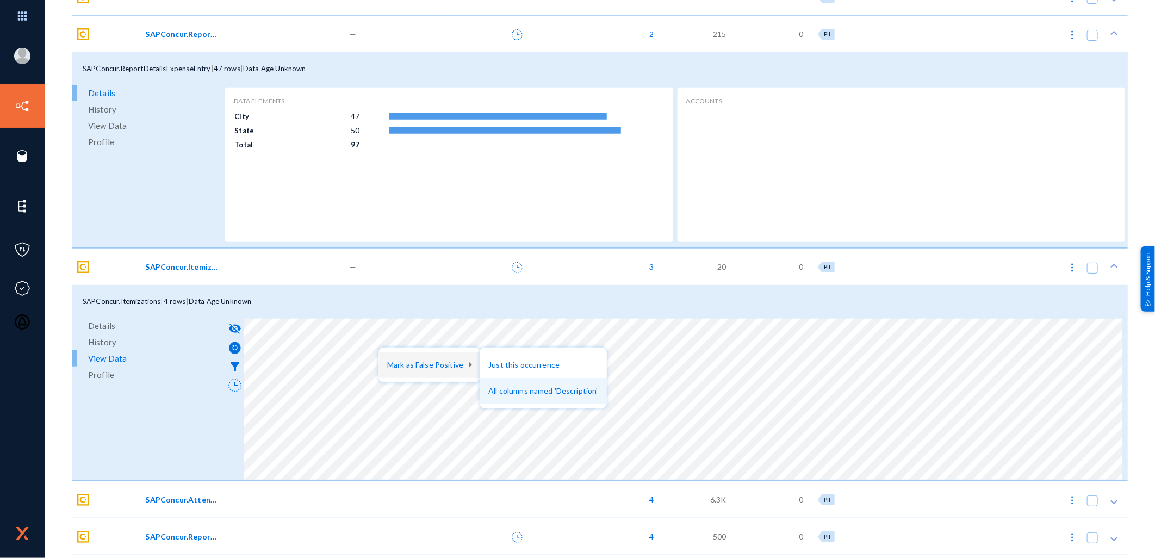
click at [548, 394] on button "All columns named 'Description'" at bounding box center [543, 391] width 127 height 26
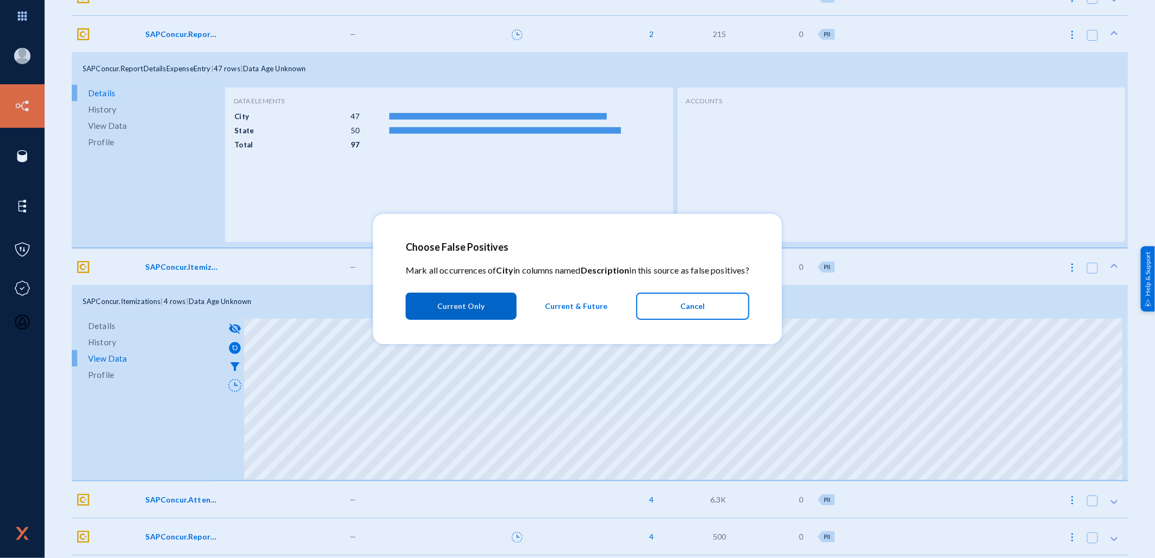
click at [595, 303] on span "Current & Future" at bounding box center [576, 306] width 63 height 20
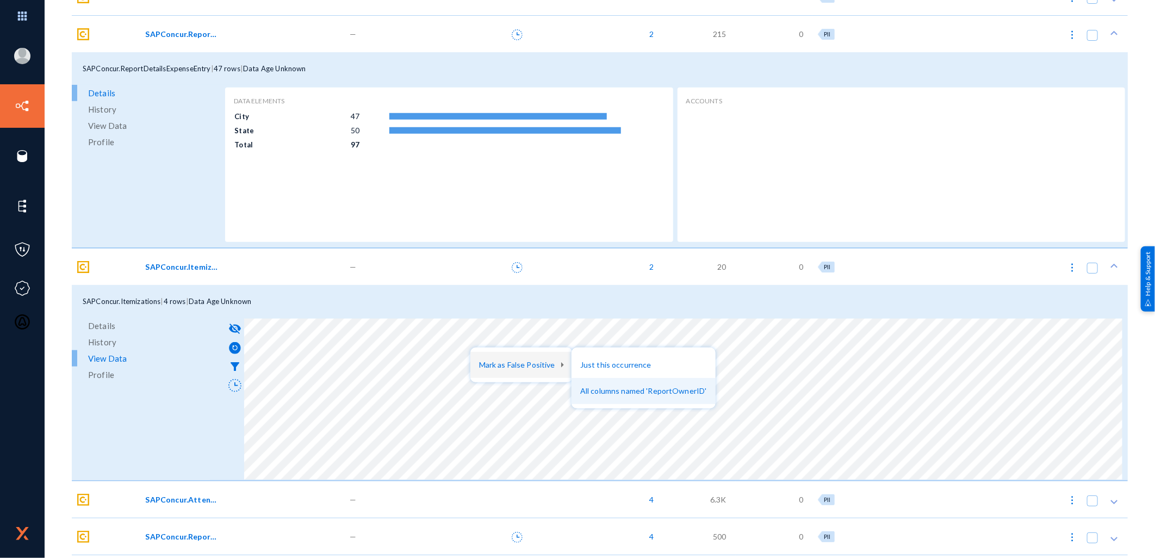
click at [615, 384] on button "All columns named 'ReportOwnerID'" at bounding box center [643, 391] width 144 height 26
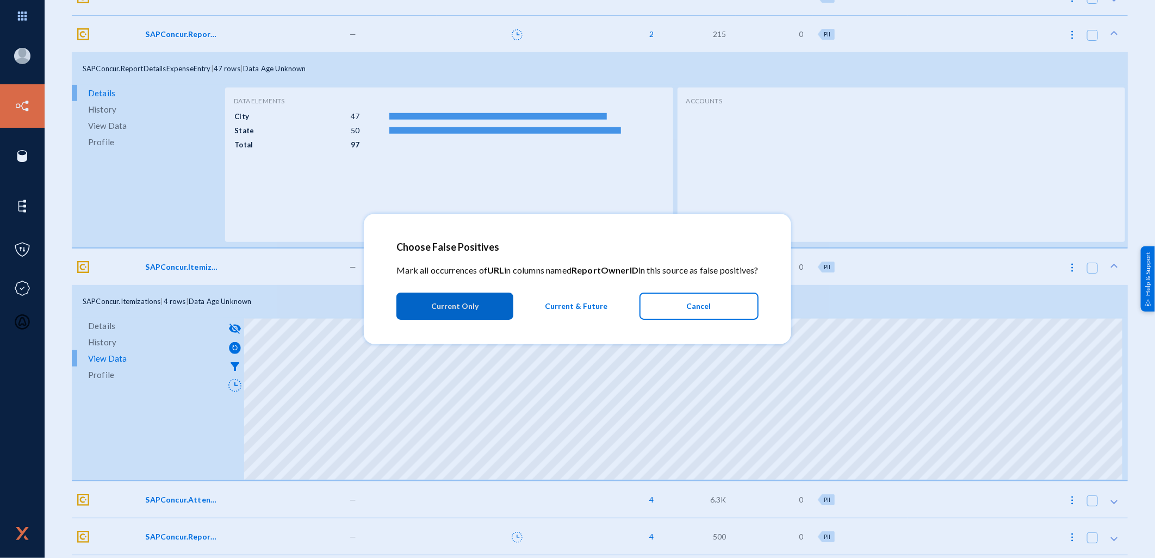
click at [580, 310] on span "Current & Future" at bounding box center [576, 306] width 63 height 20
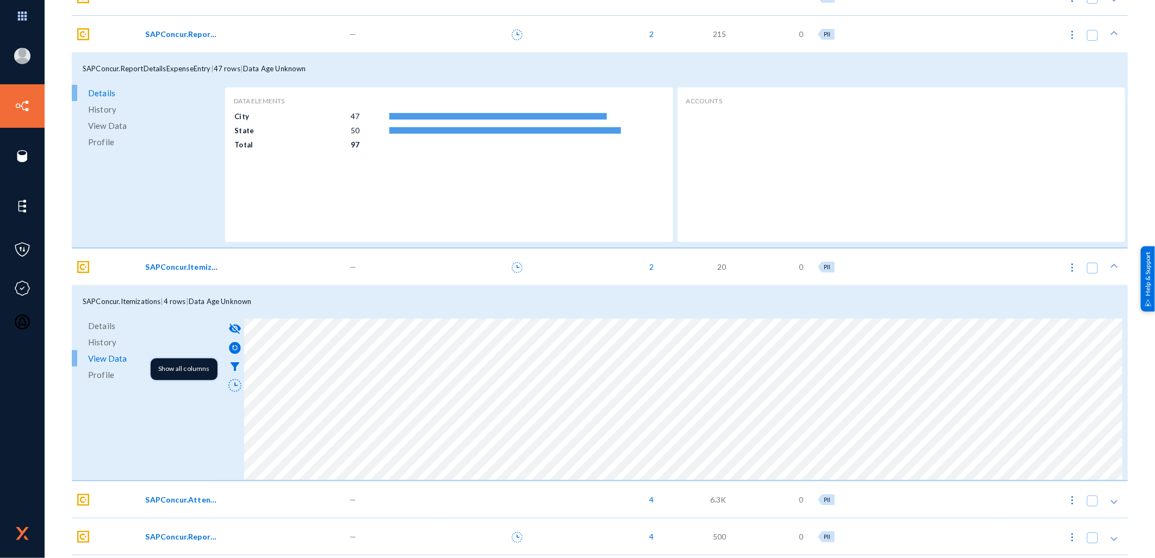
click at [235, 363] on mat-icon "filter_alt" at bounding box center [234, 366] width 13 height 13
click at [296, 483] on div "Dataset Published Data Age Data Elements Count Users Attributes Flags Action SA…" at bounding box center [600, 152] width 1056 height 1175
click at [1110, 262] on icon at bounding box center [1114, 265] width 11 height 11
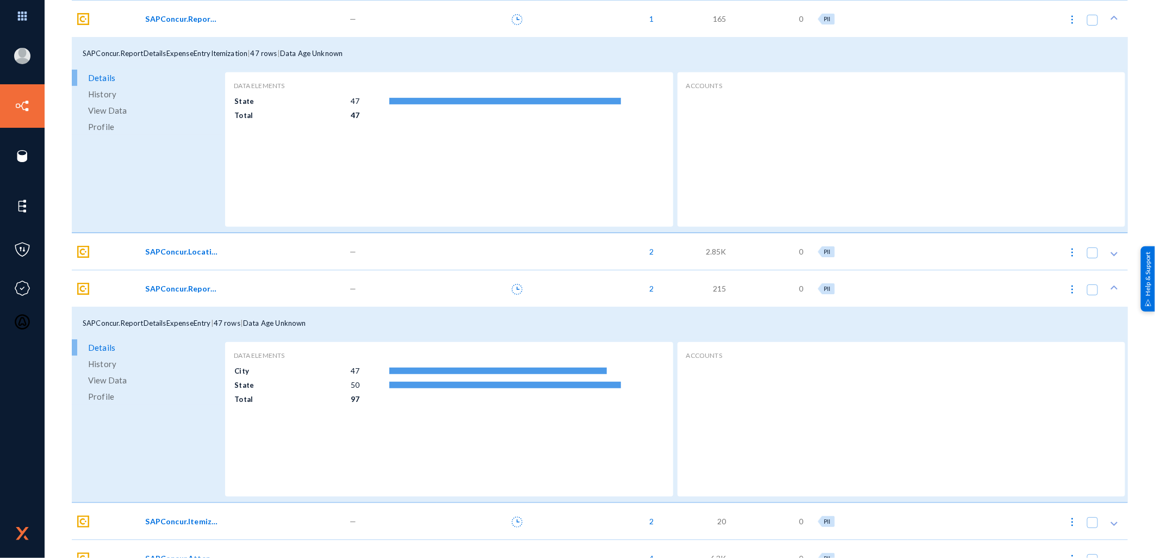
scroll to position [280, 0]
click at [1112, 284] on button at bounding box center [1114, 290] width 22 height 22
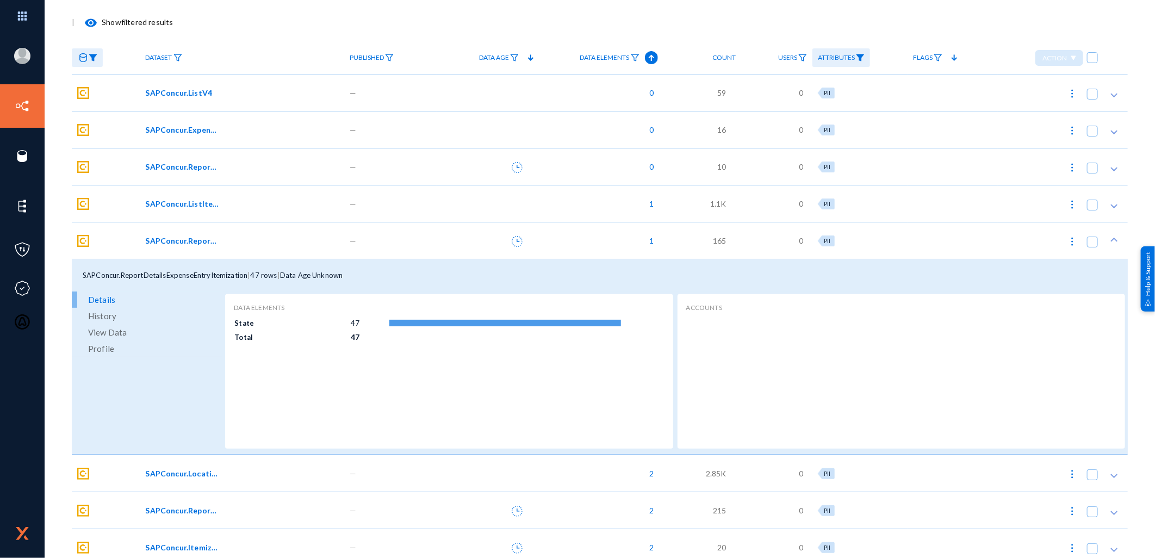
scroll to position [39, 0]
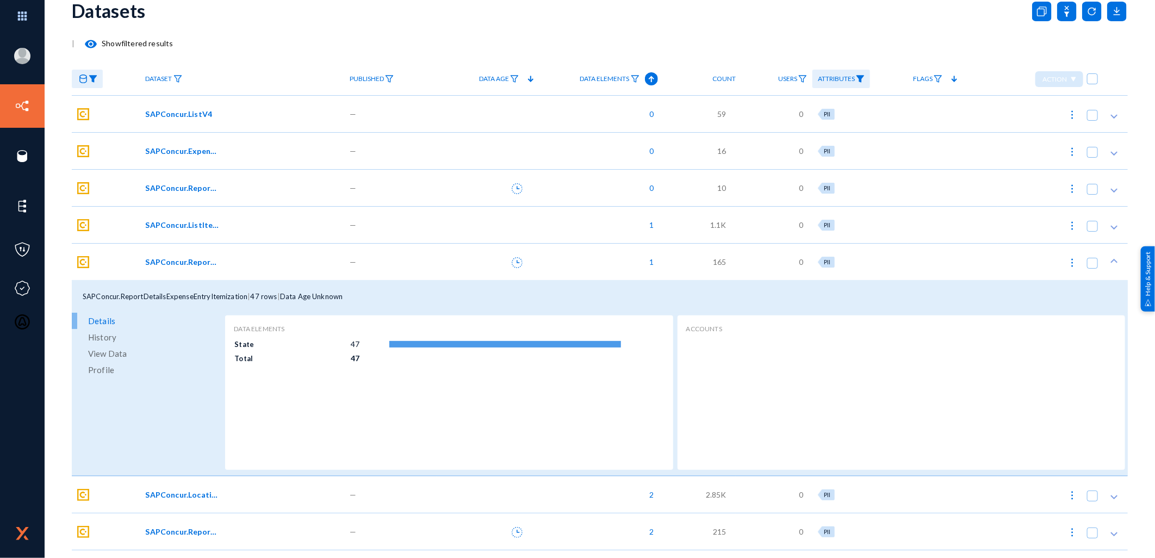
click at [1116, 260] on button at bounding box center [1114, 262] width 22 height 22
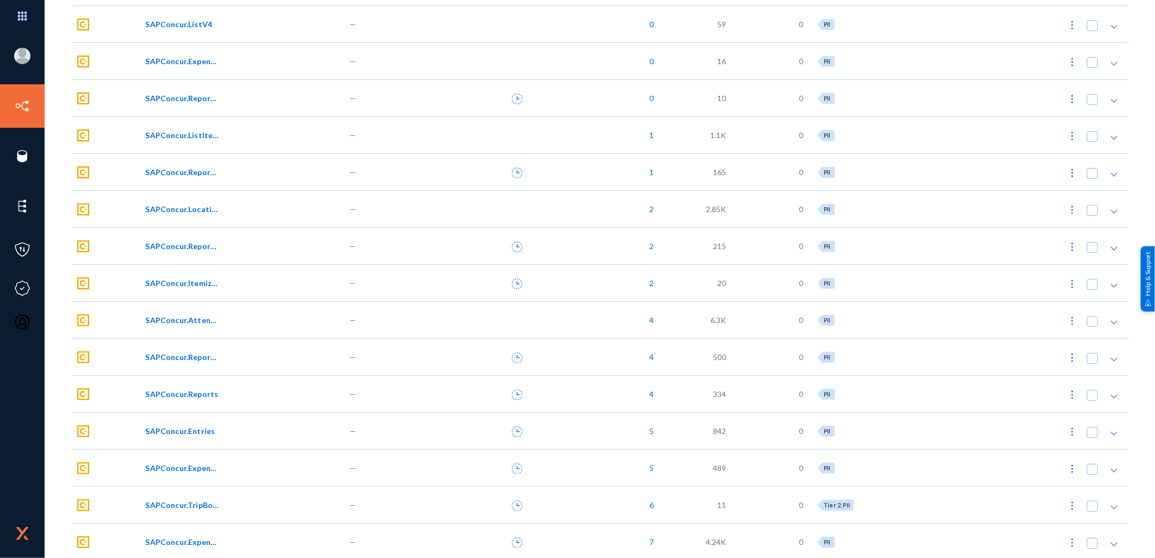
scroll to position [130, 0]
click at [210, 426] on span "SAPConcur.Entries" at bounding box center [181, 428] width 70 height 11
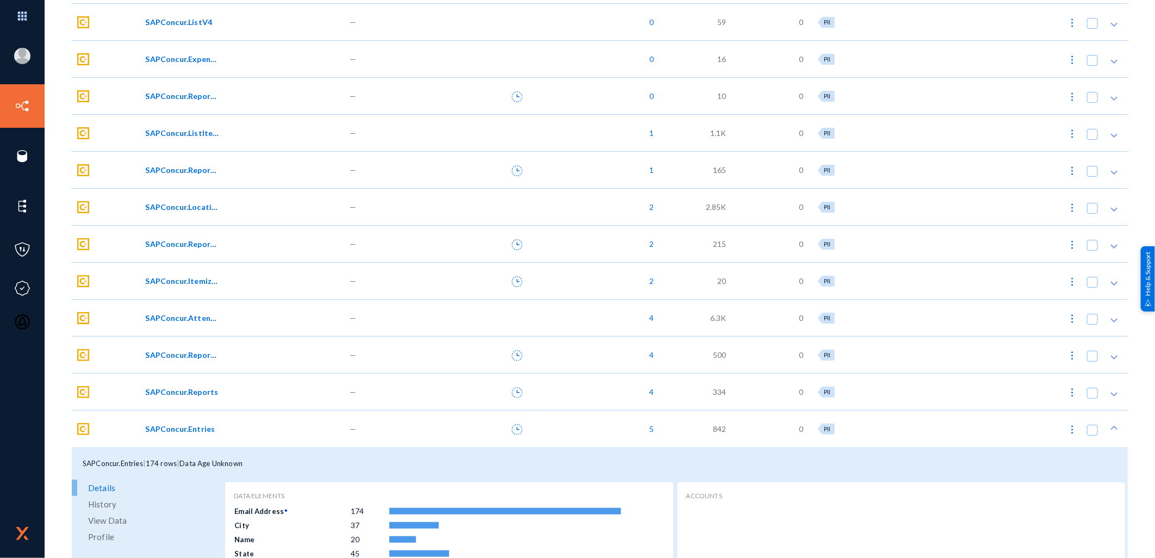
scroll to position [251, 0]
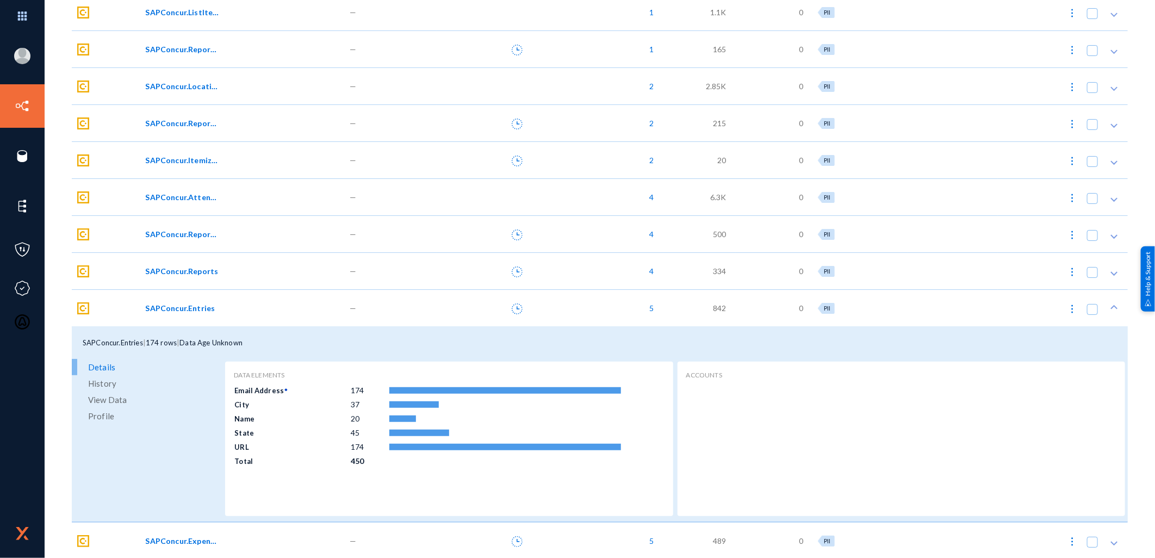
click at [106, 399] on span "View Data" at bounding box center [107, 399] width 39 height 16
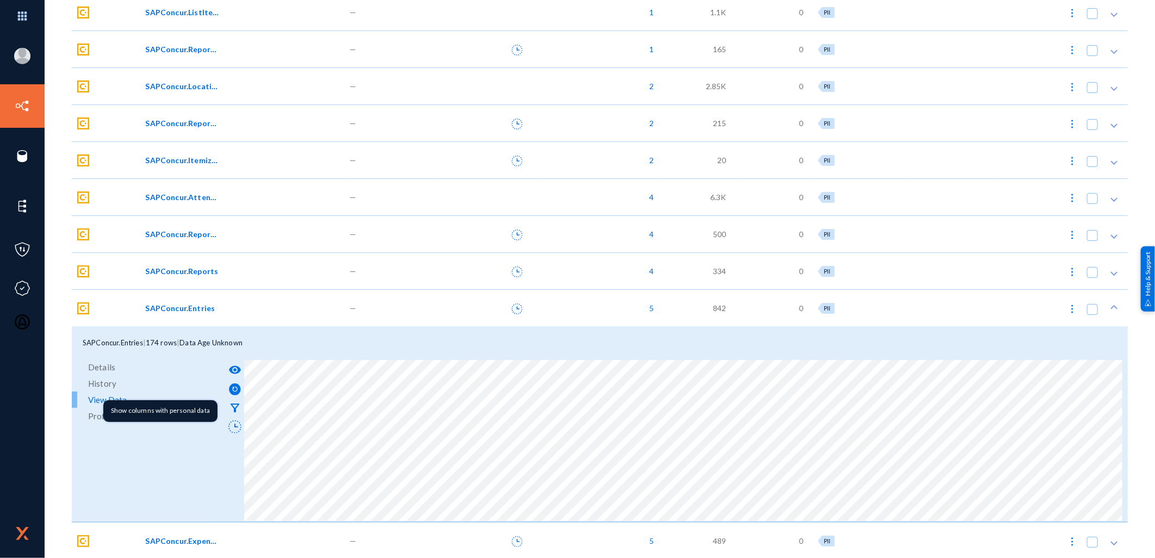
click at [235, 410] on mat-icon "filter_alt" at bounding box center [234, 407] width 13 height 13
click at [234, 368] on mat-icon "visibility" at bounding box center [234, 369] width 13 height 13
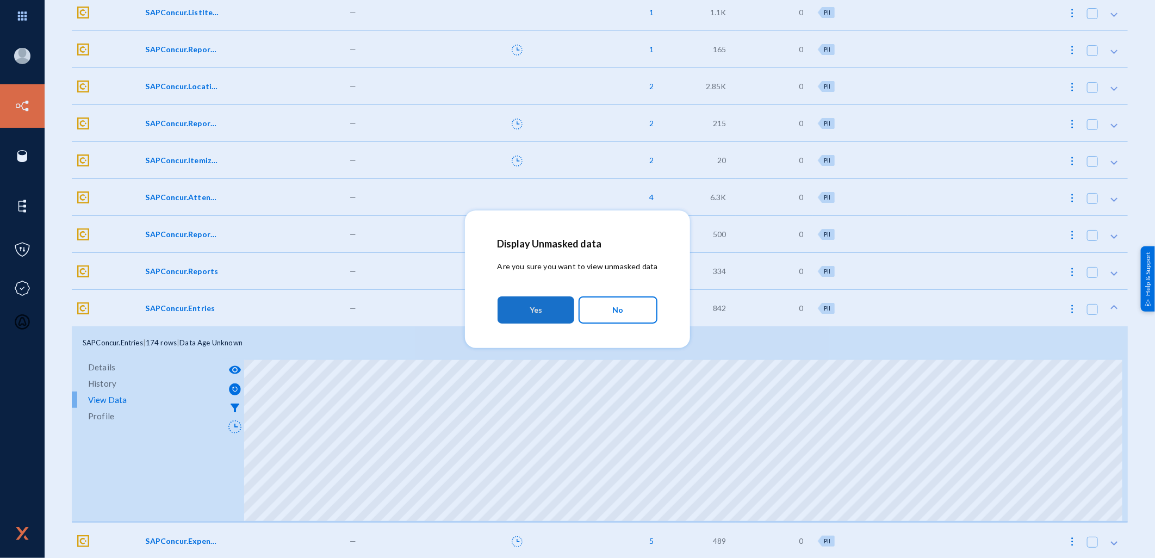
click at [544, 309] on button "Yes" at bounding box center [535, 309] width 77 height 27
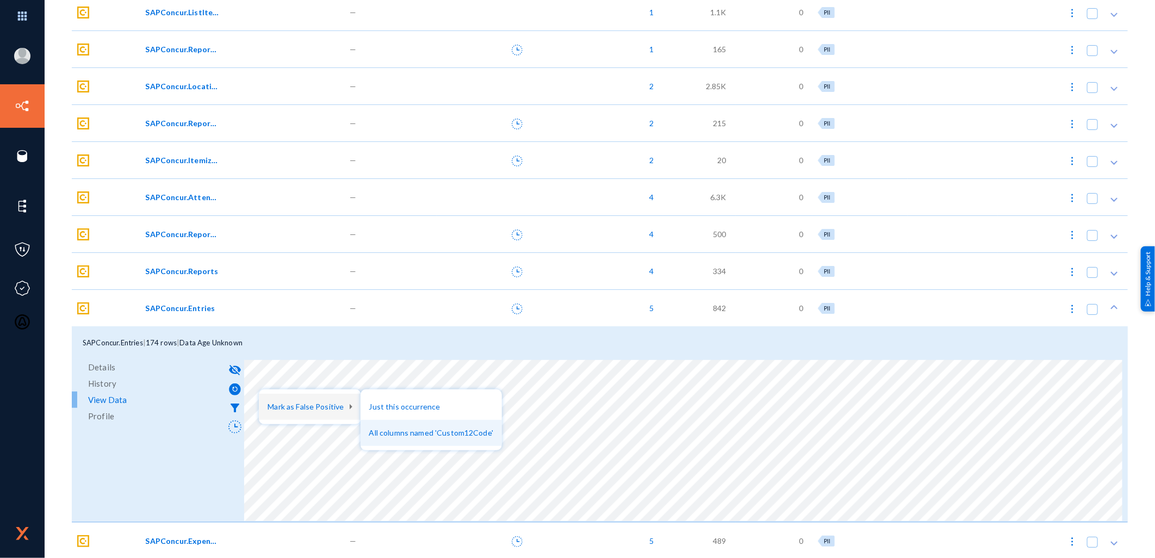
click at [428, 434] on button "All columns named 'Custom12Code'" at bounding box center [430, 433] width 141 height 26
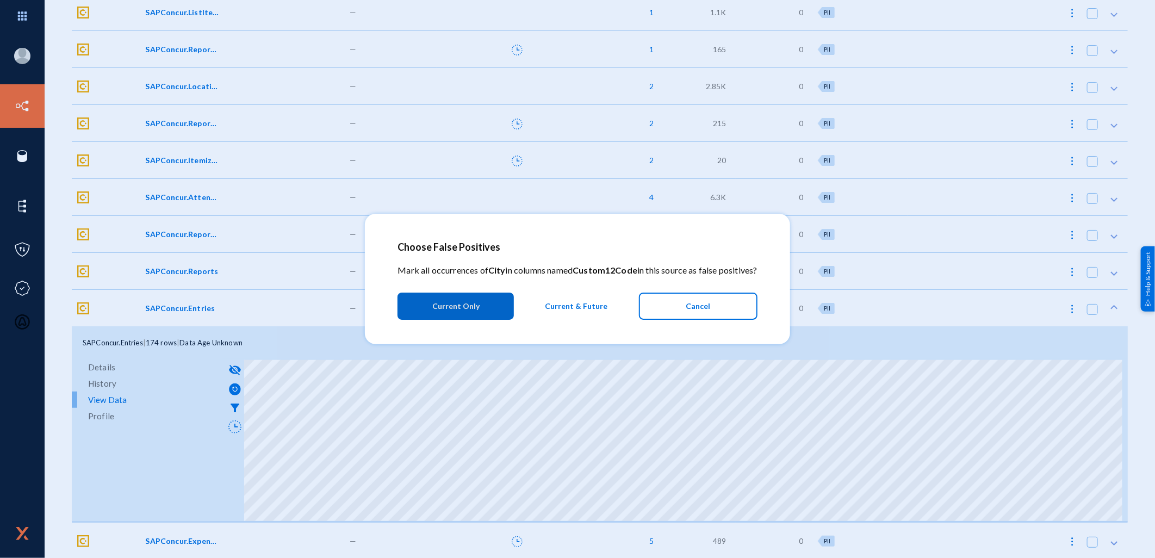
click at [580, 306] on span "Current & Future" at bounding box center [576, 306] width 63 height 20
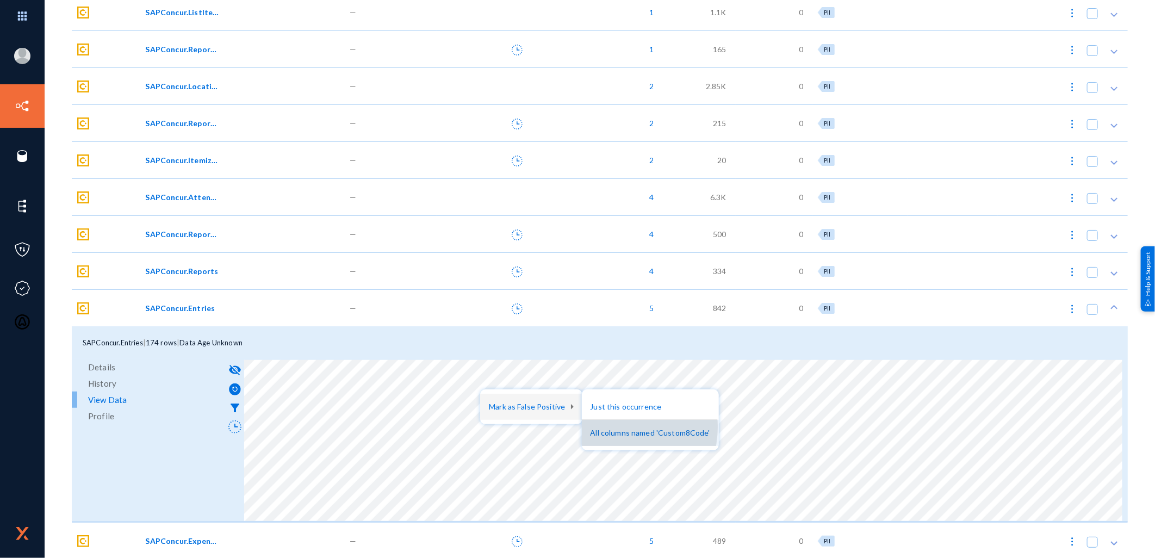
click at [606, 427] on button "All columns named 'Custom8Code'" at bounding box center [650, 433] width 137 height 26
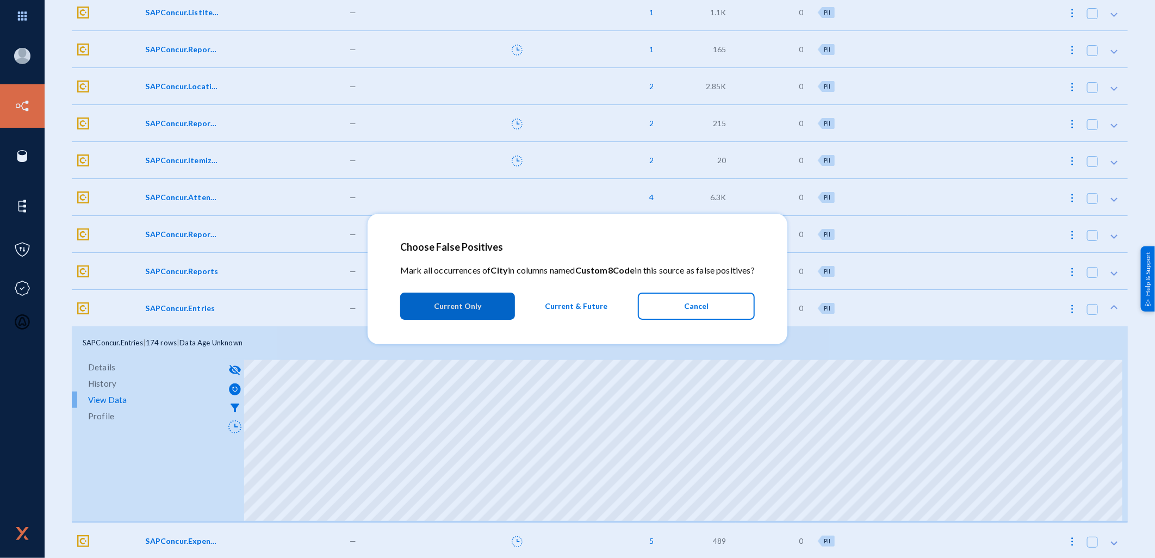
click at [593, 302] on span "Current & Future" at bounding box center [576, 306] width 63 height 20
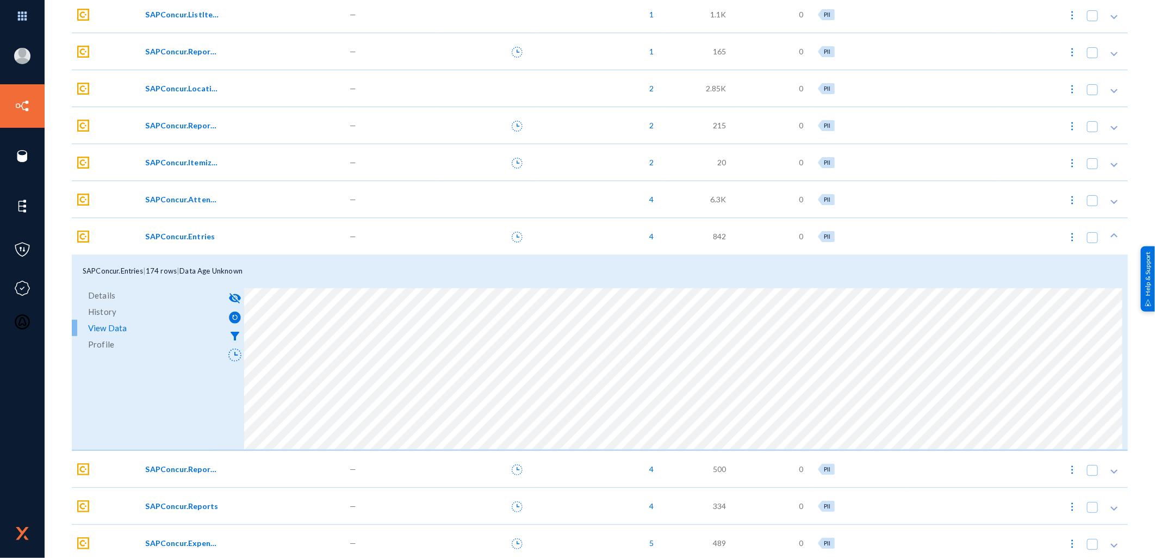
scroll to position [251, 0]
click at [836, 355] on button "All columns named 'ExpenseTypeName'" at bounding box center [865, 359] width 152 height 26
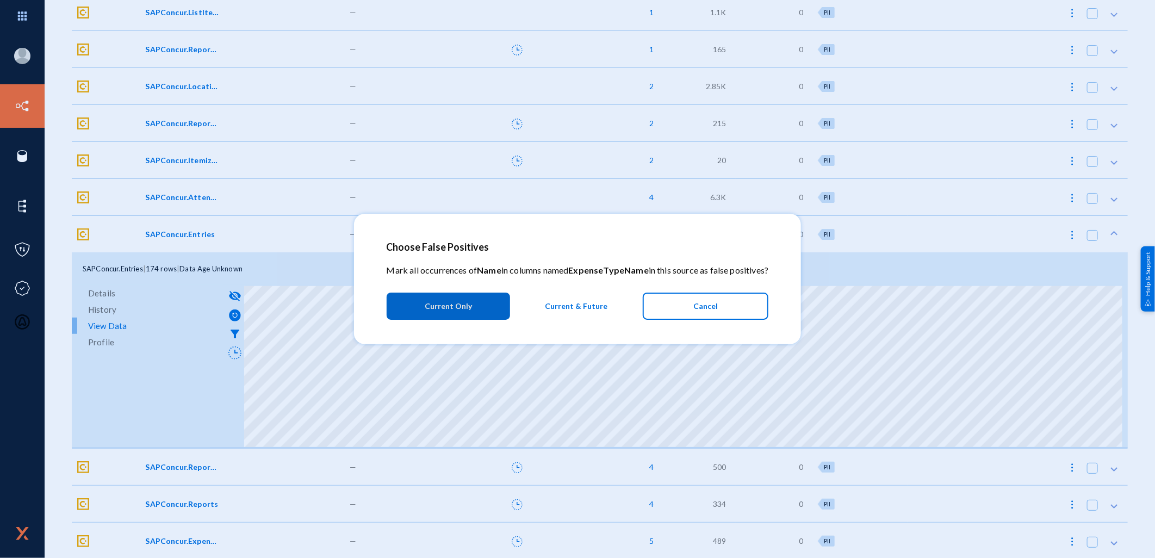
click at [588, 303] on span "Current & Future" at bounding box center [576, 306] width 63 height 20
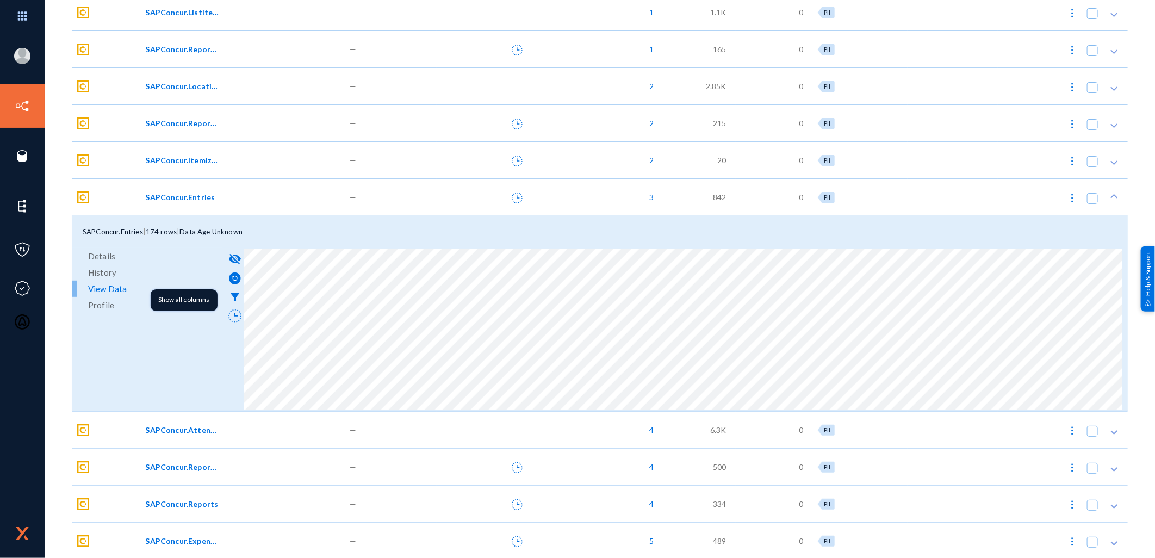
click at [235, 292] on mat-icon "filter_alt" at bounding box center [234, 296] width 13 height 13
click at [1111, 195] on polygon at bounding box center [1114, 196] width 7 height 4
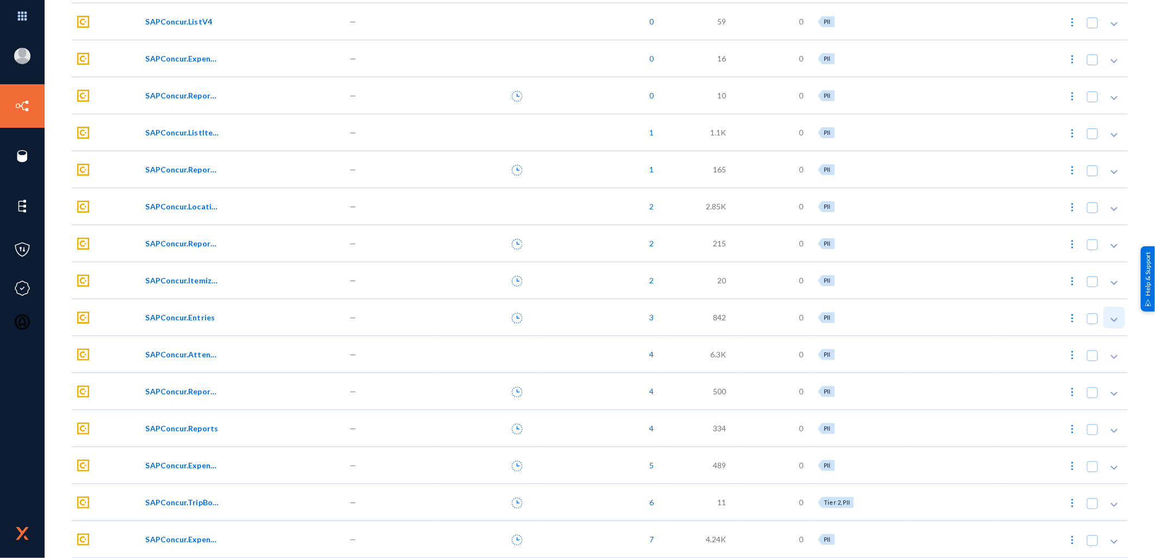
scroll to position [130, 0]
click at [218, 465] on div "SAPConcur.Expenses" at bounding box center [241, 465] width 190 height 11
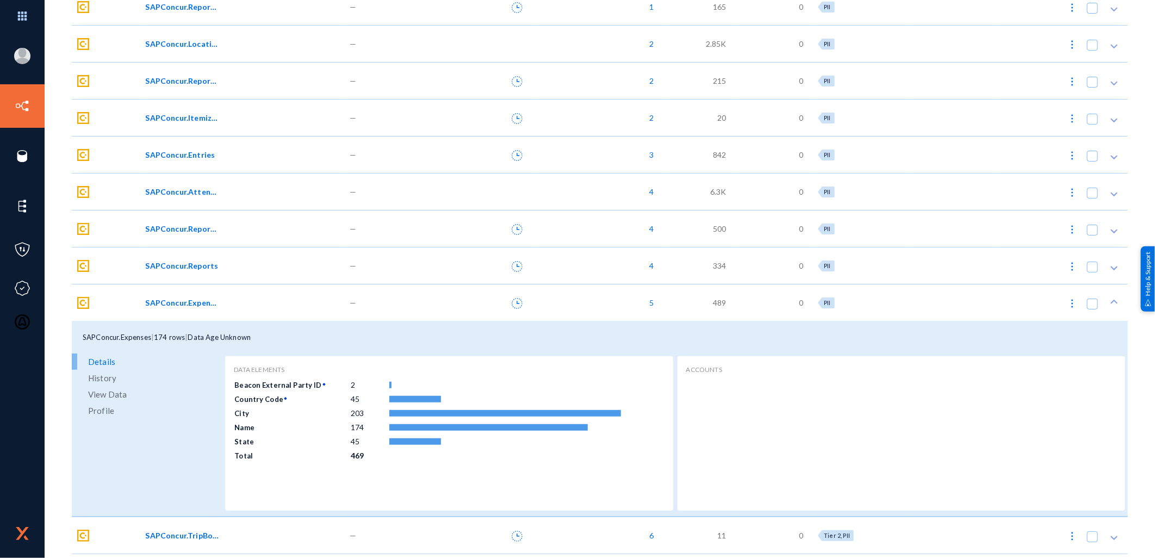
scroll to position [312, 0]
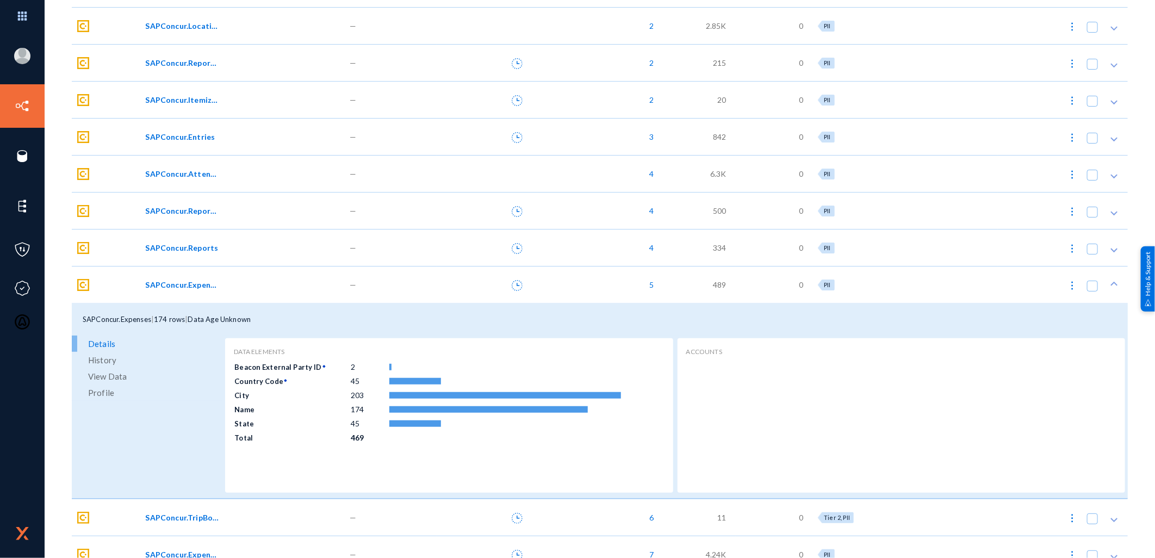
click at [113, 376] on span "View Data" at bounding box center [107, 376] width 39 height 16
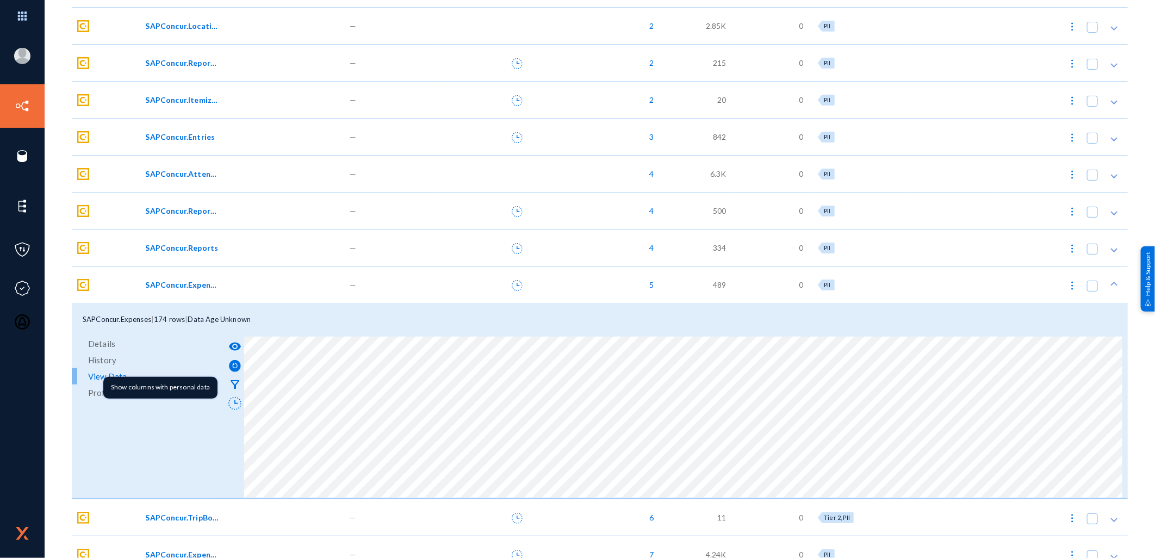
click at [234, 383] on mat-icon "filter_alt" at bounding box center [234, 384] width 13 height 13
click at [234, 346] on mat-icon "visibility" at bounding box center [234, 346] width 13 height 13
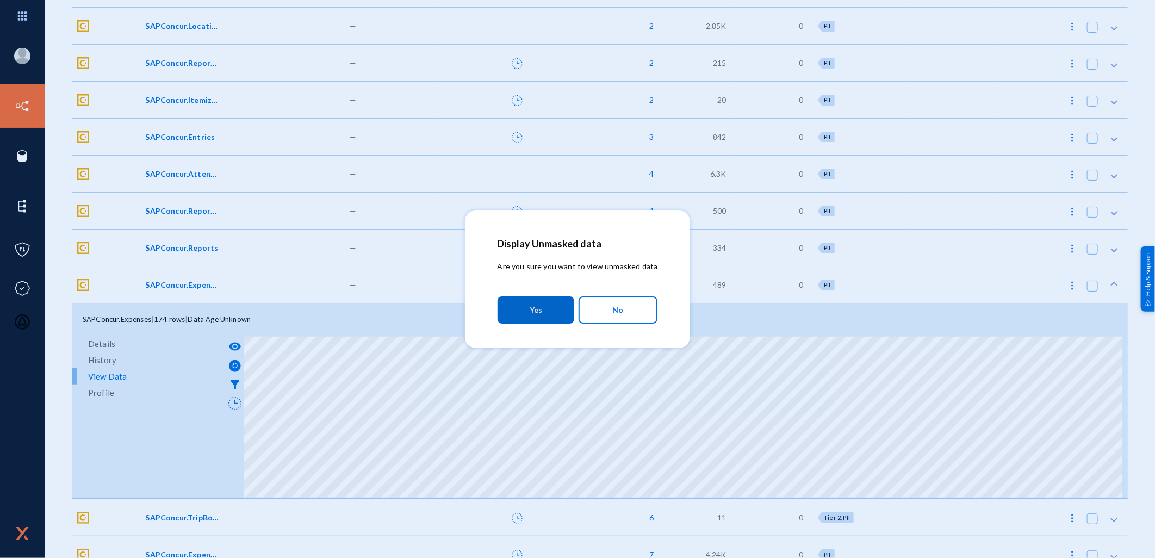
click at [530, 307] on button "Yes" at bounding box center [535, 309] width 77 height 27
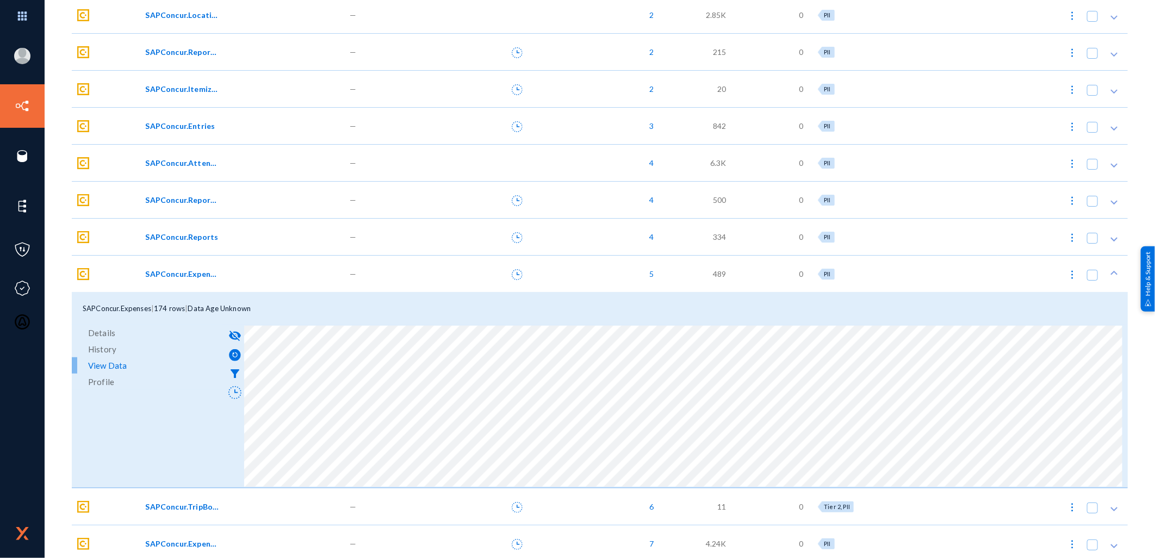
scroll to position [326, 0]
